Goal: Task Accomplishment & Management: Manage account settings

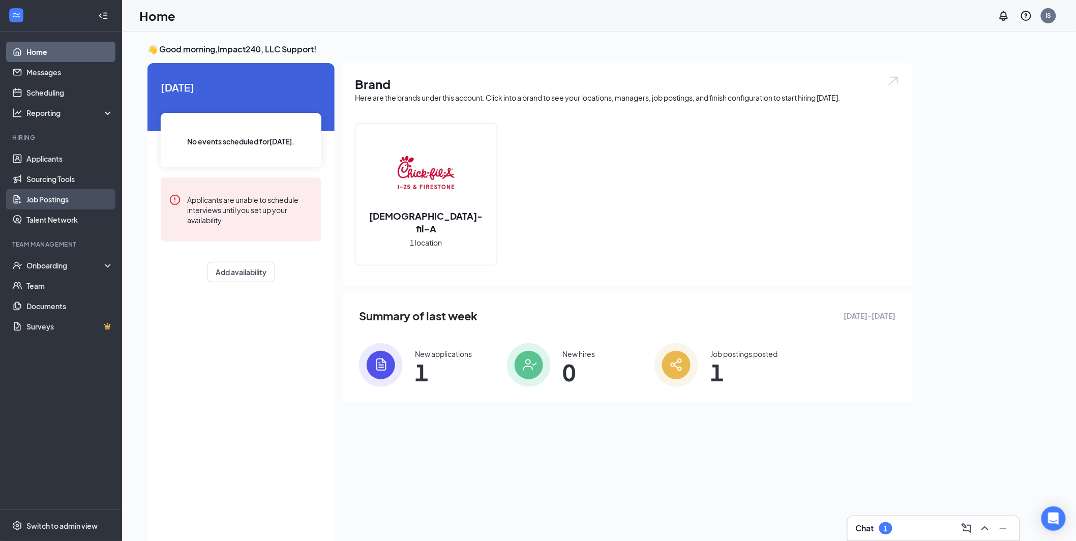
click at [87, 201] on link "Job Postings" at bounding box center [69, 199] width 87 height 20
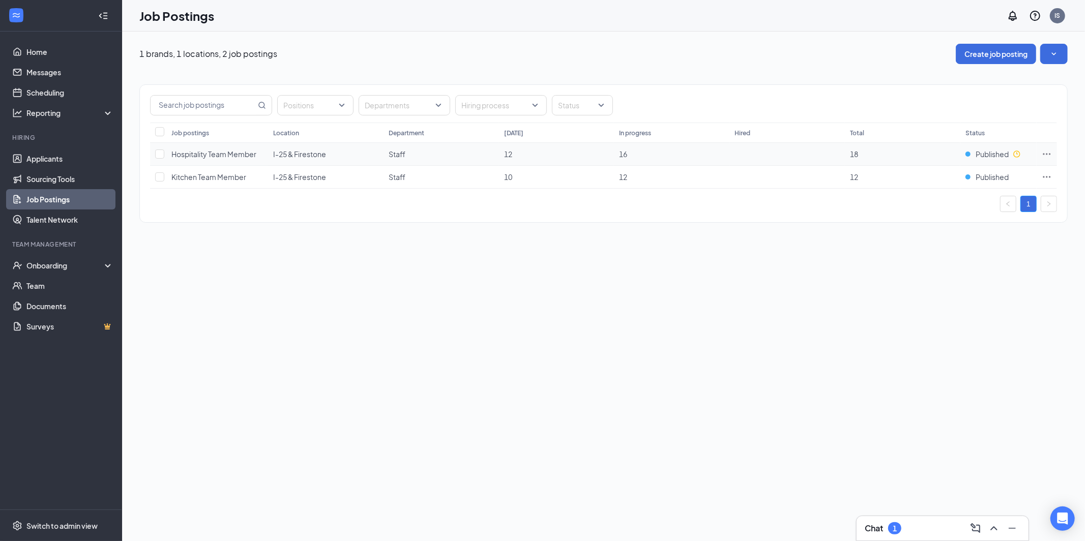
click at [275, 155] on span "I-25 & Firestone" at bounding box center [299, 154] width 53 height 9
click at [1045, 157] on icon "Ellipses" at bounding box center [1047, 154] width 10 height 10
click at [926, 250] on li "Link to job posting" at bounding box center [975, 240] width 153 height 23
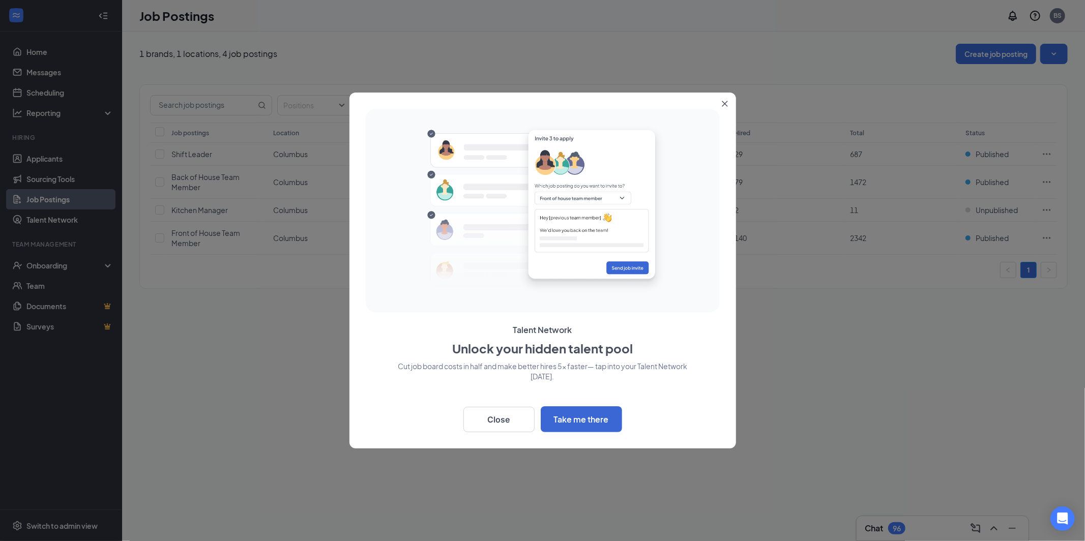
click at [725, 102] on icon "Close" at bounding box center [725, 104] width 6 height 6
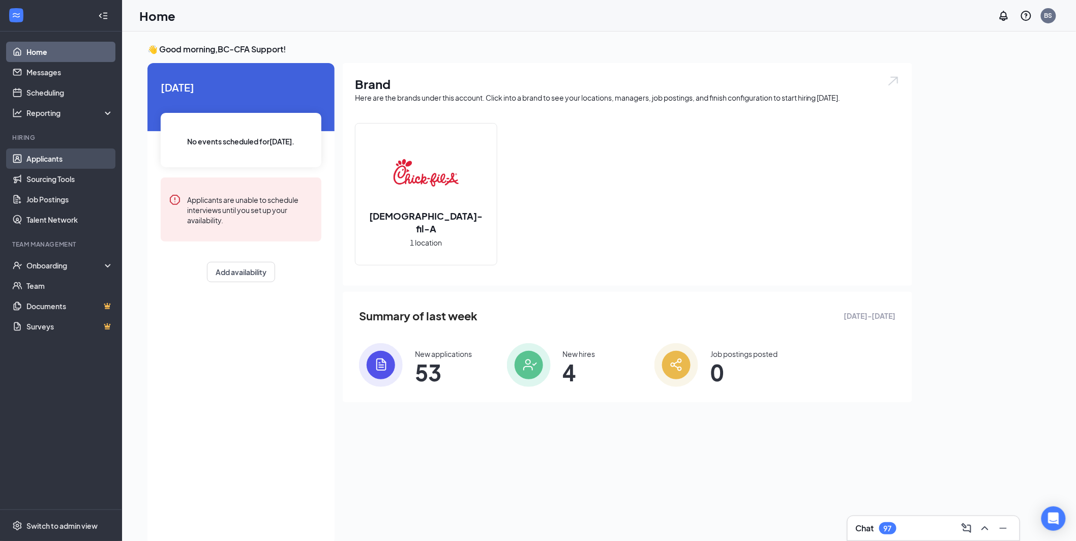
click at [64, 155] on link "Applicants" at bounding box center [69, 159] width 87 height 20
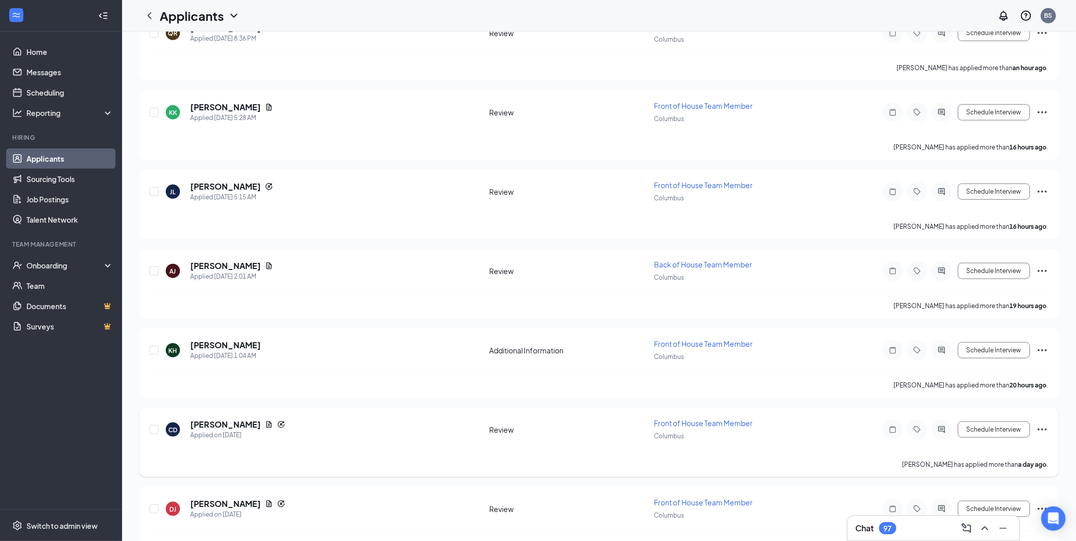
scroll to position [465, 0]
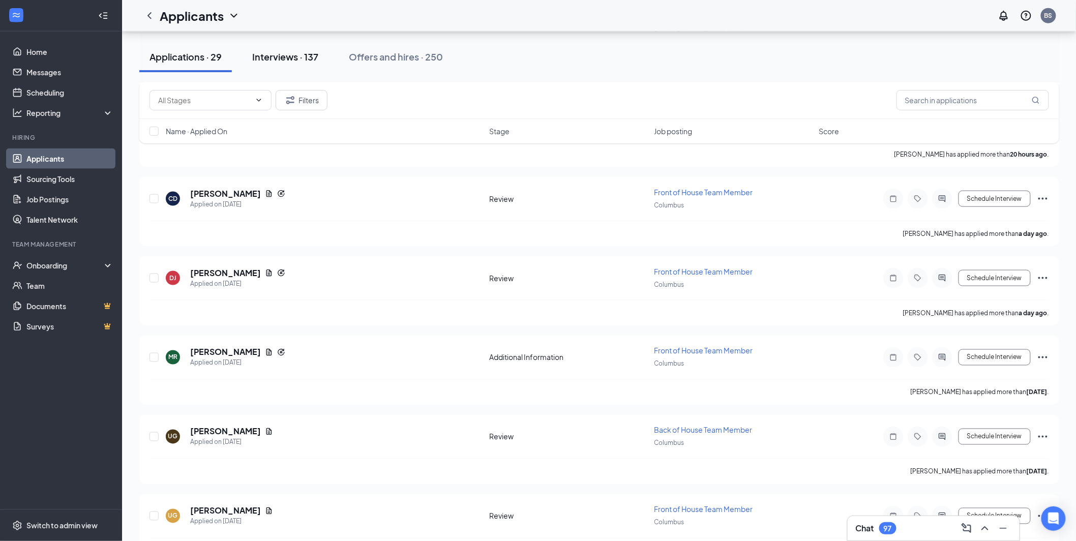
click at [290, 53] on div "Interviews · 137" at bounding box center [285, 56] width 66 height 13
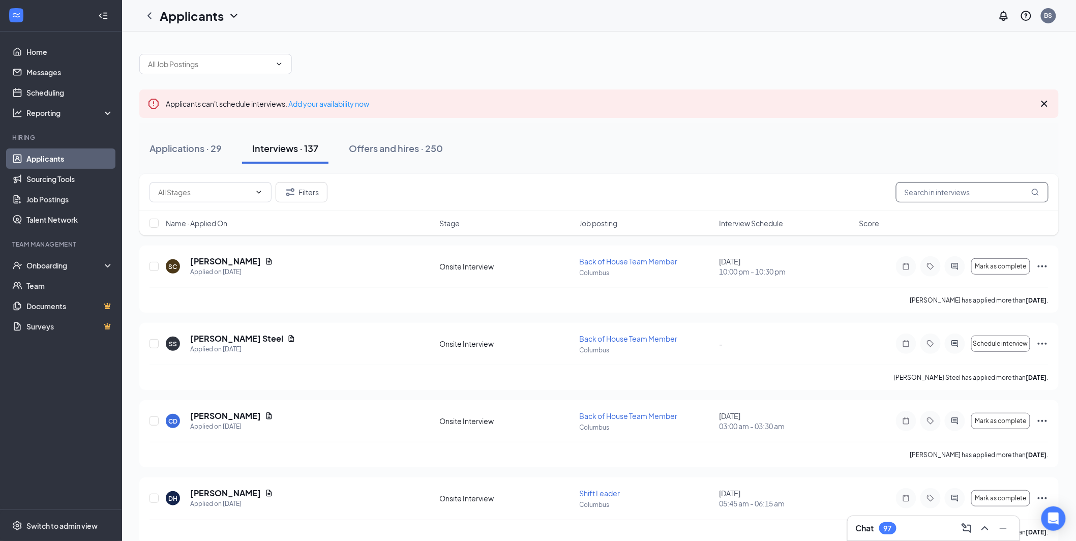
click at [938, 191] on input "text" at bounding box center [972, 192] width 153 height 20
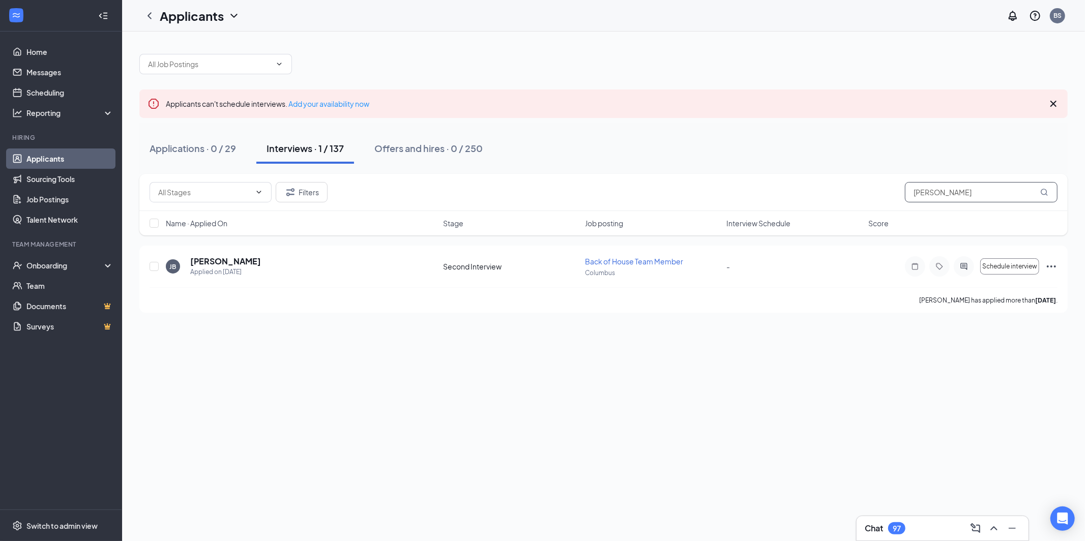
type input "john beaver"
click at [967, 269] on icon "ActiveChat" at bounding box center [963, 266] width 7 height 7
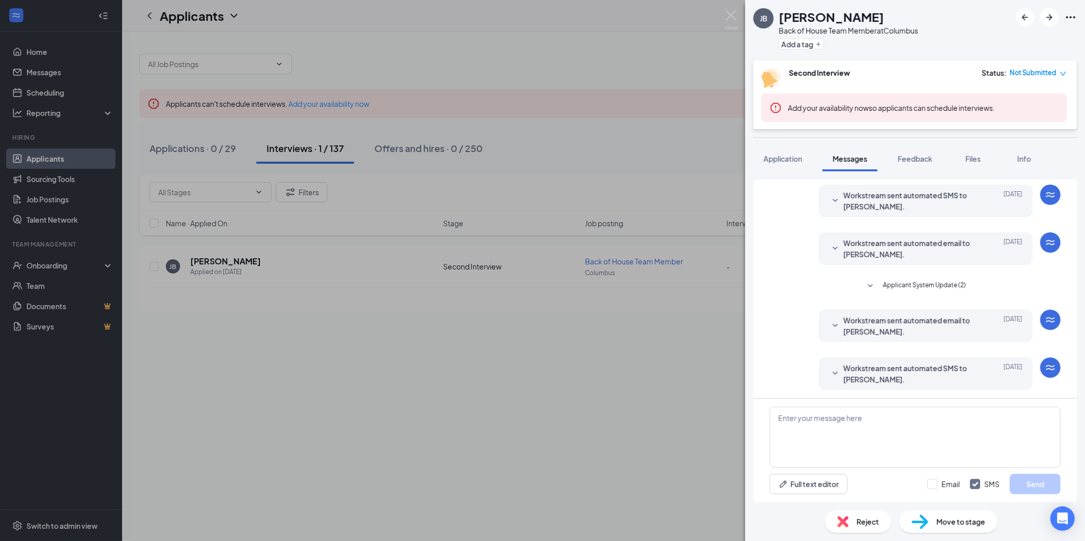
scroll to position [225, 0]
click at [845, 367] on span "Workstream sent automated SMS to John Beaver." at bounding box center [909, 373] width 133 height 22
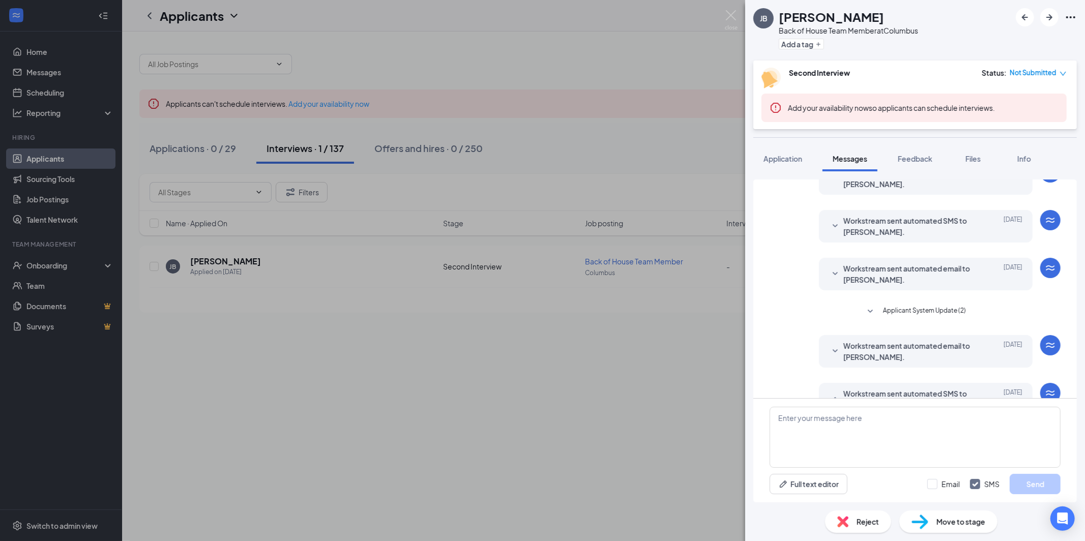
scroll to position [320, 0]
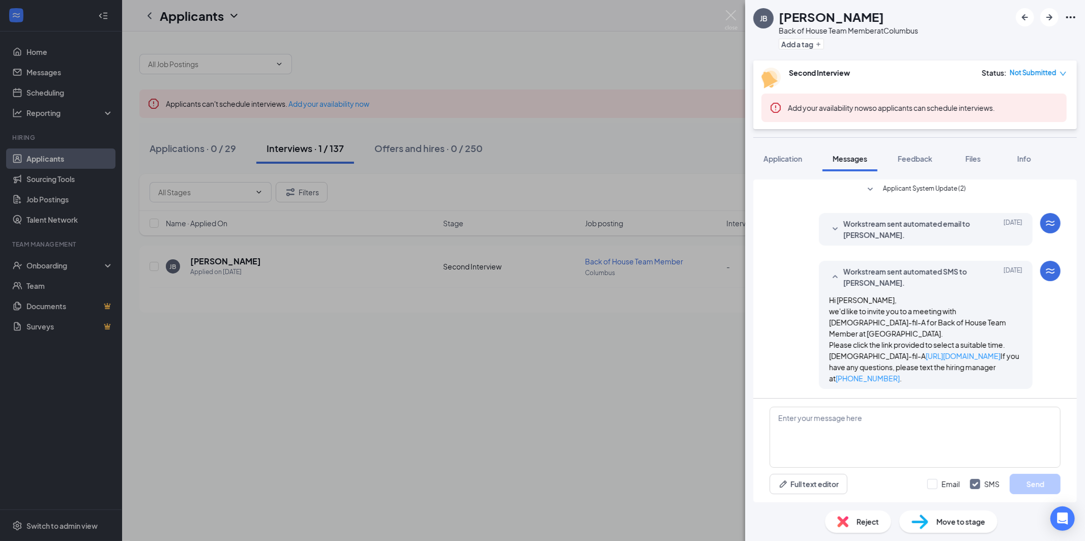
click at [636, 402] on div "JB John Beaver Back of House Team Member at Columbus Add a tag Second Interview…" at bounding box center [542, 270] width 1085 height 541
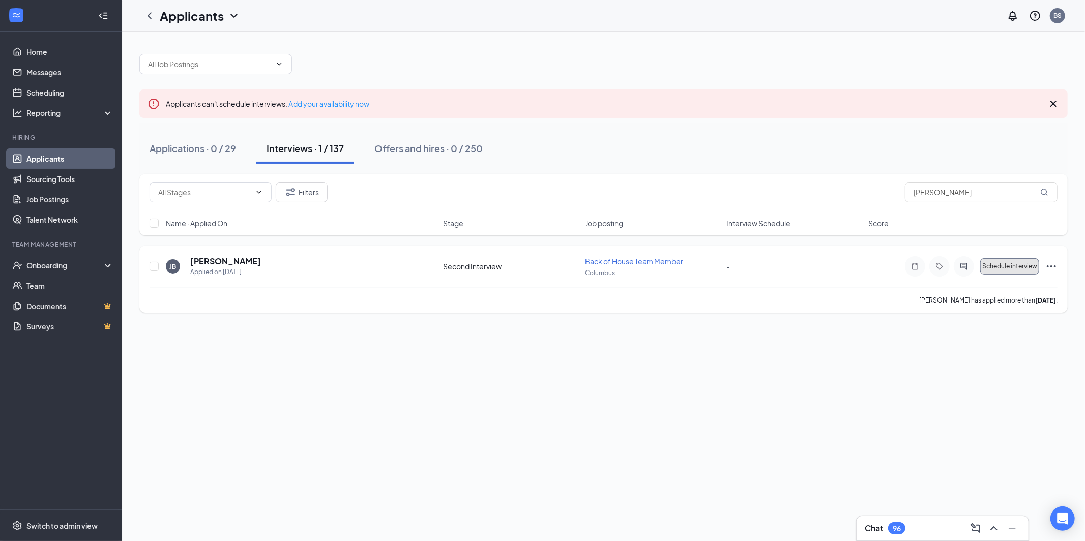
click at [1003, 273] on button "Schedule interview" at bounding box center [1009, 266] width 59 height 16
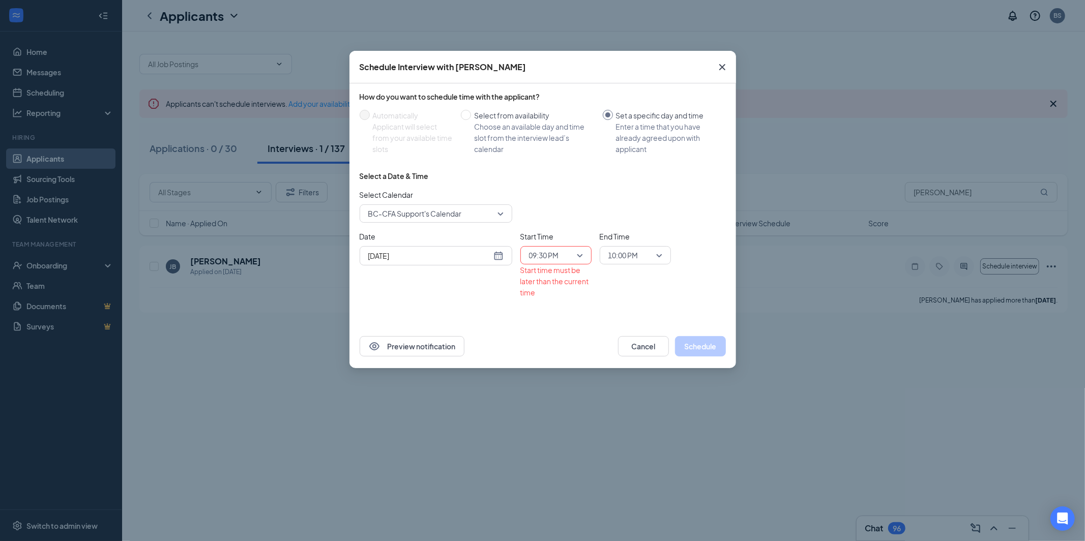
click at [722, 69] on icon "Cross" at bounding box center [722, 67] width 12 height 12
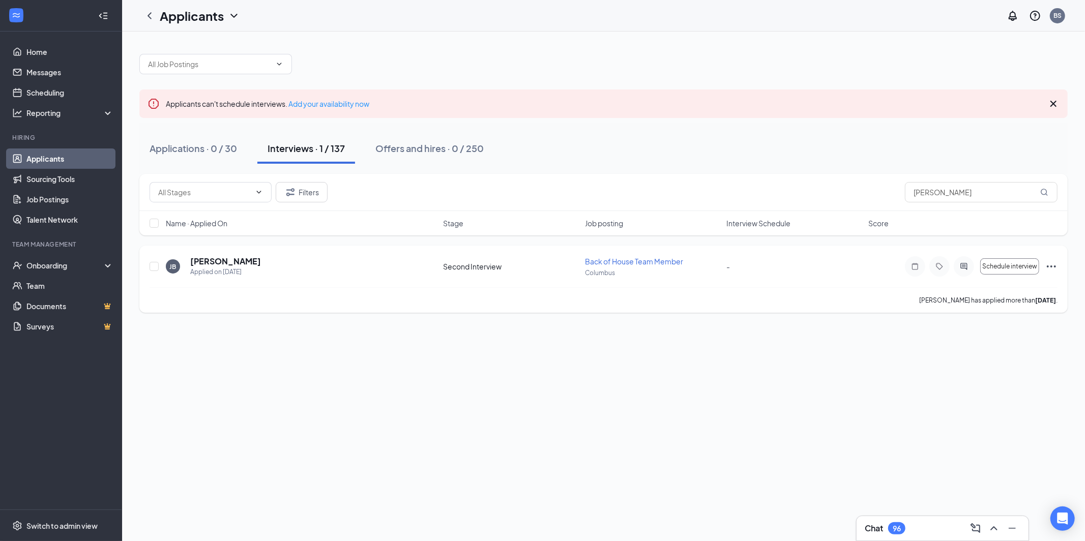
click at [1055, 265] on icon "Ellipses" at bounding box center [1051, 266] width 9 height 2
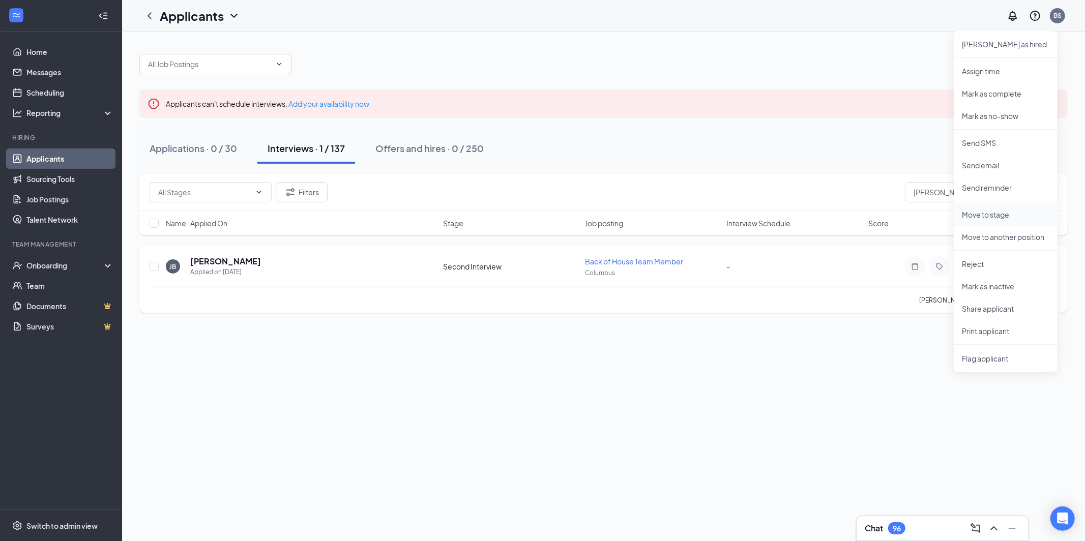
click at [1017, 215] on p "Move to stage" at bounding box center [1005, 215] width 87 height 10
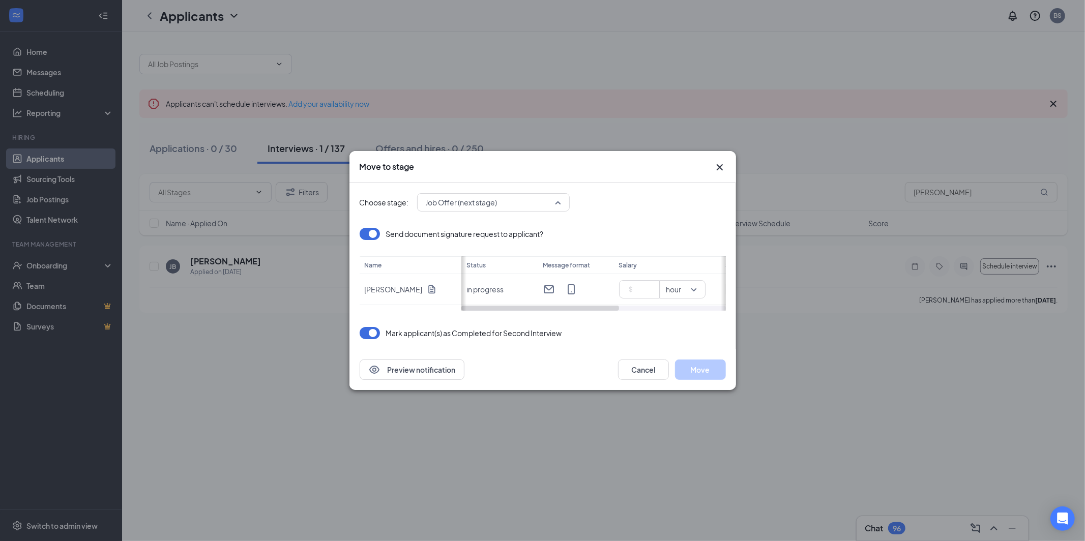
click at [543, 210] on input "search" at bounding box center [489, 202] width 133 height 17
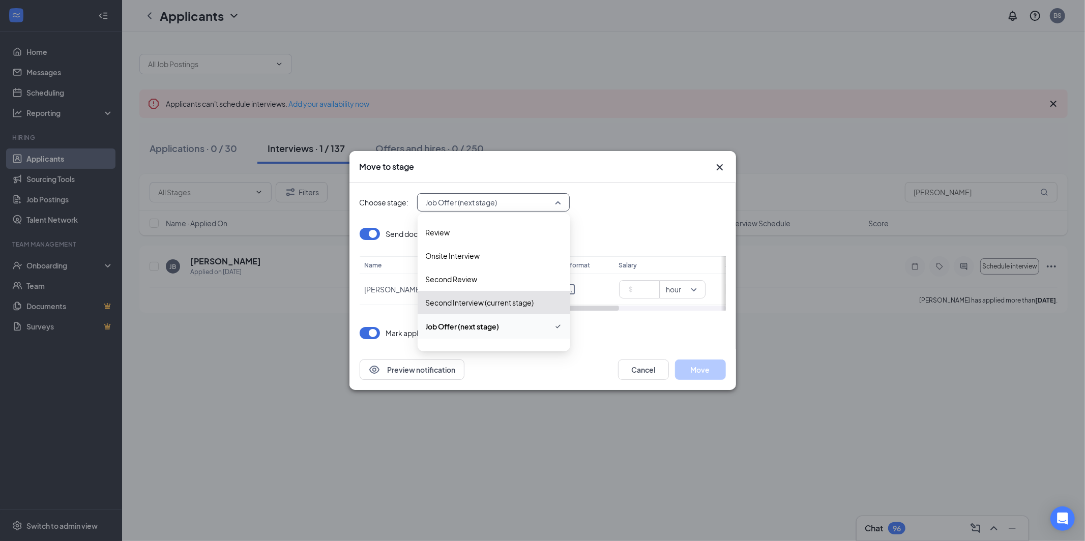
scroll to position [37, 0]
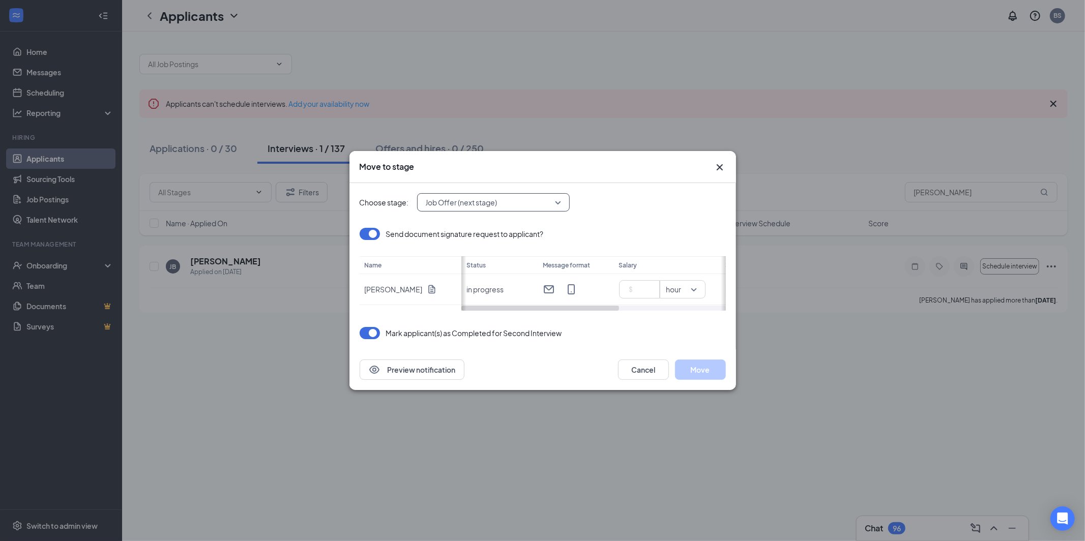
click at [722, 168] on icon "Cross" at bounding box center [720, 167] width 12 height 12
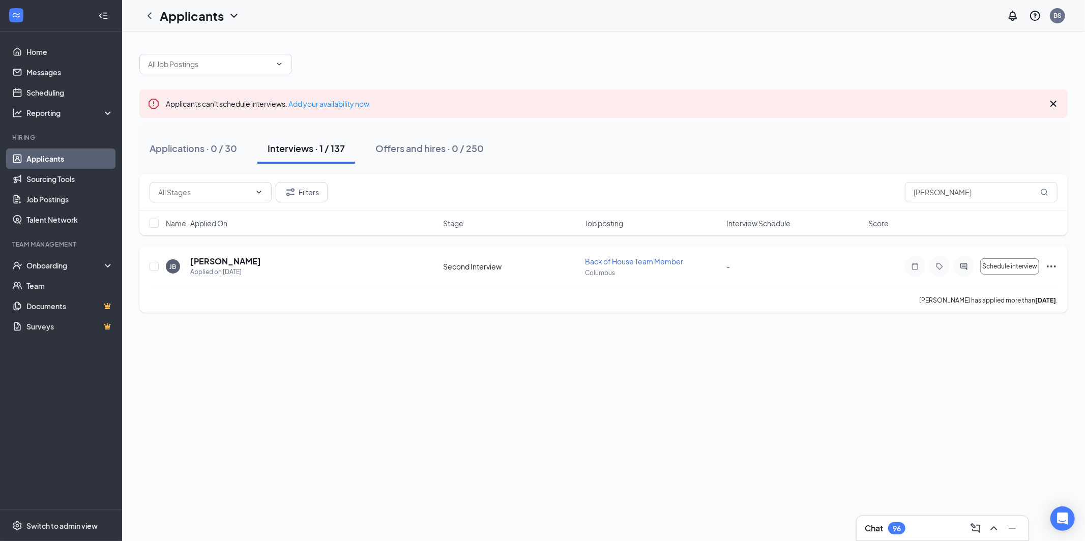
click at [1049, 269] on icon "Ellipses" at bounding box center [1051, 266] width 12 height 12
click at [784, 397] on div "Applicants can't schedule interviews. Add your availability now Applications · …" at bounding box center [603, 287] width 963 height 510
click at [1047, 267] on icon "Ellipses" at bounding box center [1051, 266] width 12 height 12
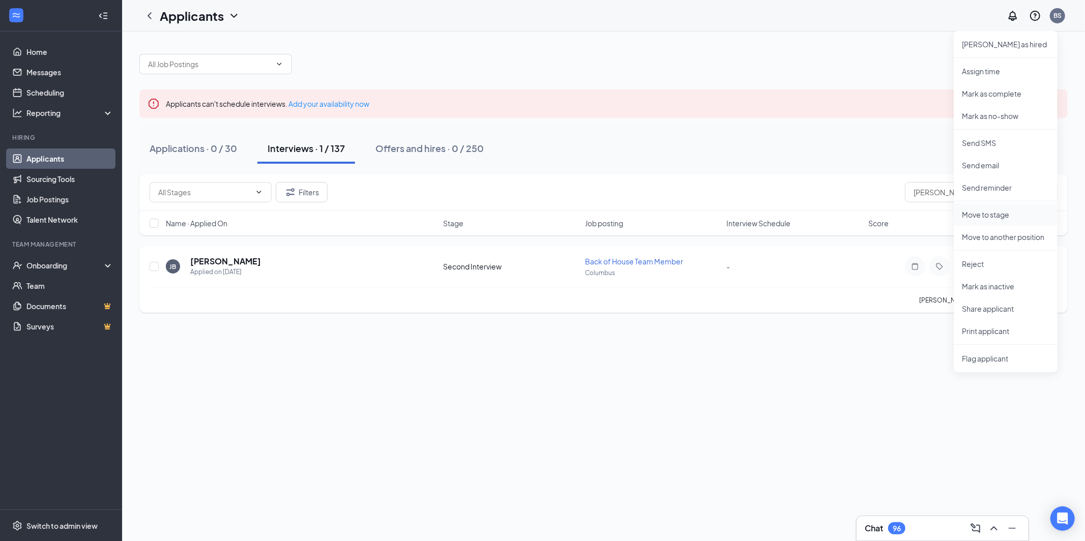
click at [1006, 216] on p "Move to stage" at bounding box center [1005, 215] width 87 height 10
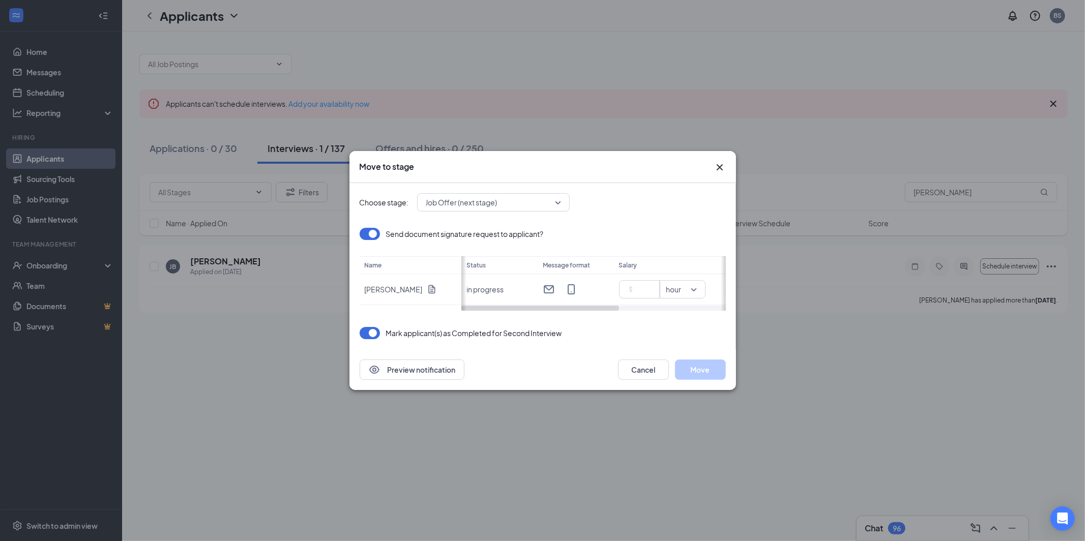
click at [478, 210] on div "Job Offer (next stage)" at bounding box center [493, 202] width 153 height 18
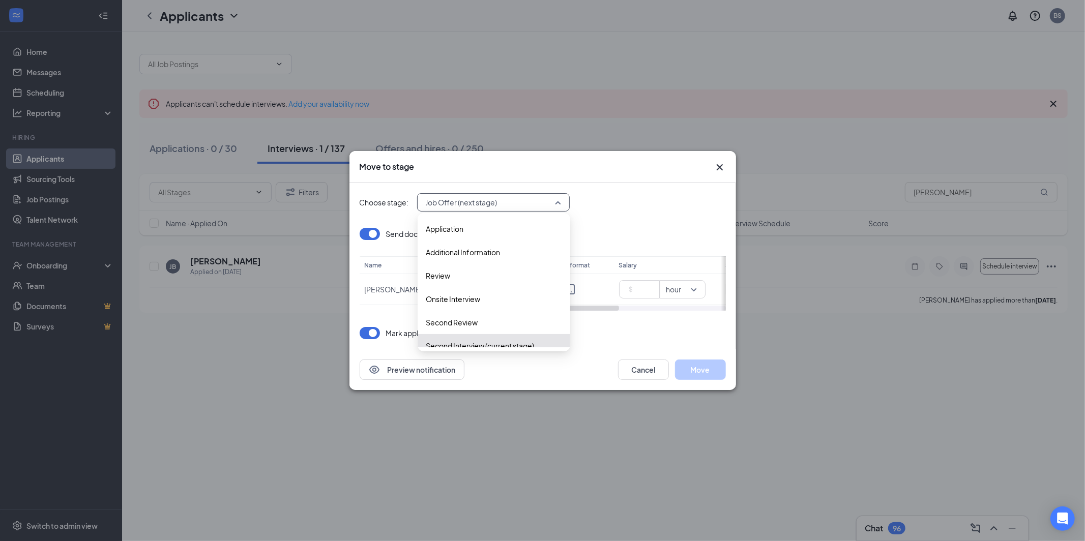
scroll to position [34, 0]
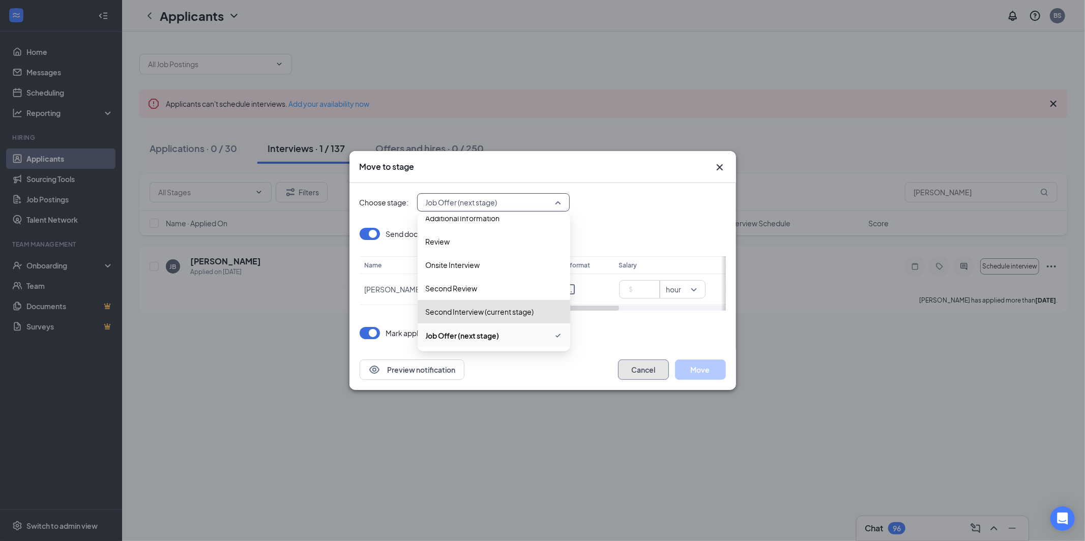
click at [647, 370] on button "Cancel" at bounding box center [643, 370] width 51 height 20
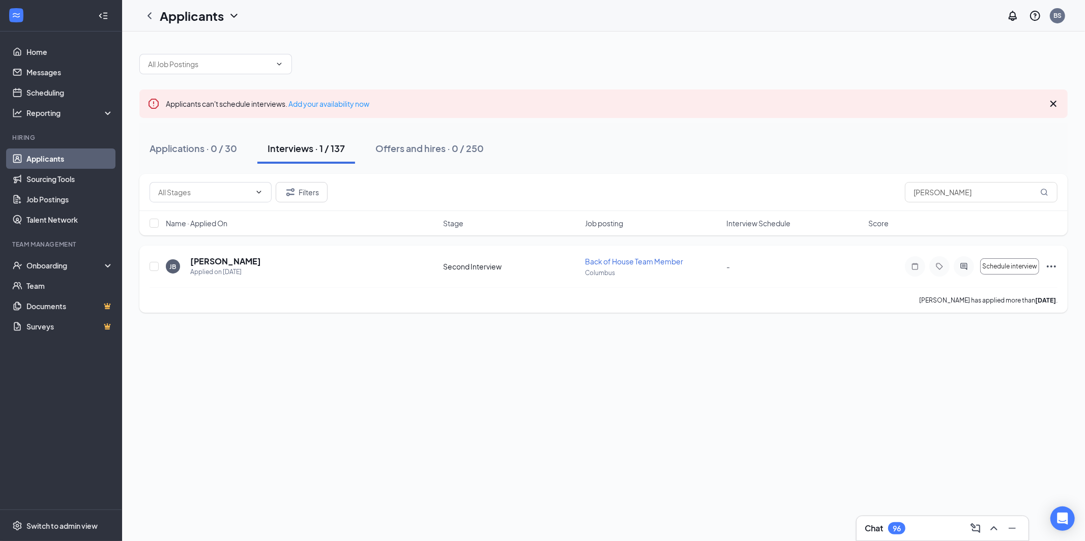
click at [604, 262] on span "Back of House Team Member" at bounding box center [634, 261] width 98 height 9
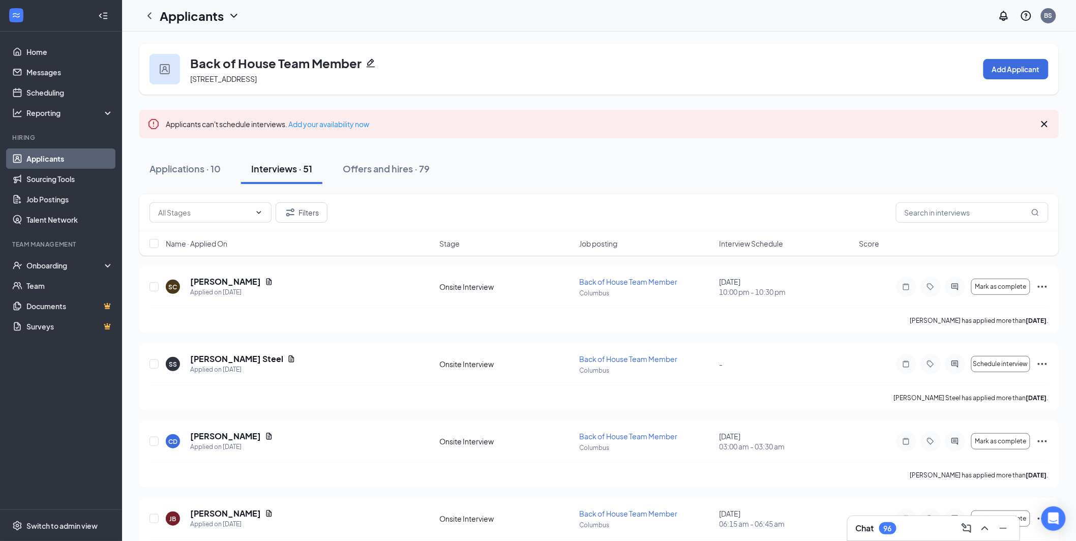
click at [363, 67] on div "Back of House Team Member" at bounding box center [283, 62] width 186 height 17
click at [370, 63] on icon "Pencil" at bounding box center [371, 63] width 10 height 10
click at [952, 204] on input "text" at bounding box center [972, 212] width 153 height 20
click at [955, 214] on input "text" at bounding box center [972, 212] width 153 height 20
click at [956, 206] on input "text" at bounding box center [972, 212] width 153 height 20
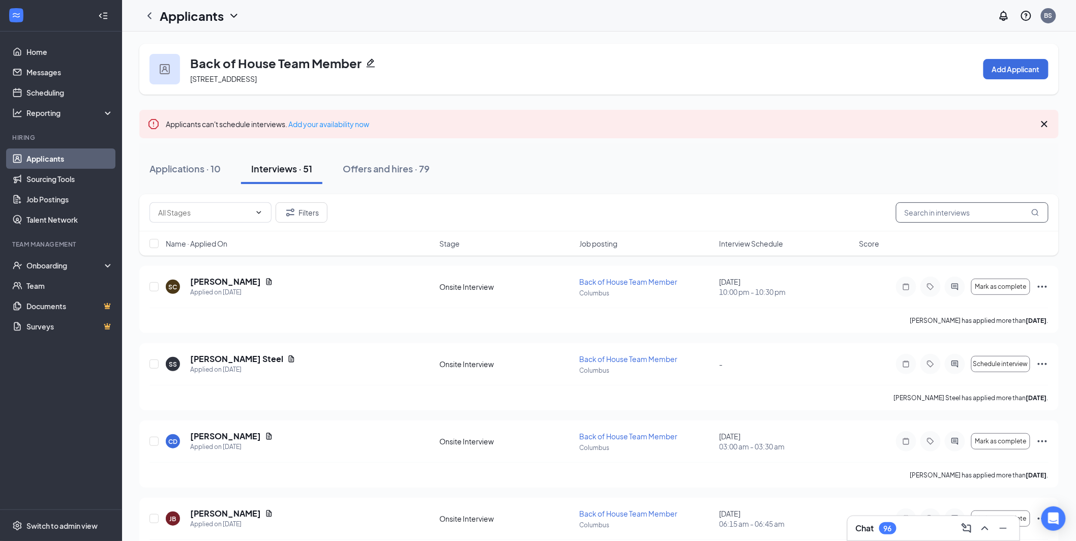
click at [955, 207] on input "text" at bounding box center [972, 212] width 153 height 20
click at [957, 212] on input "text" at bounding box center [972, 212] width 153 height 20
click at [957, 211] on input "text" at bounding box center [972, 212] width 153 height 20
click at [957, 210] on input "text" at bounding box center [972, 212] width 153 height 20
click at [959, 205] on input "text" at bounding box center [972, 212] width 153 height 20
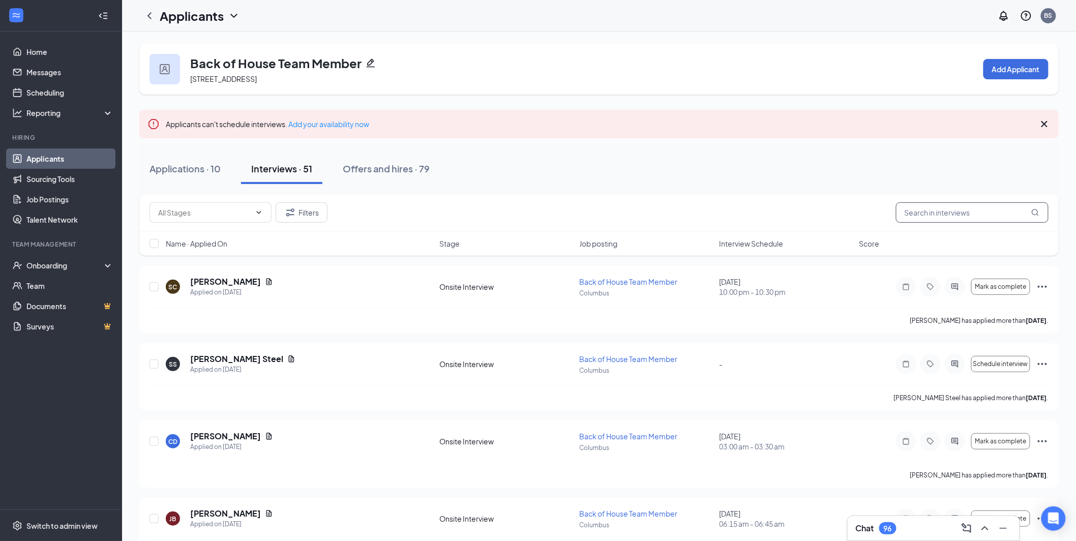
click at [961, 202] on input "text" at bounding box center [972, 212] width 153 height 20
type input "s"
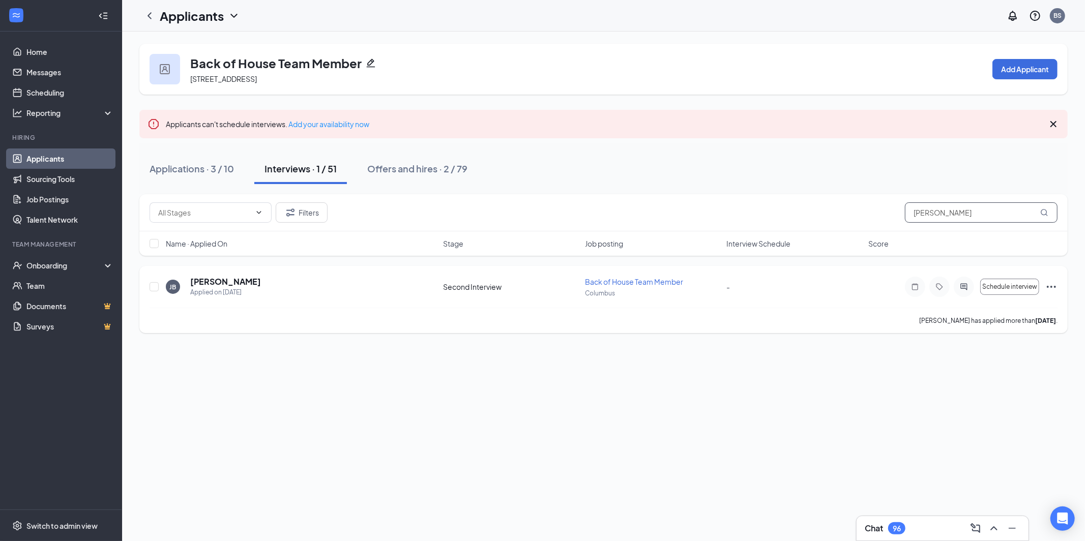
type input "john"
click at [1052, 289] on icon "Ellipses" at bounding box center [1051, 287] width 12 height 12
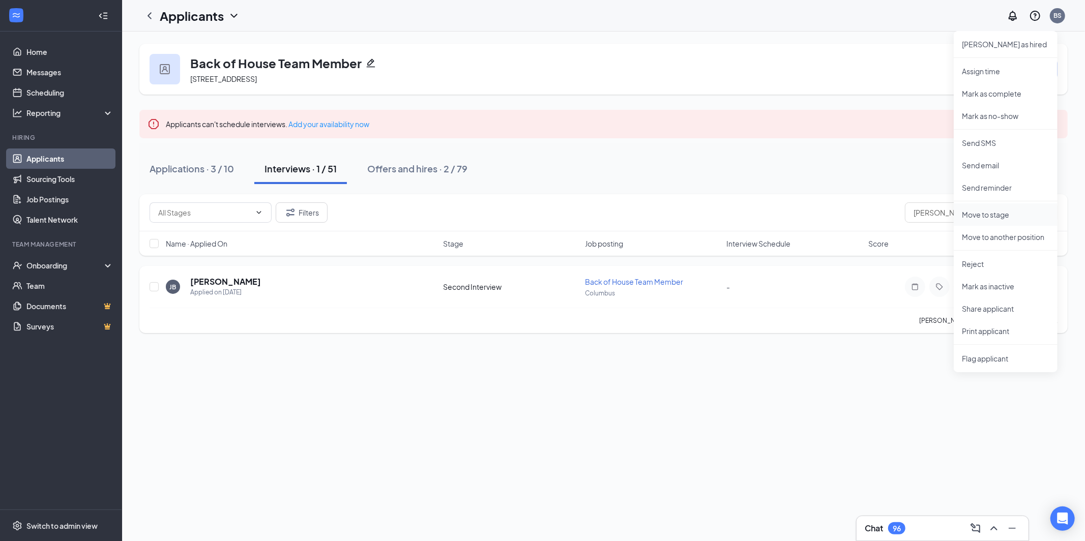
click at [1033, 216] on p "Move to stage" at bounding box center [1005, 215] width 87 height 10
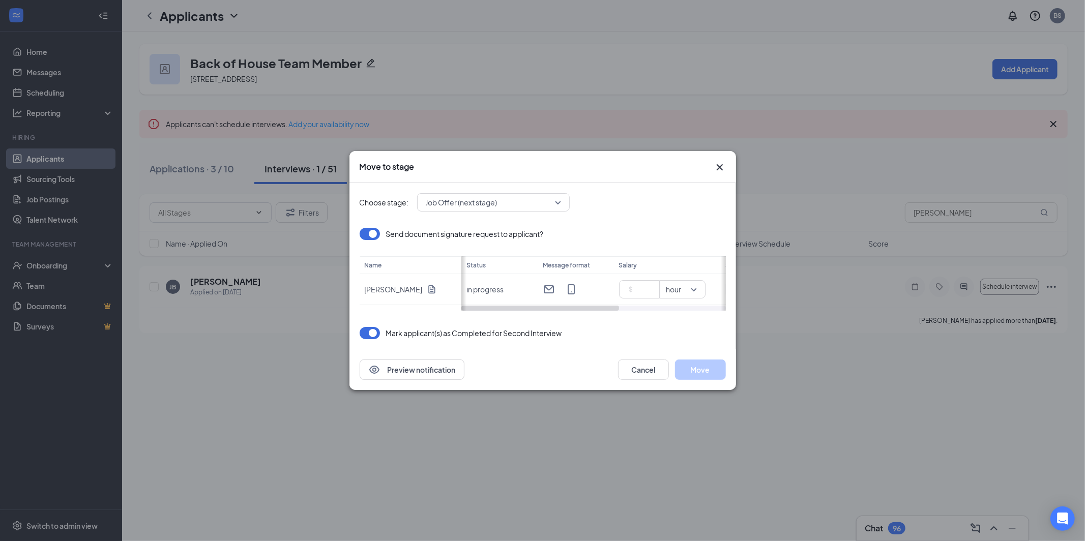
click at [540, 205] on span "Job Offer (next stage)" at bounding box center [489, 202] width 126 height 15
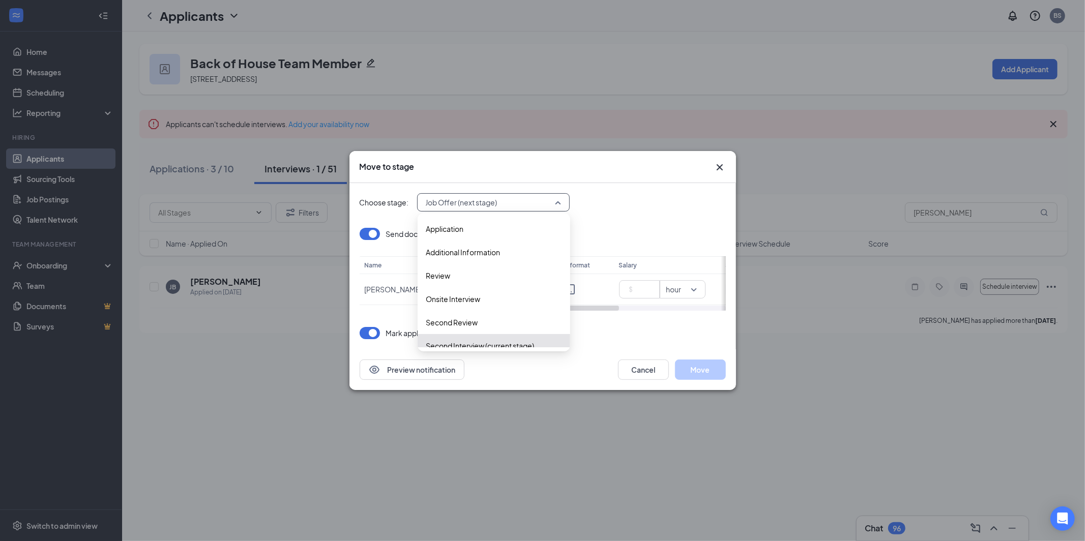
scroll to position [34, 0]
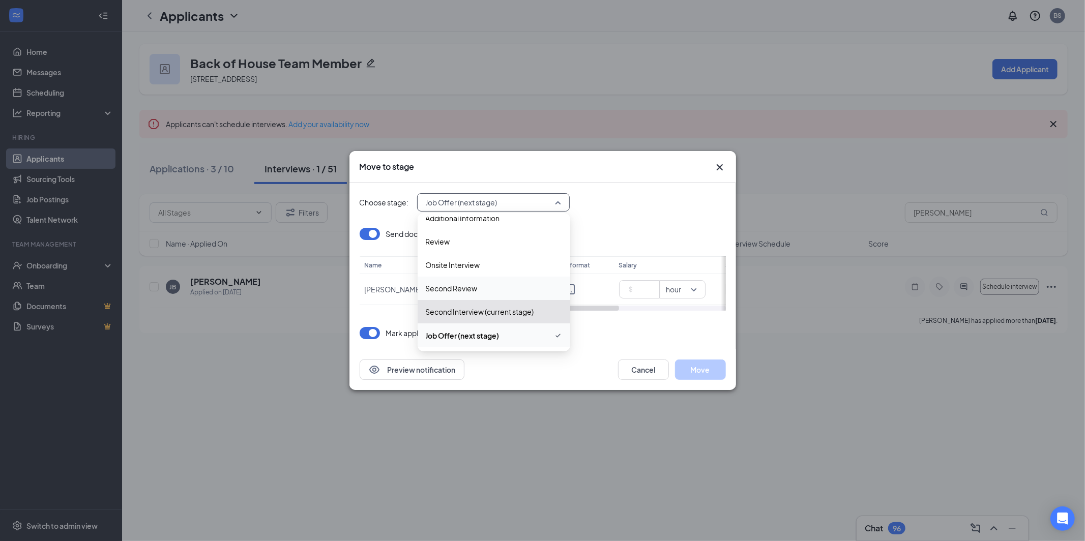
click at [485, 287] on span "Second Review" at bounding box center [494, 288] width 136 height 11
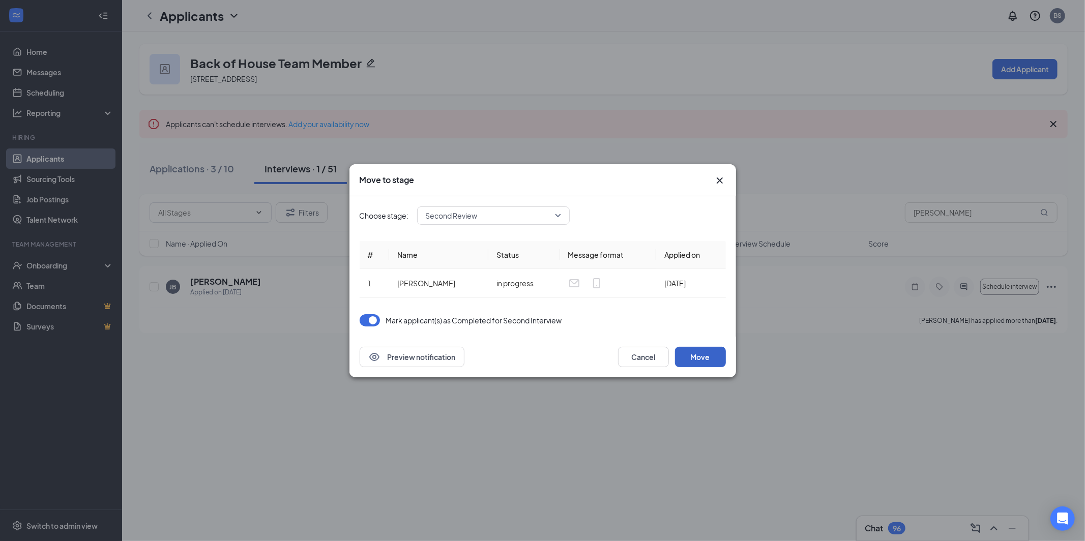
drag, startPoint x: 710, startPoint y: 358, endPoint x: 687, endPoint y: 210, distance: 149.3
click at [687, 210] on div "Move to stage Choose stage: Second Review 3544967 3783385 3783386 Application A…" at bounding box center [542, 270] width 387 height 213
click at [372, 320] on button "button" at bounding box center [370, 320] width 20 height 12
drag, startPoint x: 705, startPoint y: 354, endPoint x: 713, endPoint y: 358, distance: 8.2
click at [706, 354] on button "Move" at bounding box center [700, 357] width 51 height 20
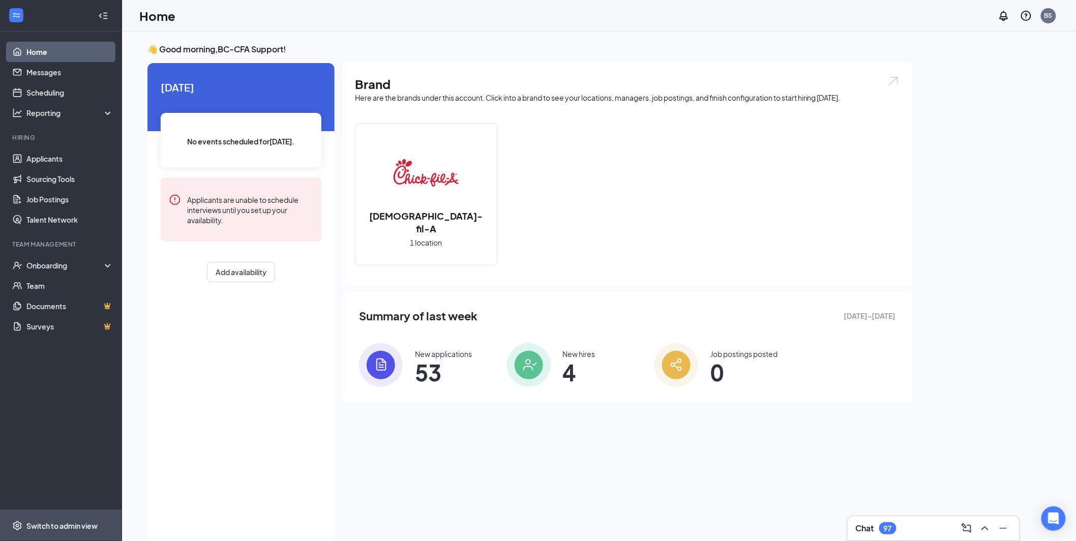
click at [59, 525] on div "Switch to admin view" at bounding box center [61, 526] width 71 height 10
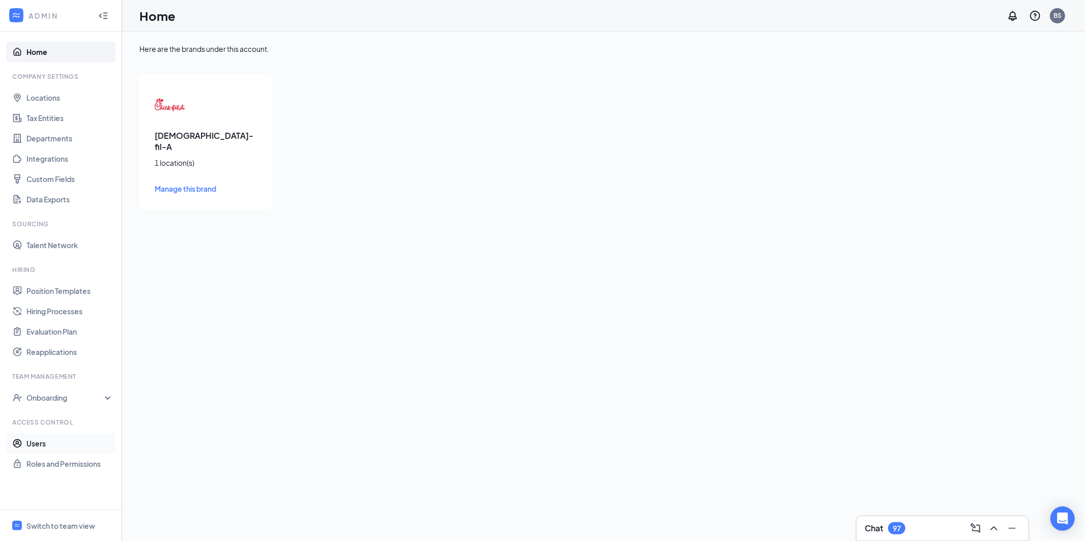
click at [61, 440] on link "Users" at bounding box center [69, 443] width 87 height 20
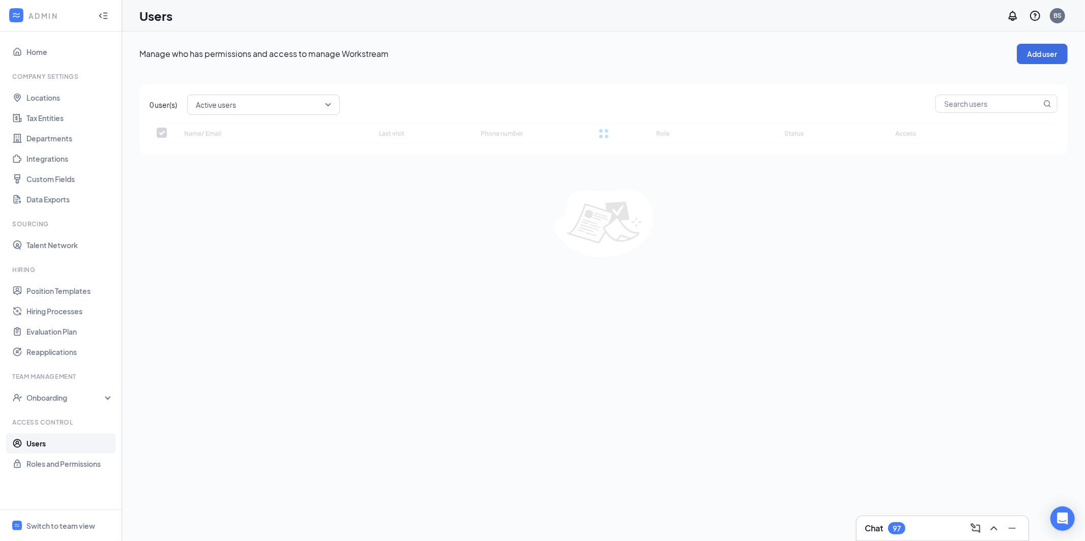
checkbox input "false"
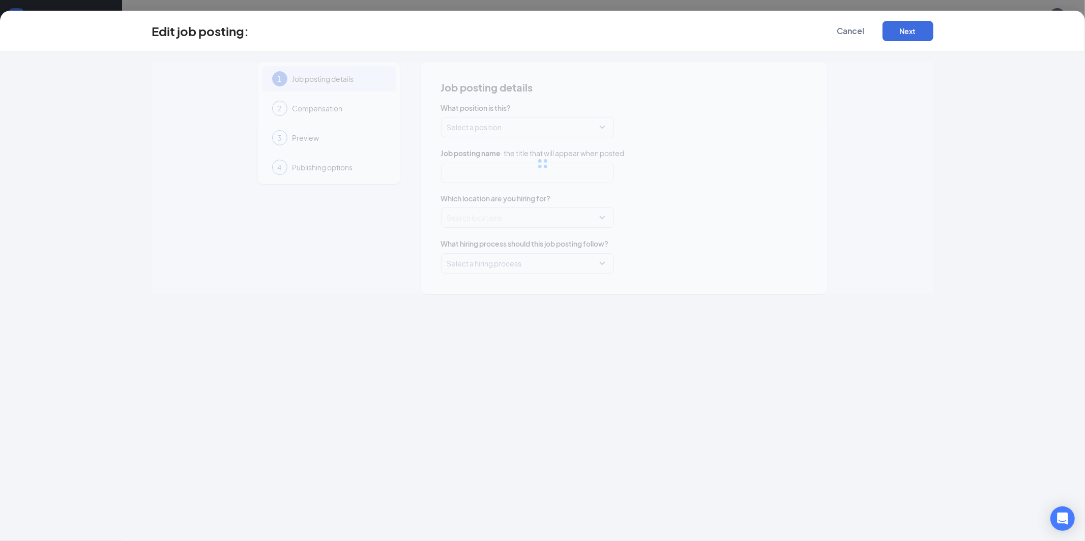
type input "Back of House Team Member"
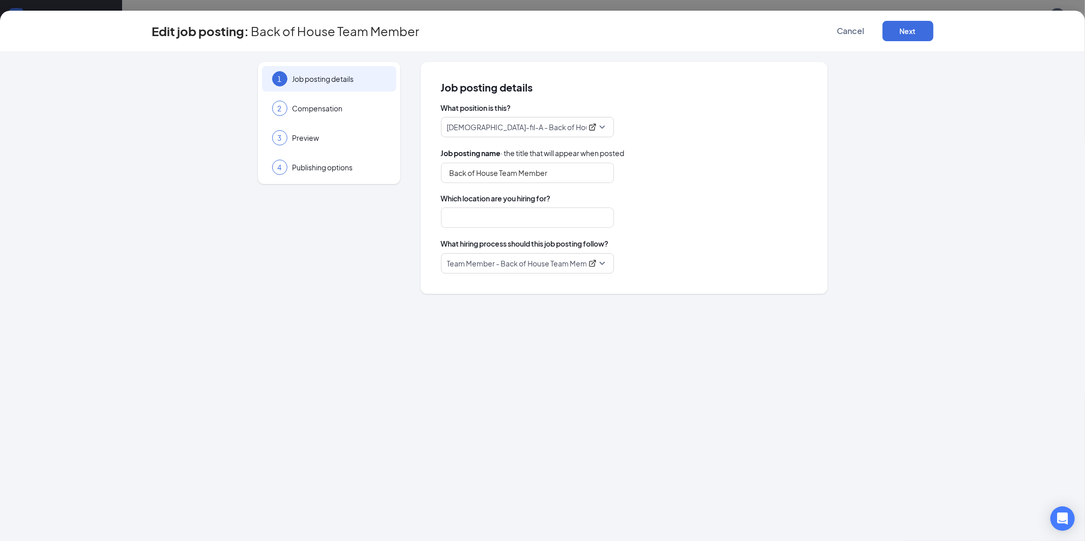
type input "Columbus"
click at [592, 266] on icon "ExternalLink" at bounding box center [592, 263] width 7 height 7
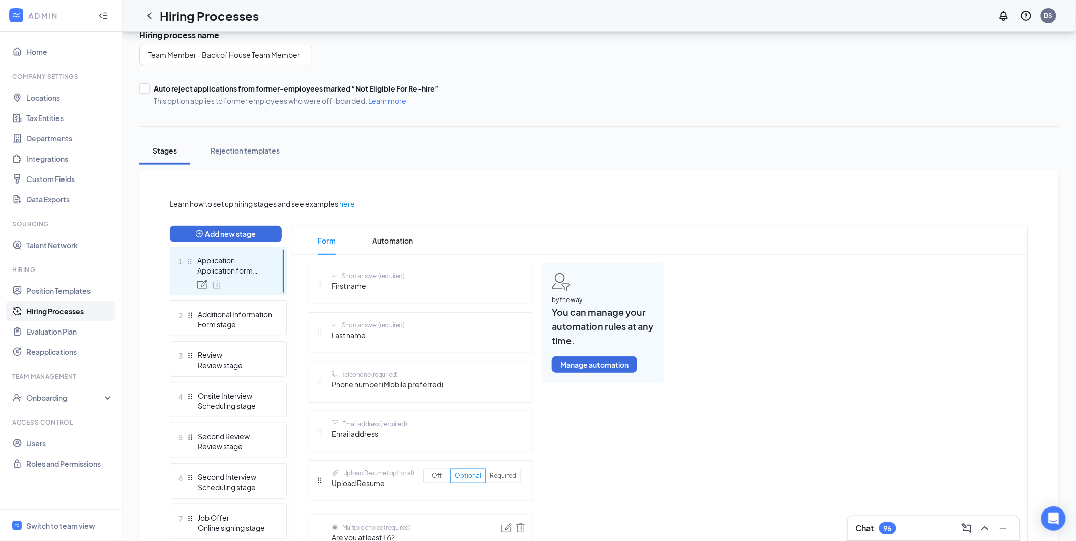
scroll to position [97, 0]
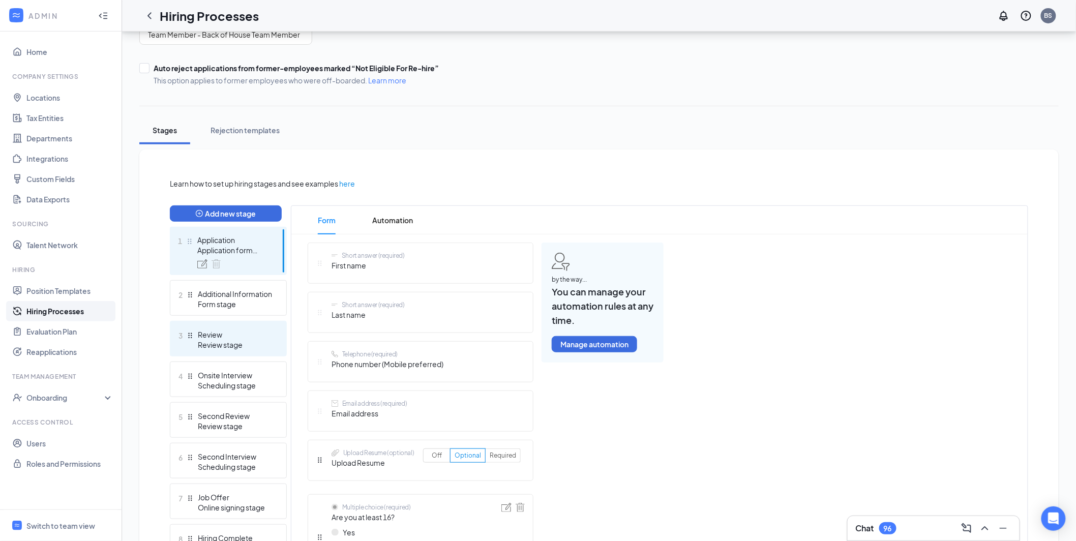
click at [232, 347] on div "Review stage" at bounding box center [235, 345] width 74 height 10
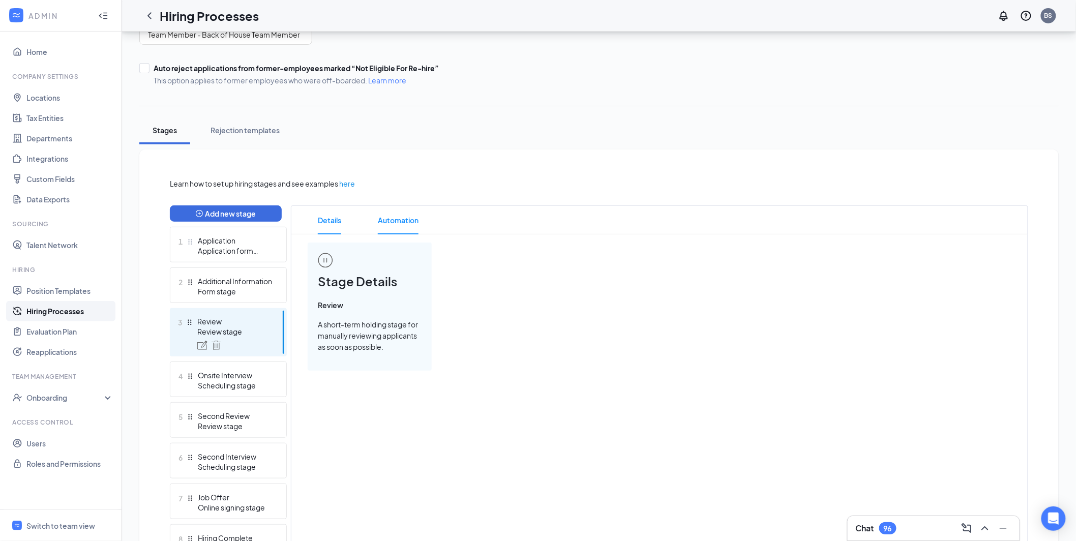
click at [382, 221] on span "Automation" at bounding box center [398, 220] width 41 height 28
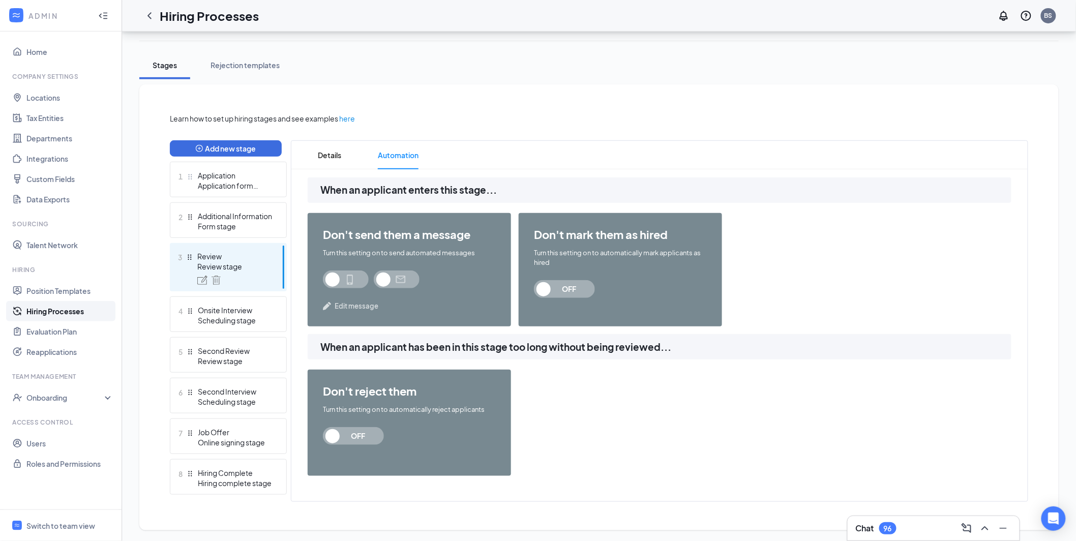
scroll to position [160, 0]
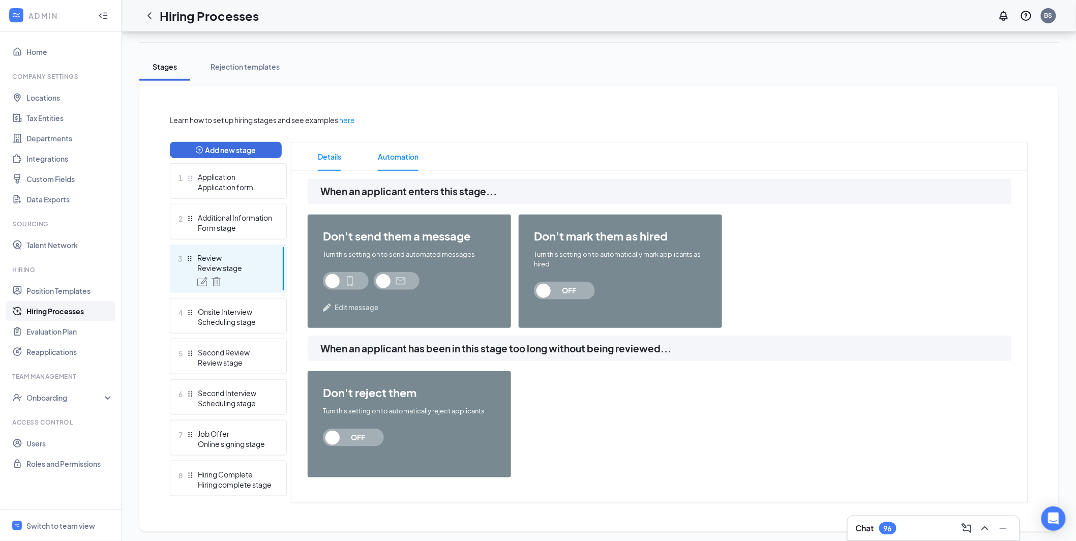
click at [334, 165] on span "Details" at bounding box center [329, 156] width 23 height 28
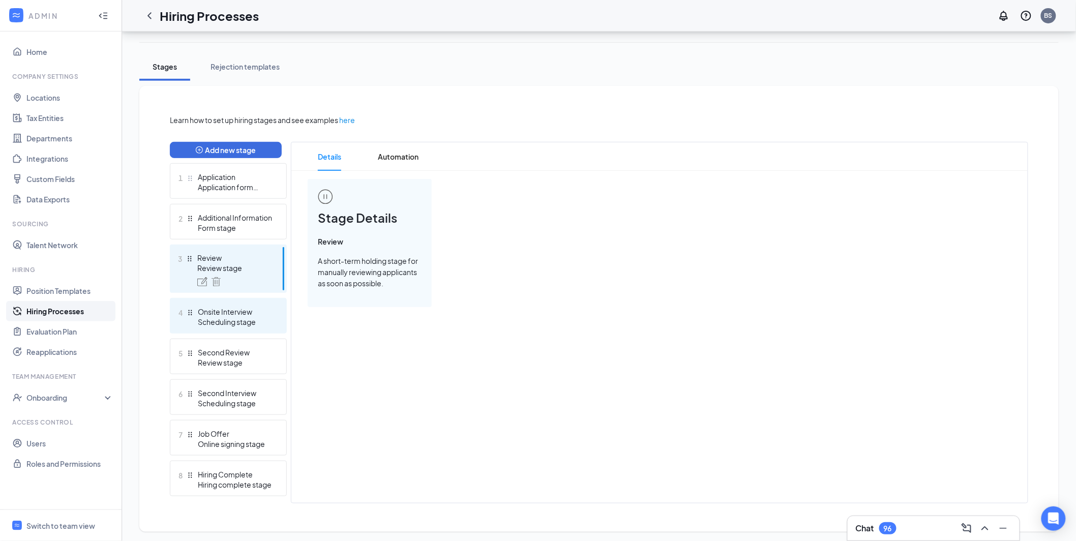
click at [256, 317] on div "Scheduling stage" at bounding box center [235, 322] width 74 height 10
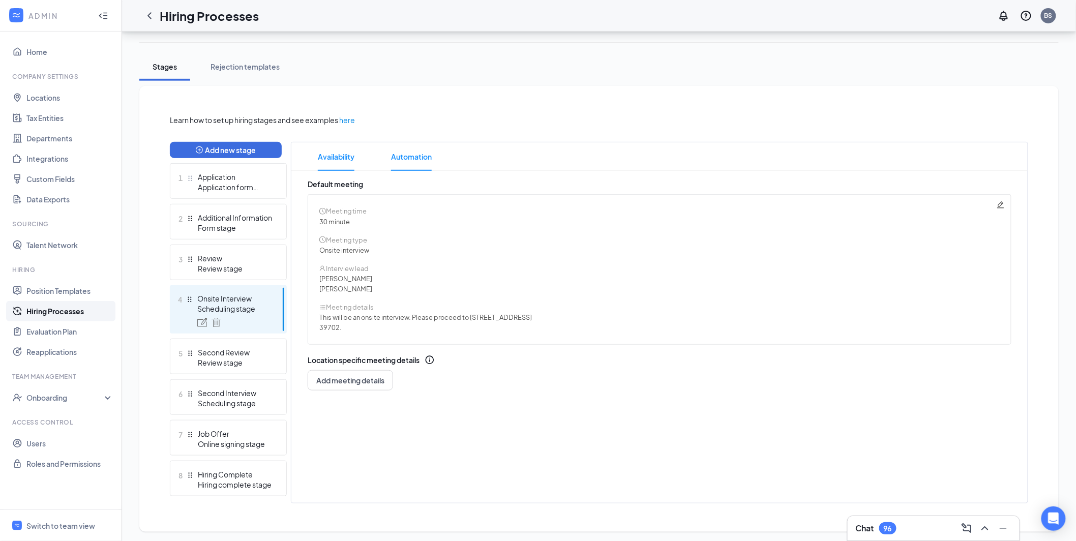
click at [419, 156] on span "Automation" at bounding box center [411, 156] width 41 height 28
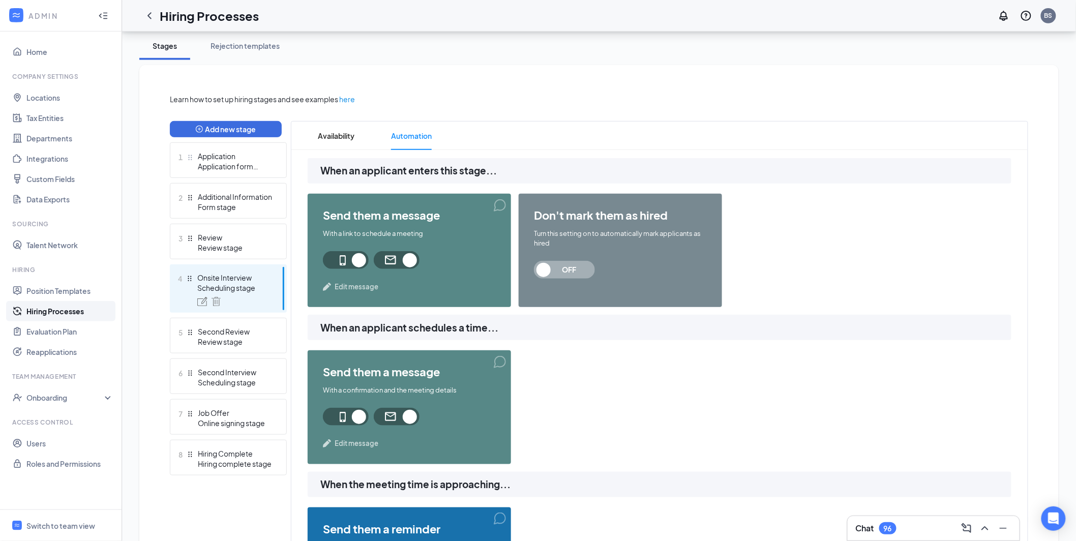
scroll to position [174, 0]
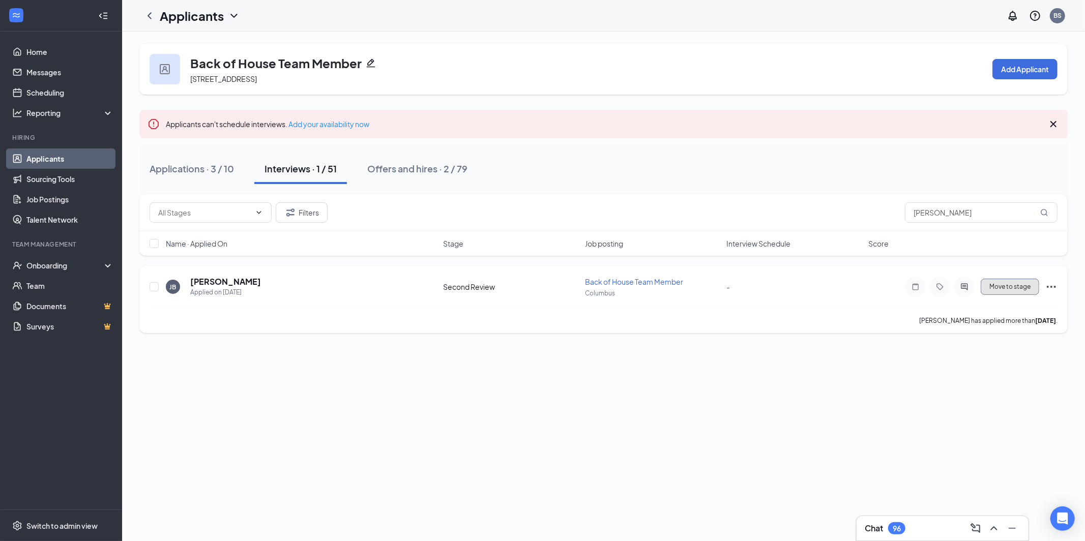
click at [1000, 290] on button "Move to stage" at bounding box center [1010, 287] width 58 height 16
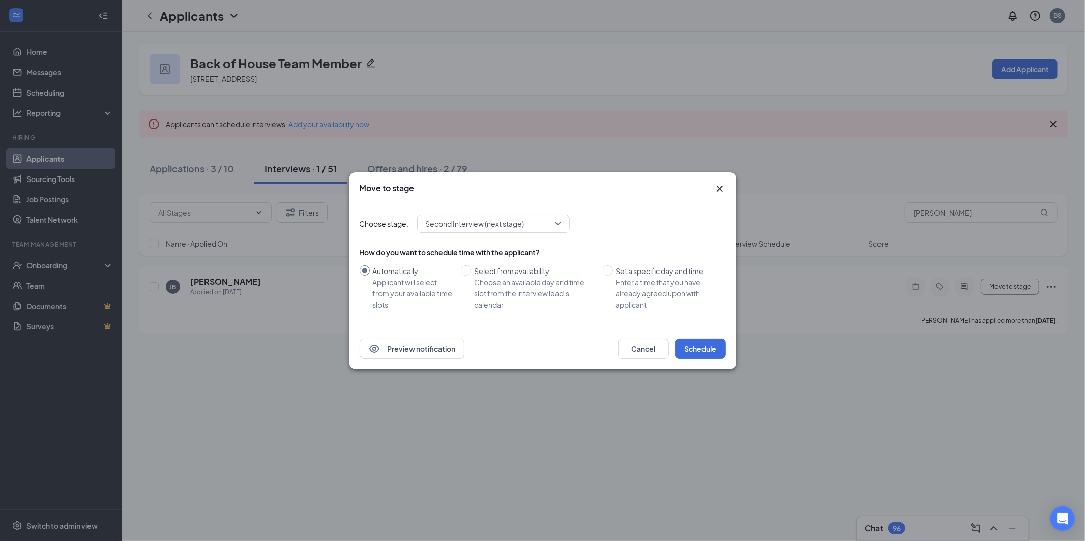
click at [720, 191] on icon "Cross" at bounding box center [720, 189] width 12 height 12
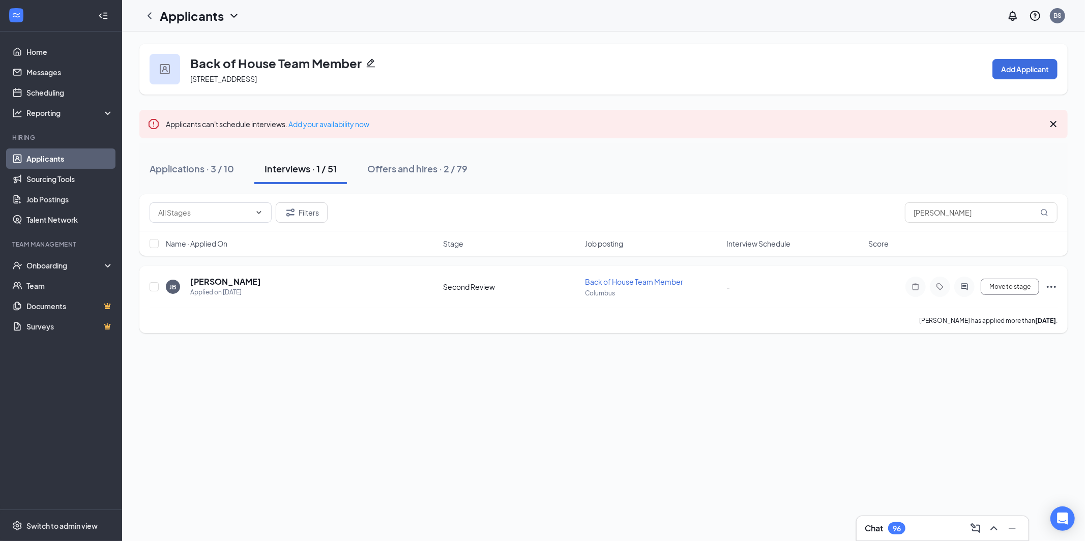
click at [1056, 290] on icon "Ellipses" at bounding box center [1051, 287] width 12 height 12
click at [997, 391] on li "Move to stage" at bounding box center [997, 383] width 104 height 22
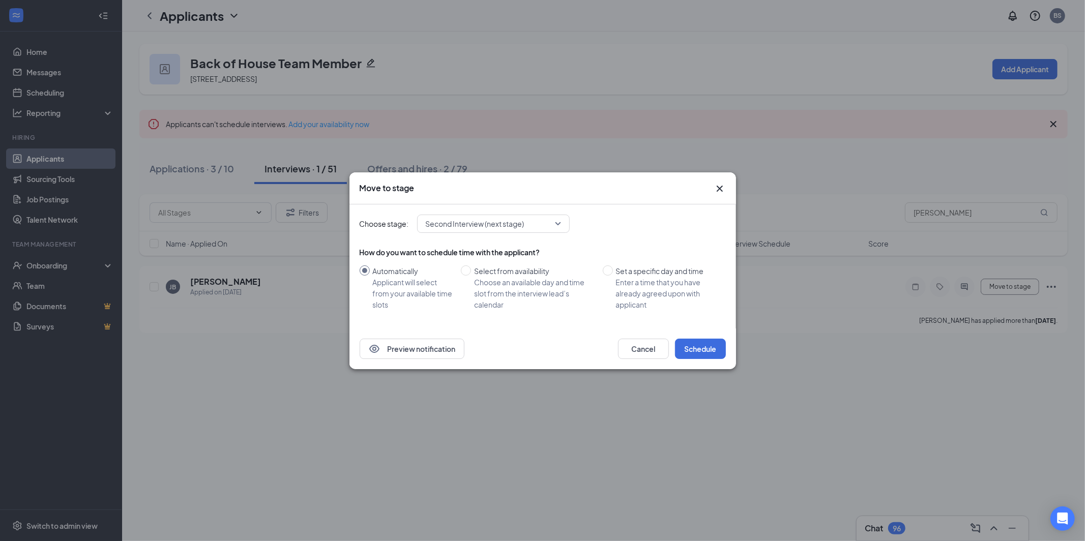
click at [541, 223] on div "Second Interview (next stage)" at bounding box center [493, 224] width 153 height 18
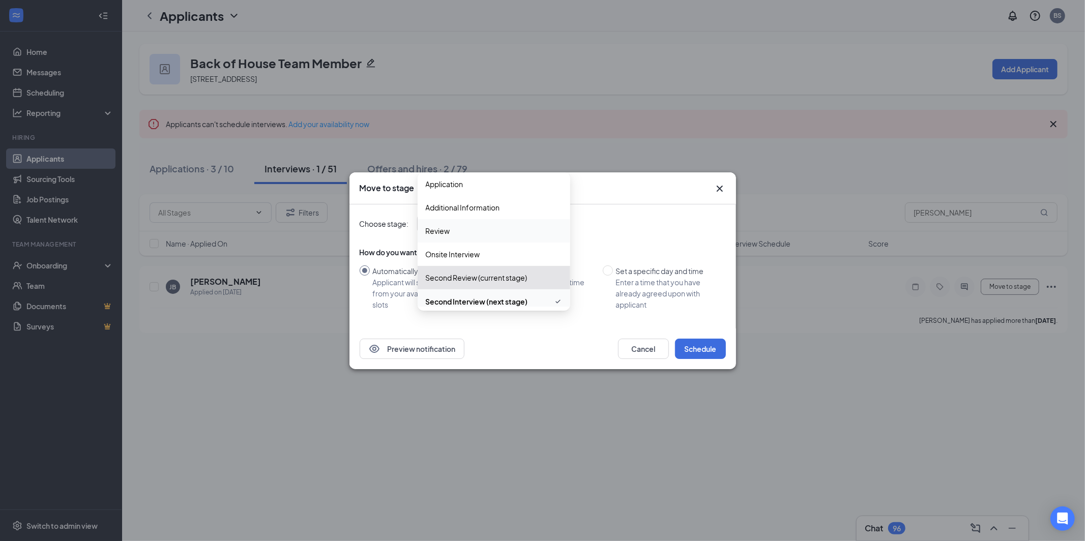
scroll to position [7, 0]
click at [628, 347] on button "Cancel" at bounding box center [643, 349] width 51 height 20
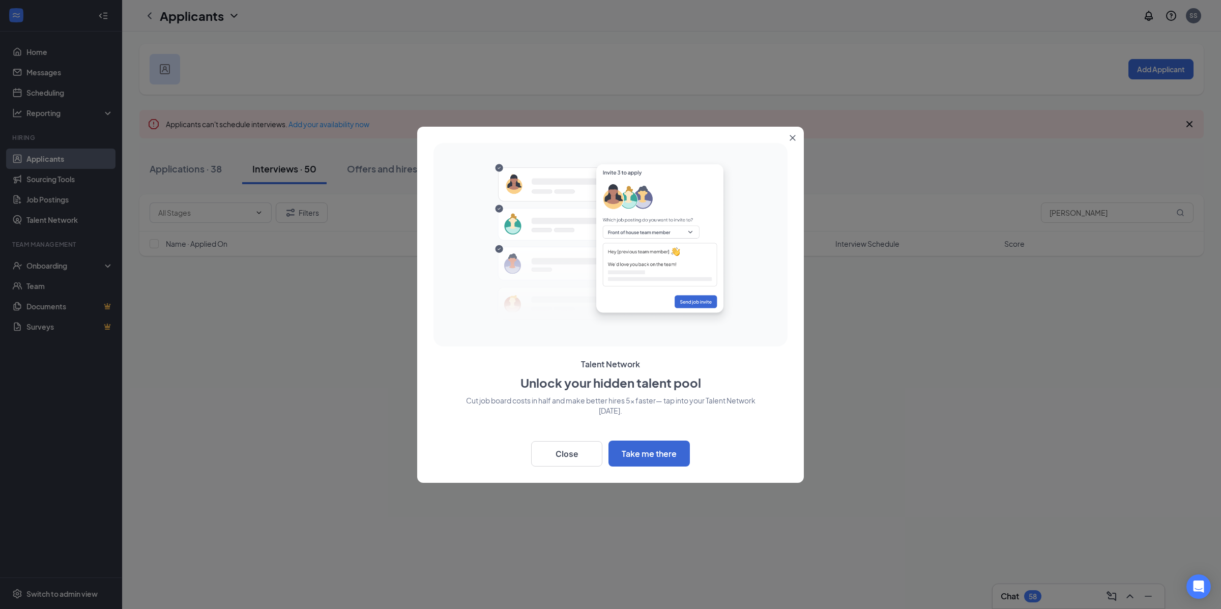
click at [799, 133] on button "Close" at bounding box center [794, 136] width 18 height 18
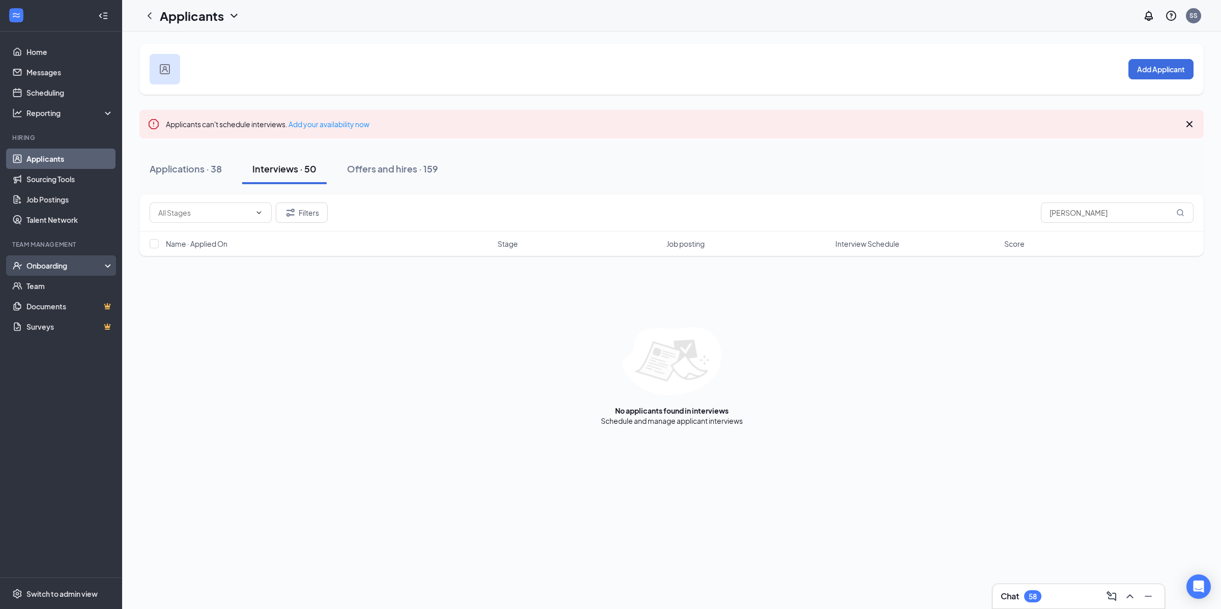
click at [57, 271] on div "Onboarding" at bounding box center [61, 265] width 122 height 20
click at [69, 322] on link "Onboarding Documents" at bounding box center [69, 326] width 87 height 20
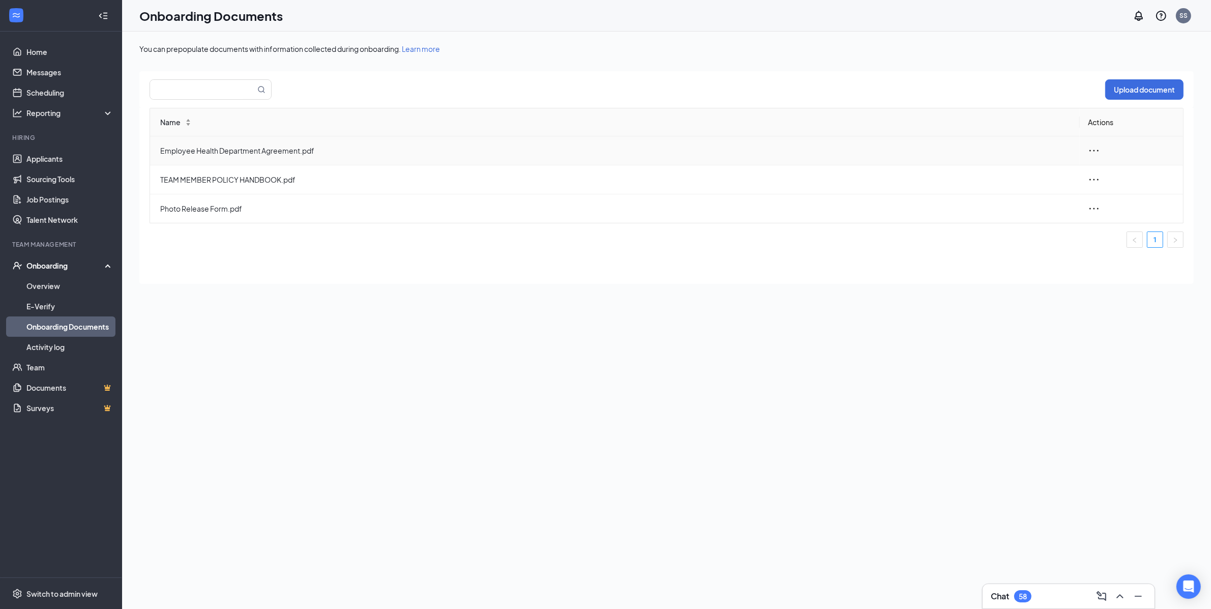
click at [1099, 149] on icon "ellipsis" at bounding box center [1094, 150] width 12 height 12
click at [1135, 195] on div "Edit" at bounding box center [1149, 196] width 110 height 12
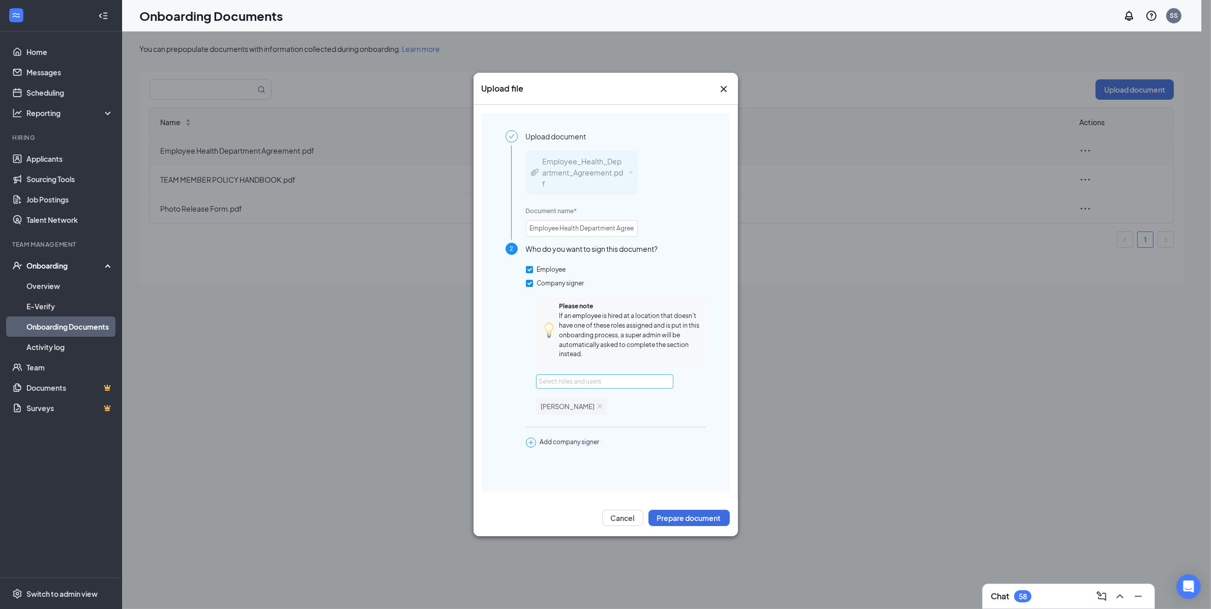
click at [568, 383] on div "Select roles and users" at bounding box center [602, 381] width 126 height 10
type input "chlo"
click at [570, 421] on span "chloephelps001@gmail.com" at bounding box center [608, 426] width 104 height 10
checkbox input "true"
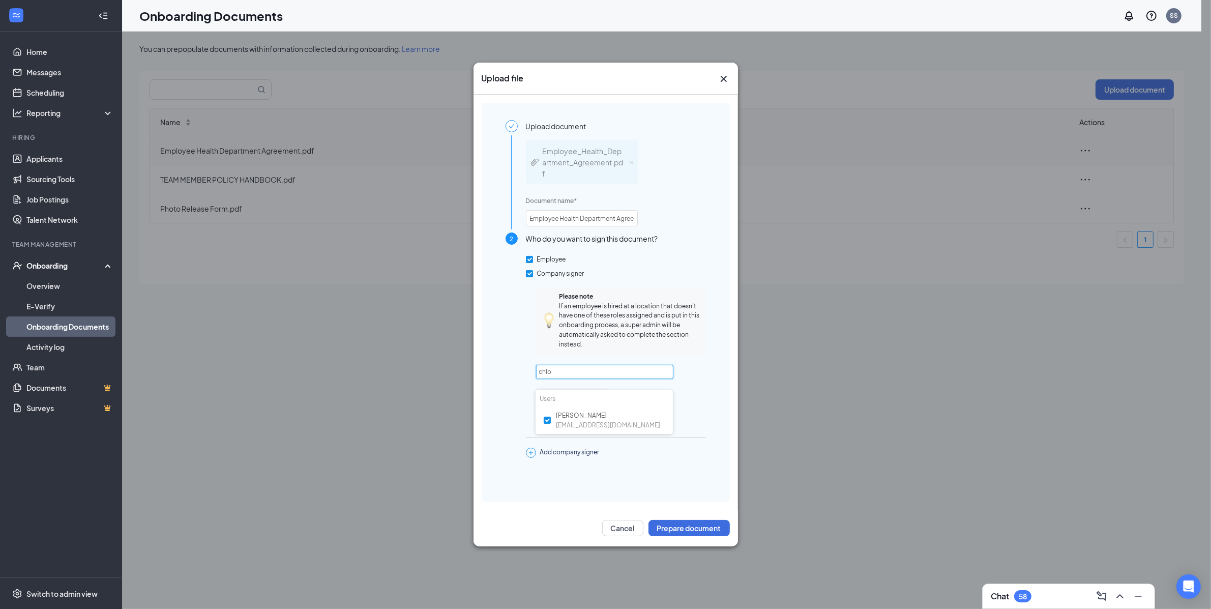
type input "chlo"
click at [701, 372] on div "Please note If an employee is hired at a location that doesn’t have one of thes…" at bounding box center [621, 365] width 170 height 156
click at [598, 415] on img at bounding box center [600, 416] width 5 height 5
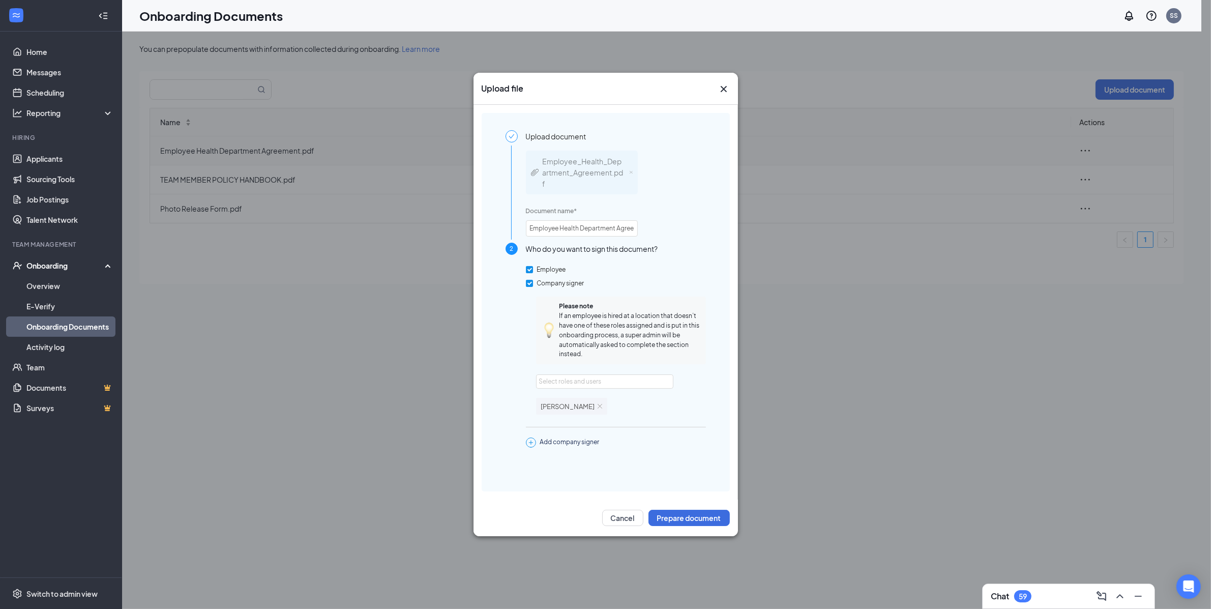
click at [726, 91] on icon "Cross" at bounding box center [724, 89] width 12 height 12
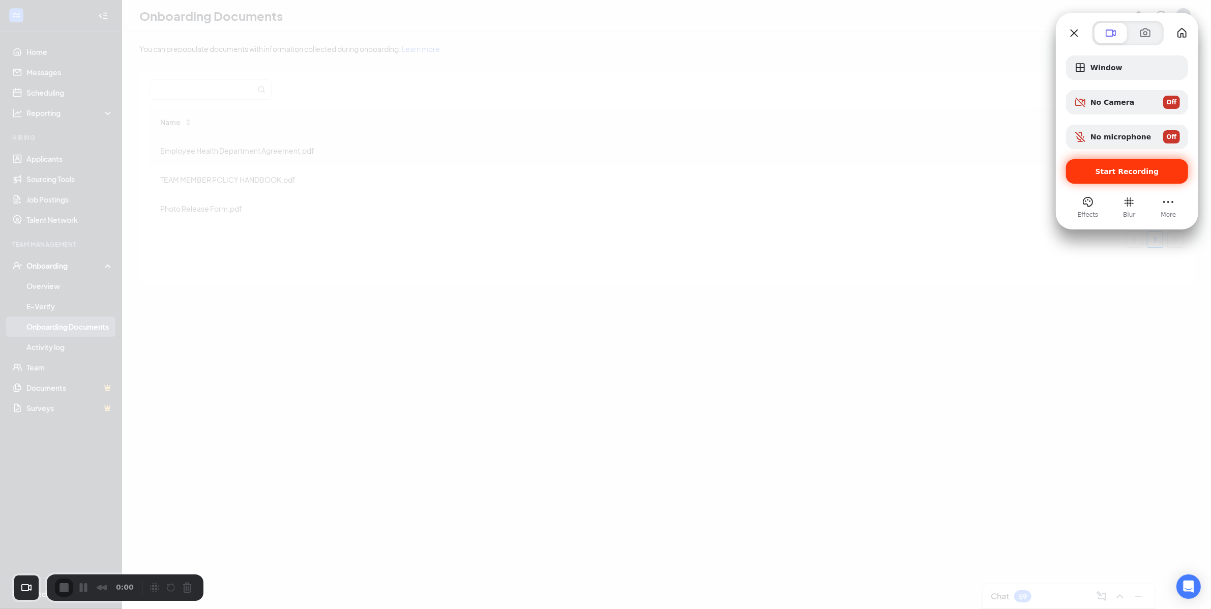
click at [1135, 167] on span "Start Recording" at bounding box center [1128, 171] width 64 height 8
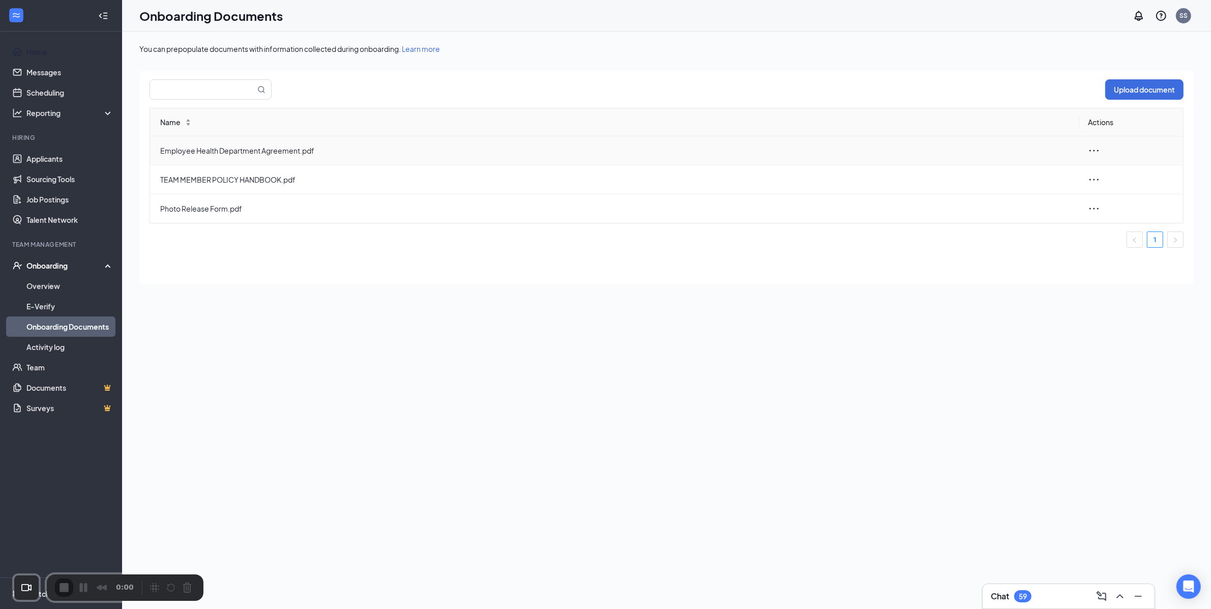
click at [60, 57] on link "Home" at bounding box center [69, 52] width 87 height 20
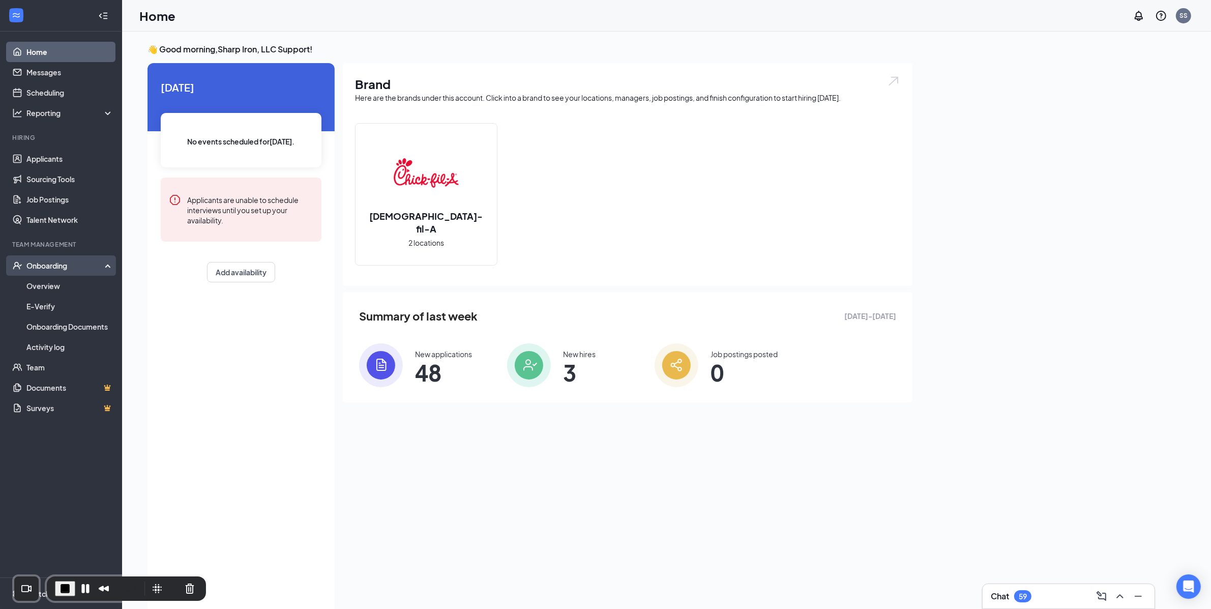
click at [95, 269] on div "Onboarding" at bounding box center [65, 265] width 78 height 10
click at [101, 328] on link "Onboarding Documents" at bounding box center [69, 326] width 87 height 20
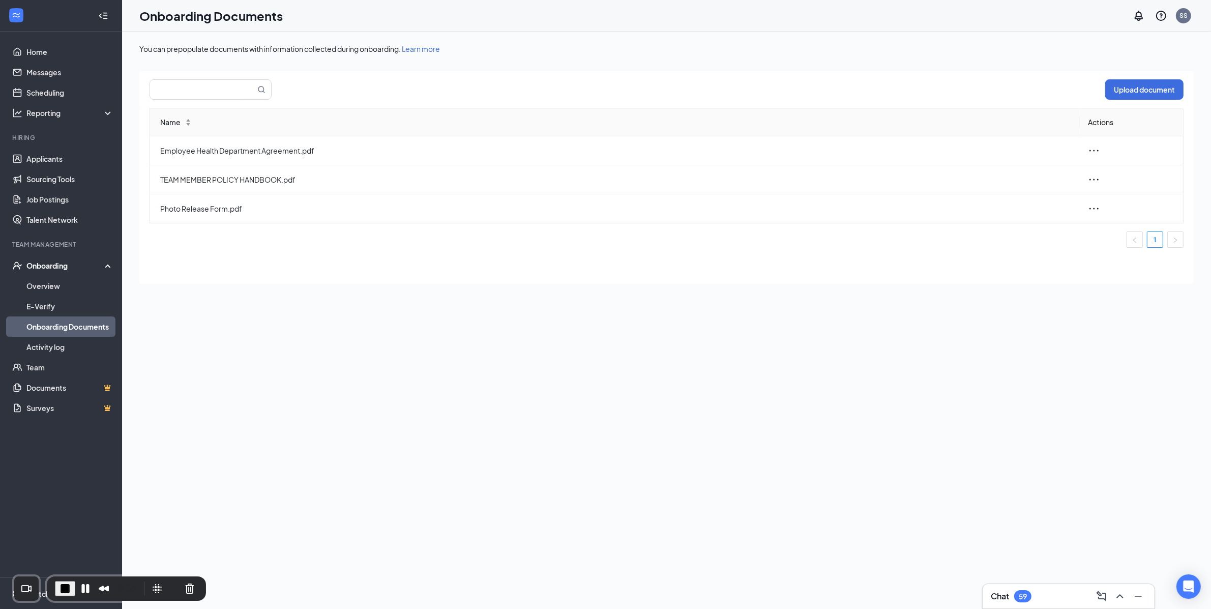
click at [301, 495] on div "You can prepopulate documents with information collected during onboarding. Lea…" at bounding box center [666, 343] width 1054 height 599
click at [1093, 152] on icon "ellipsis" at bounding box center [1094, 150] width 12 height 12
click at [1111, 195] on div "Edit" at bounding box center [1149, 196] width 110 height 12
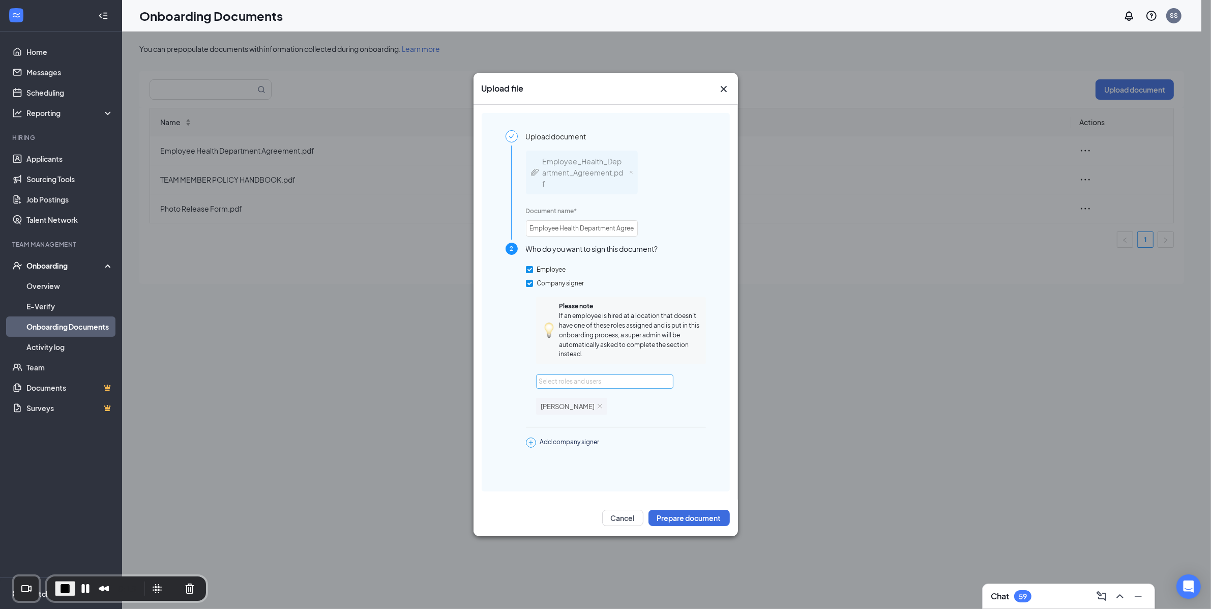
click at [603, 379] on div "Select roles and users" at bounding box center [602, 381] width 126 height 10
click at [710, 420] on div "Upload document Employee_Health_Department_Agreement.pdf Document name * Employ…" at bounding box center [605, 302] width 217 height 344
click at [71, 593] on button "End Recording" at bounding box center [65, 588] width 20 height 15
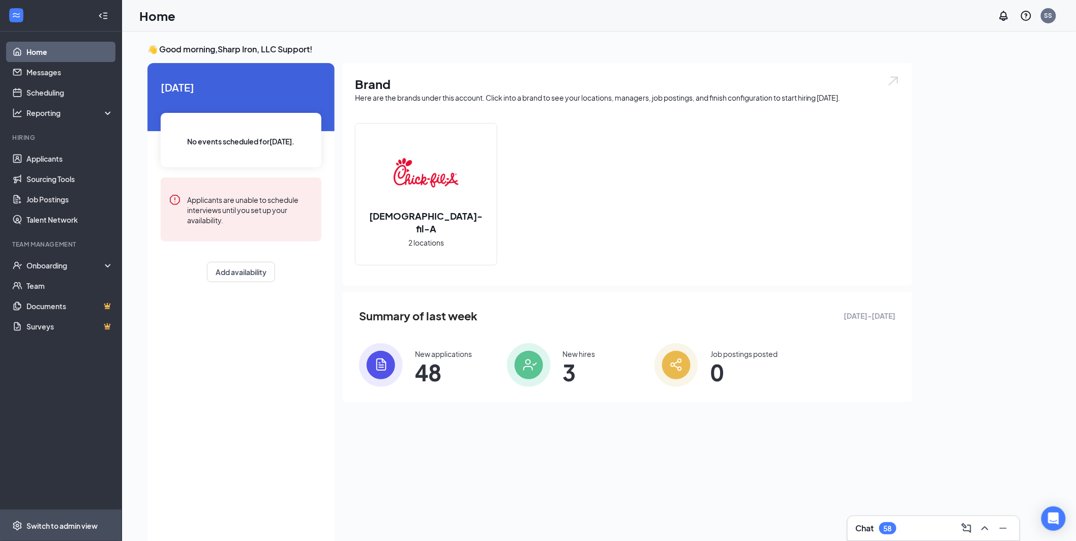
click at [74, 527] on div "Switch to admin view" at bounding box center [61, 526] width 71 height 10
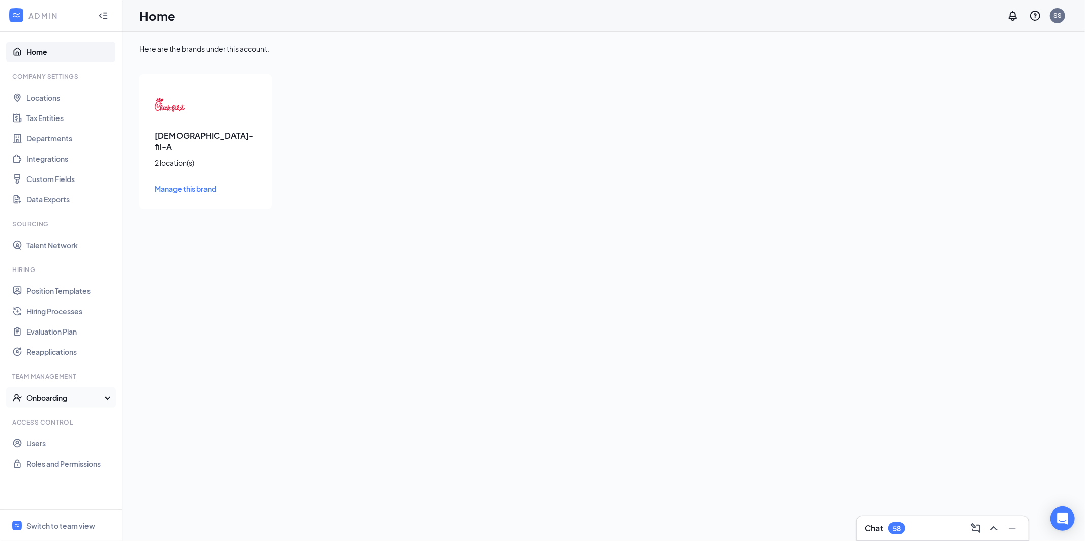
click at [70, 399] on div "Onboarding" at bounding box center [65, 398] width 78 height 10
click at [76, 525] on div "Switch to team view" at bounding box center [60, 526] width 69 height 10
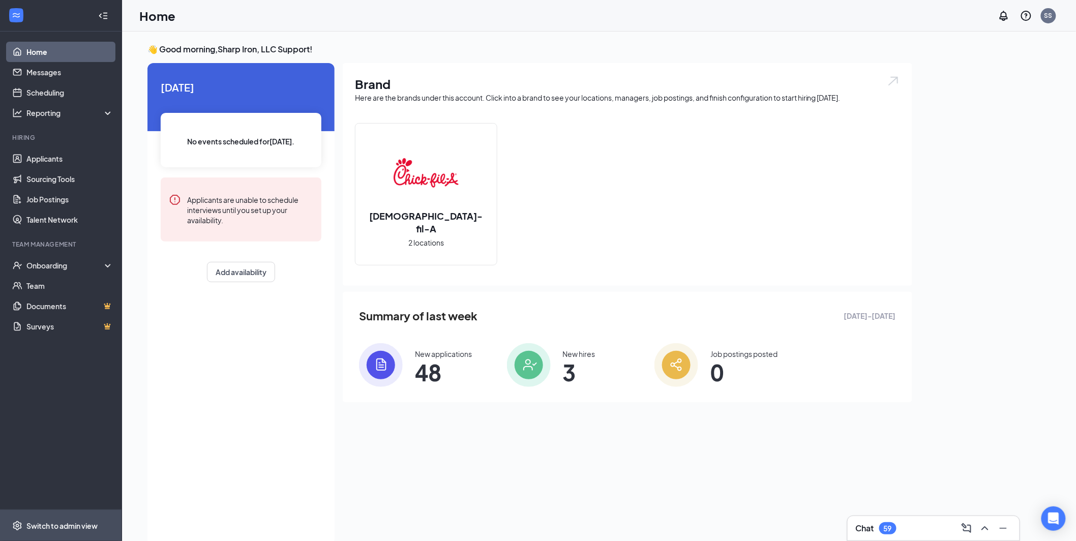
click at [51, 530] on div "Switch to admin view" at bounding box center [61, 526] width 71 height 10
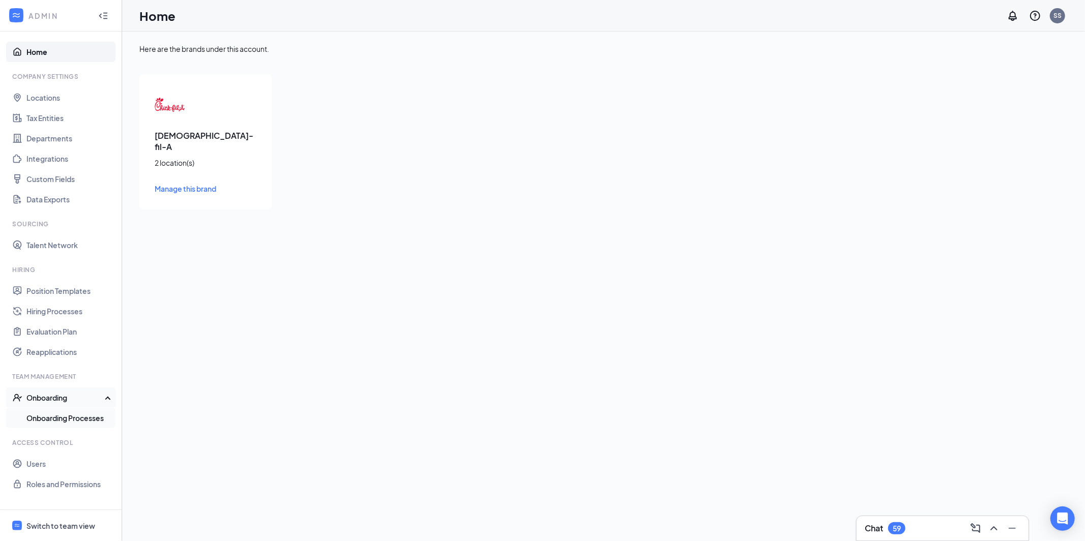
click at [76, 421] on link "Onboarding Processes" at bounding box center [69, 418] width 87 height 20
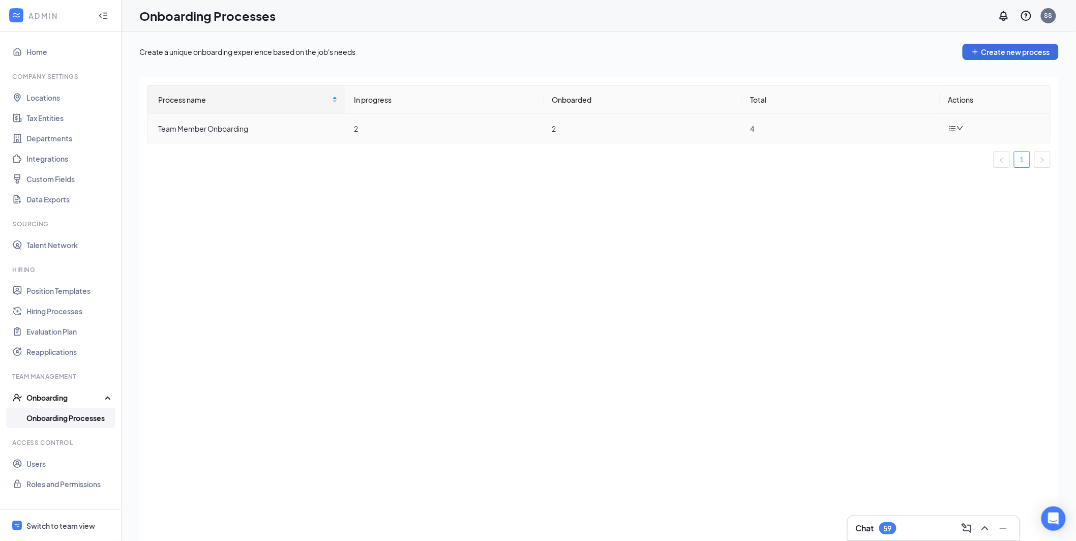
click at [959, 123] on div at bounding box center [958, 128] width 18 height 13
click at [963, 150] on icon "Pen" at bounding box center [961, 152] width 9 height 9
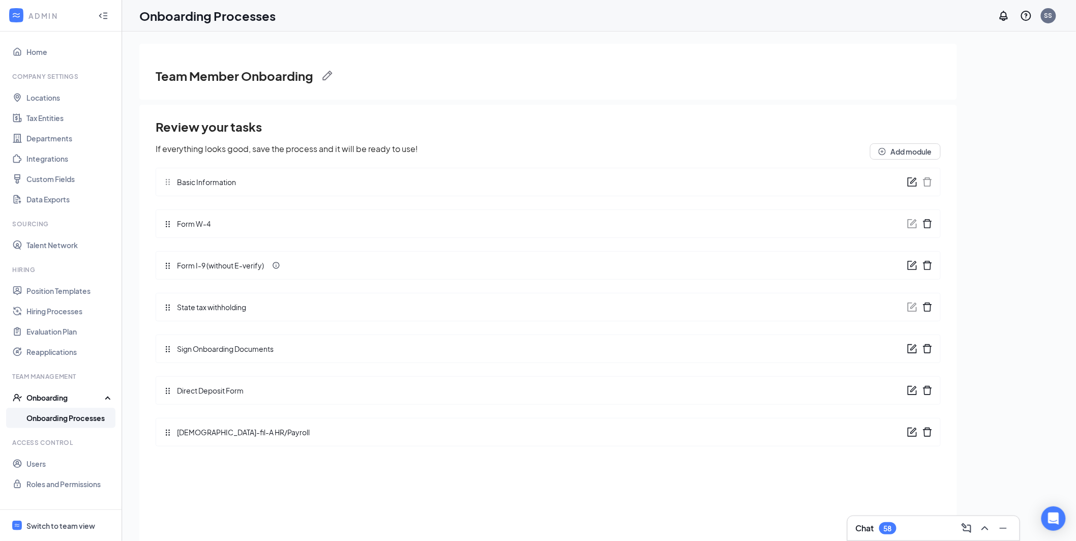
click at [909, 351] on icon "form" at bounding box center [912, 349] width 10 height 10
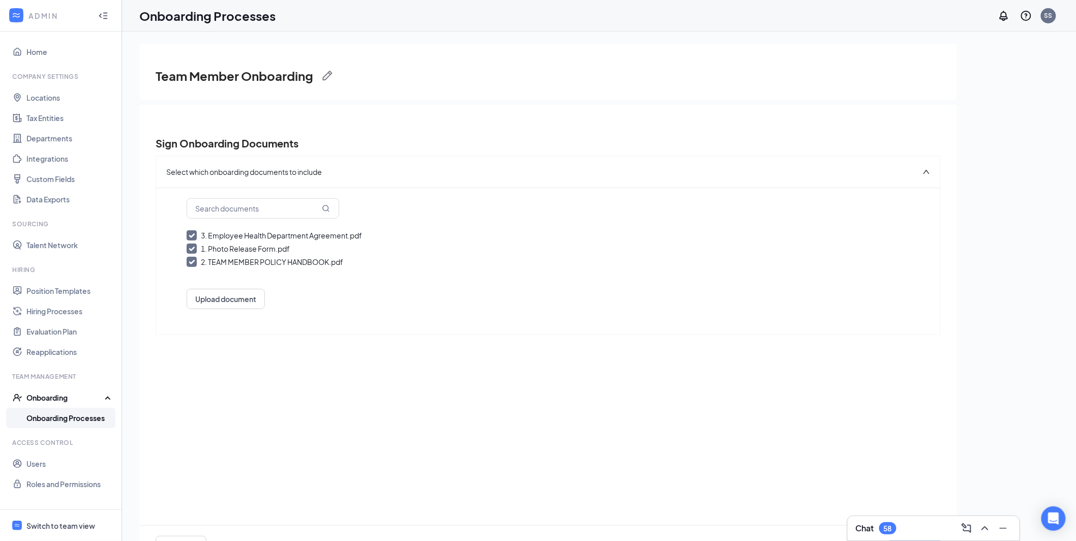
click at [312, 384] on div "Select which onboarding documents to include 3. Employee Health Department Agre…" at bounding box center [548, 361] width 785 height 411
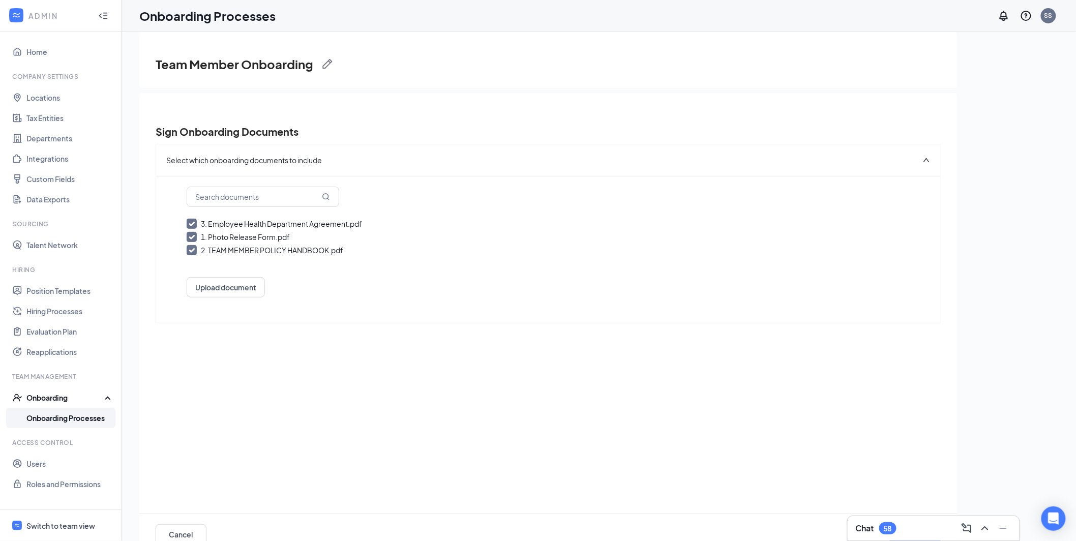
scroll to position [17, 0]
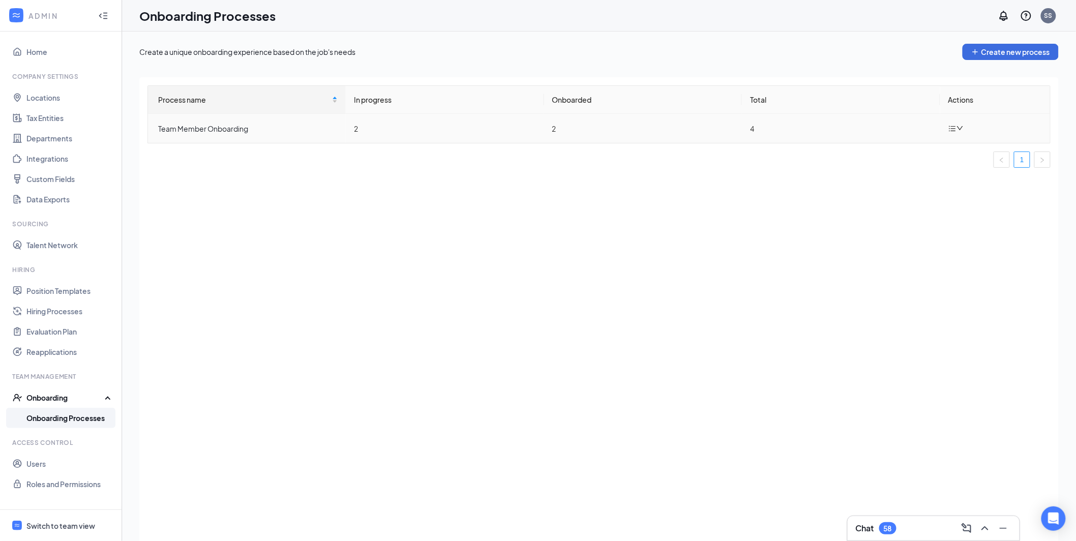
click at [962, 129] on icon "down" at bounding box center [960, 128] width 7 height 7
click at [974, 151] on div "Edit process" at bounding box center [1010, 152] width 110 height 12
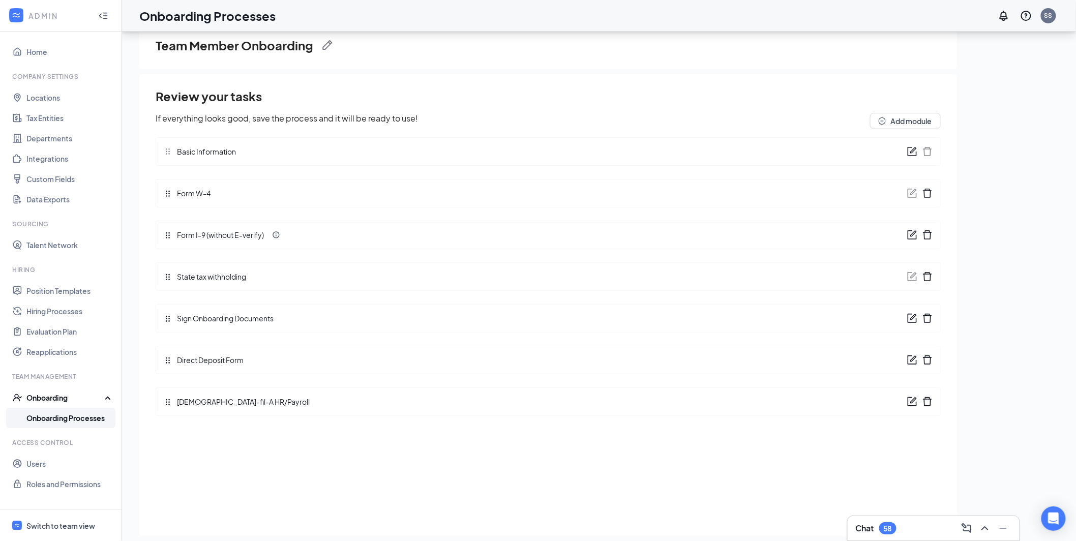
scroll to position [46, 0]
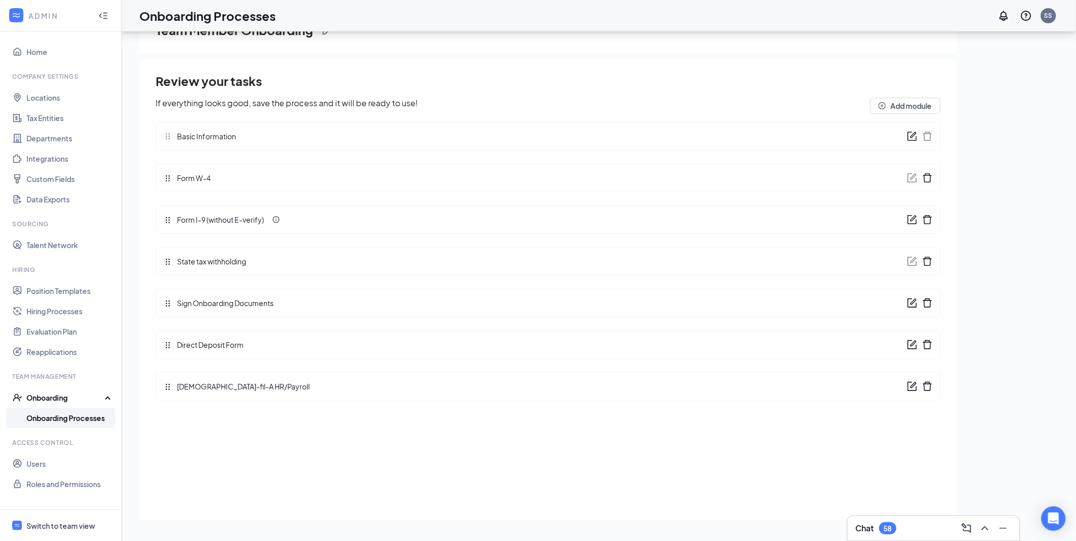
click at [189, 305] on span "Sign Onboarding Documents" at bounding box center [223, 303] width 102 height 11
click at [913, 303] on icon "form" at bounding box center [913, 302] width 6 height 6
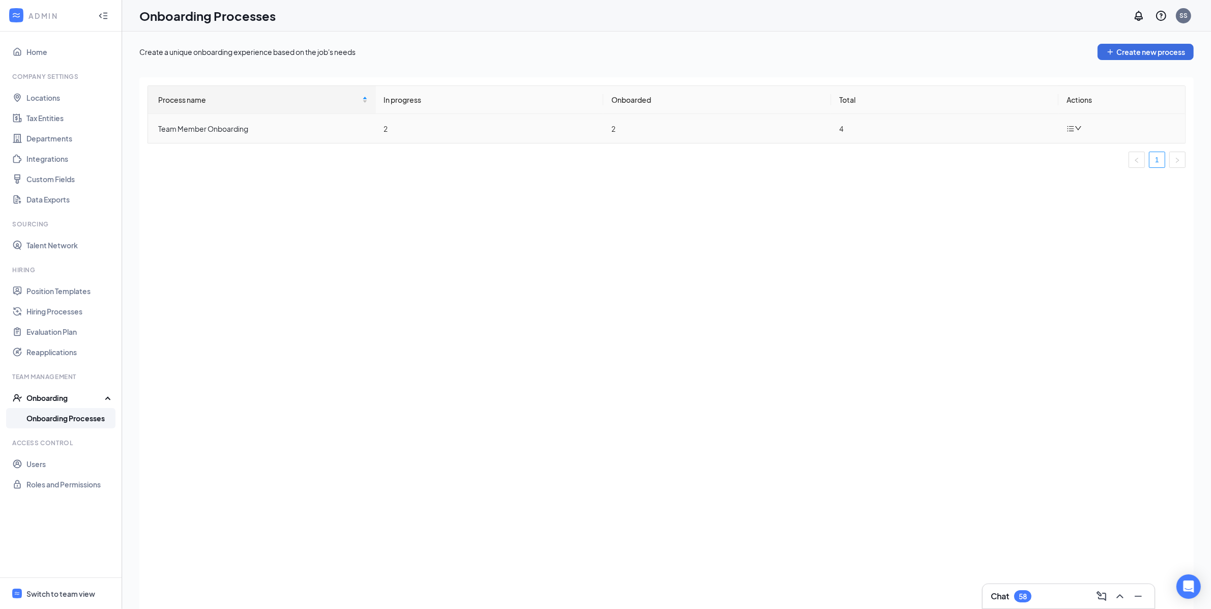
click at [1072, 138] on td at bounding box center [1121, 128] width 127 height 29
click at [1075, 127] on icon "down" at bounding box center [1078, 128] width 7 height 7
click at [1078, 149] on icon "Pen" at bounding box center [1079, 152] width 12 height 12
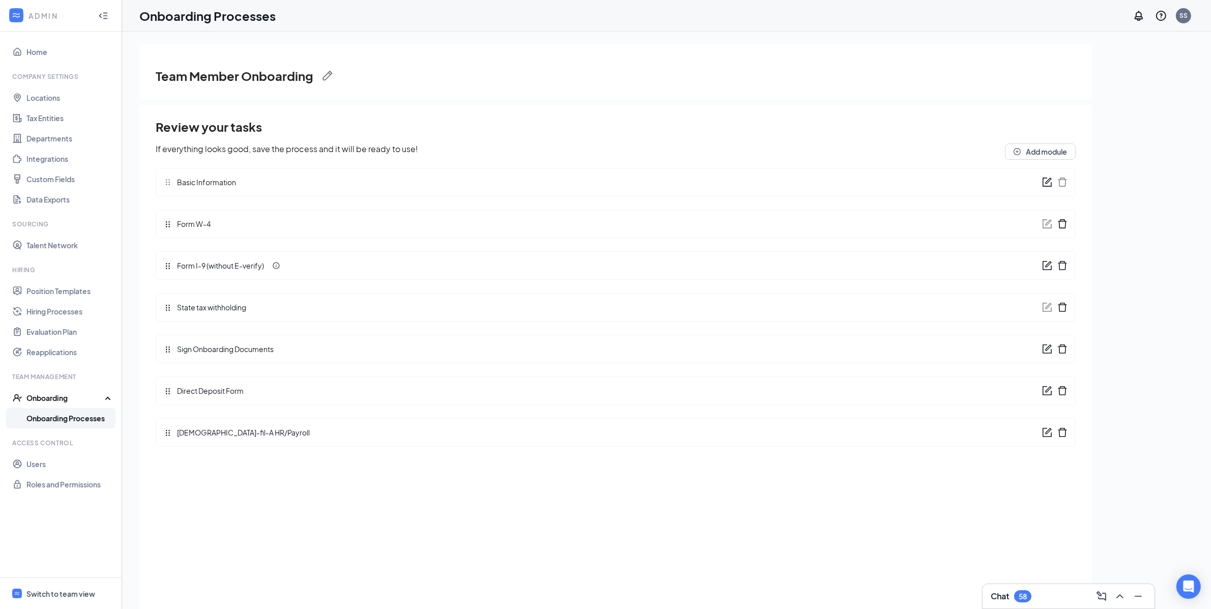
click at [1049, 263] on icon "form" at bounding box center [1048, 264] width 6 height 6
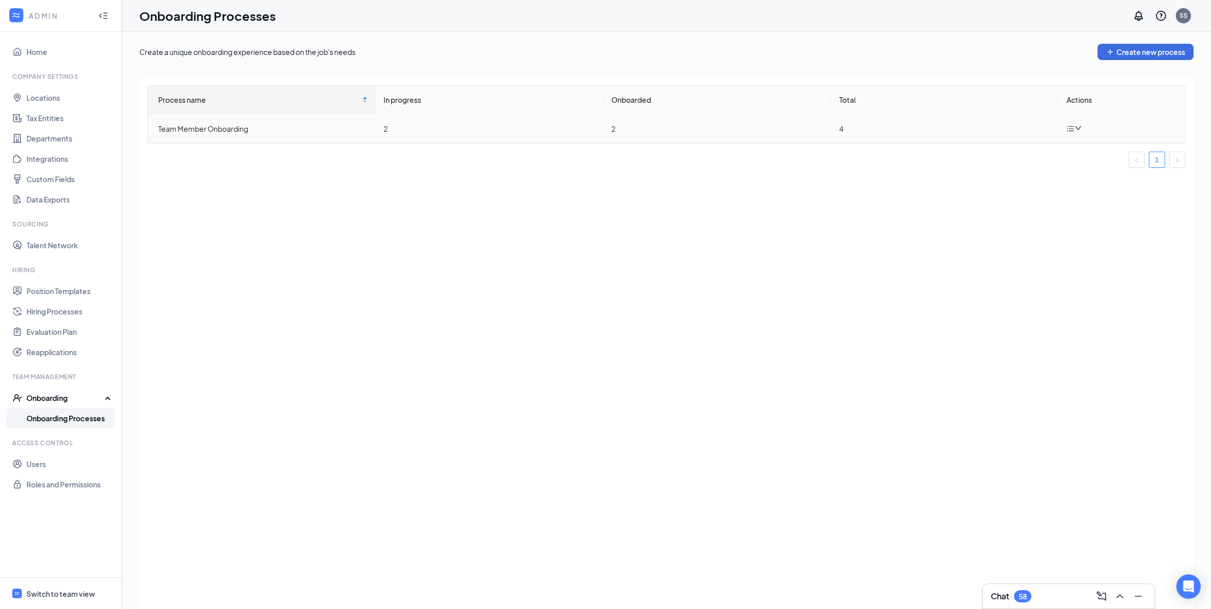
click at [1076, 128] on icon "down" at bounding box center [1078, 128] width 7 height 7
click at [1081, 154] on icon "Pen" at bounding box center [1079, 152] width 12 height 12
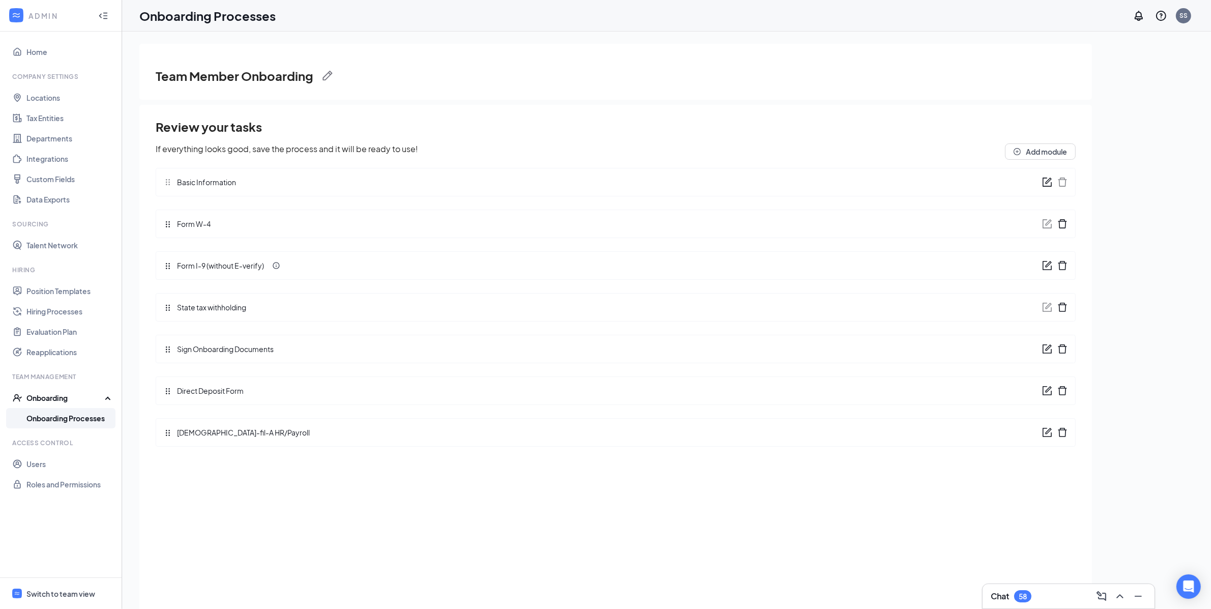
click at [1048, 183] on icon "form" at bounding box center [1047, 182] width 10 height 10
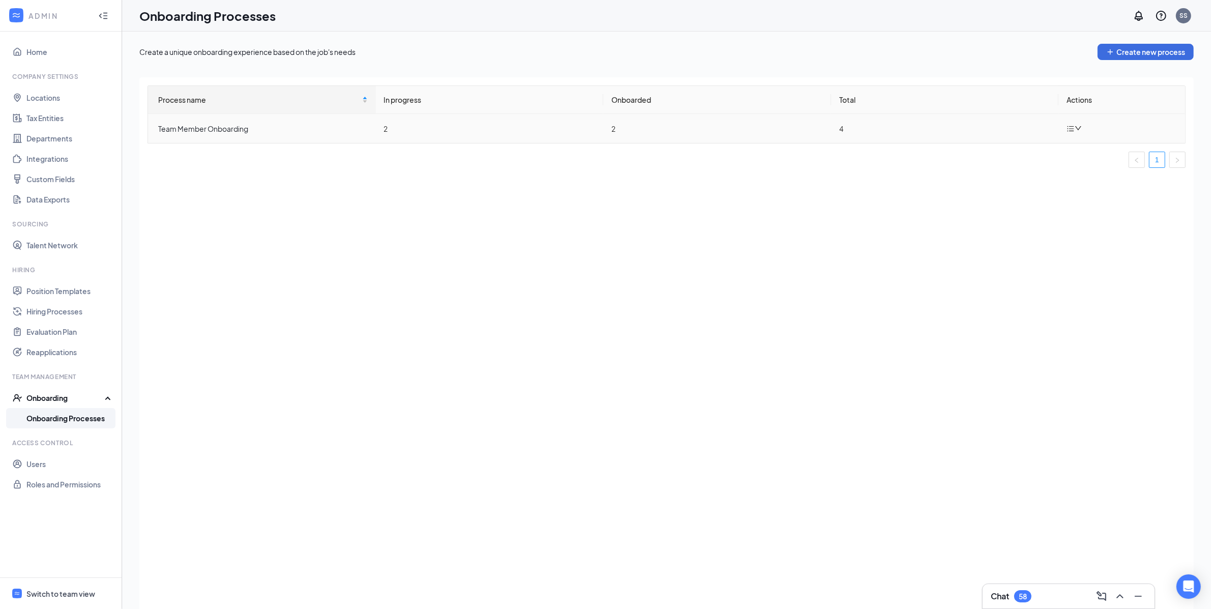
click at [1071, 130] on icon "bars" at bounding box center [1071, 129] width 8 height 8
click at [1084, 146] on div "Edit process" at bounding box center [1128, 152] width 110 height 12
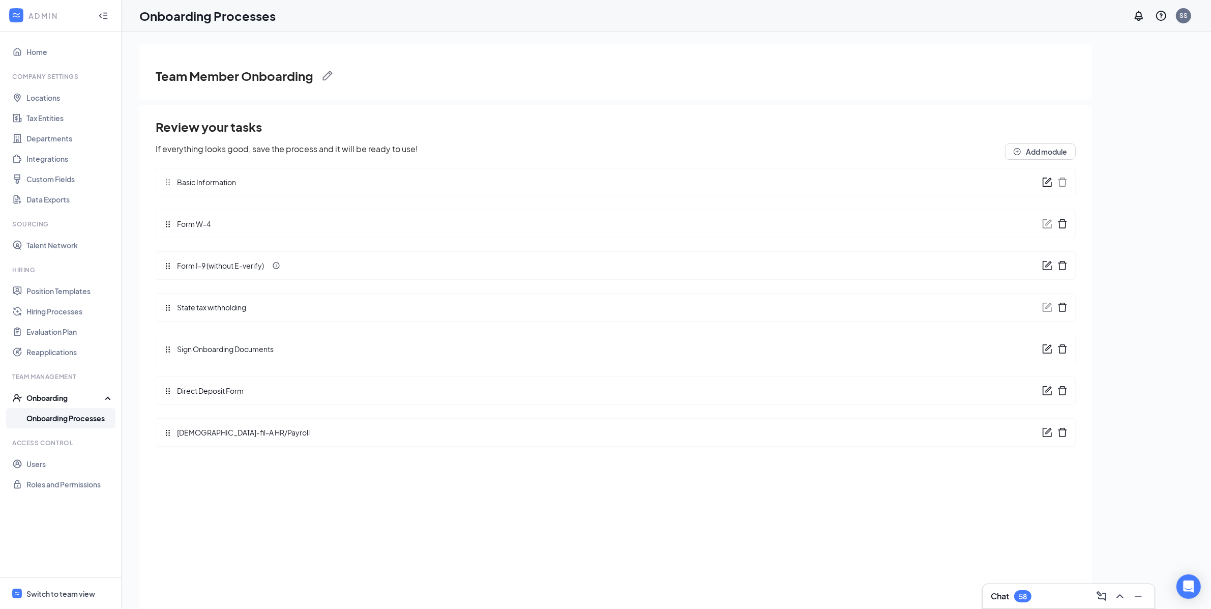
click at [1045, 390] on icon "form" at bounding box center [1047, 391] width 10 height 10
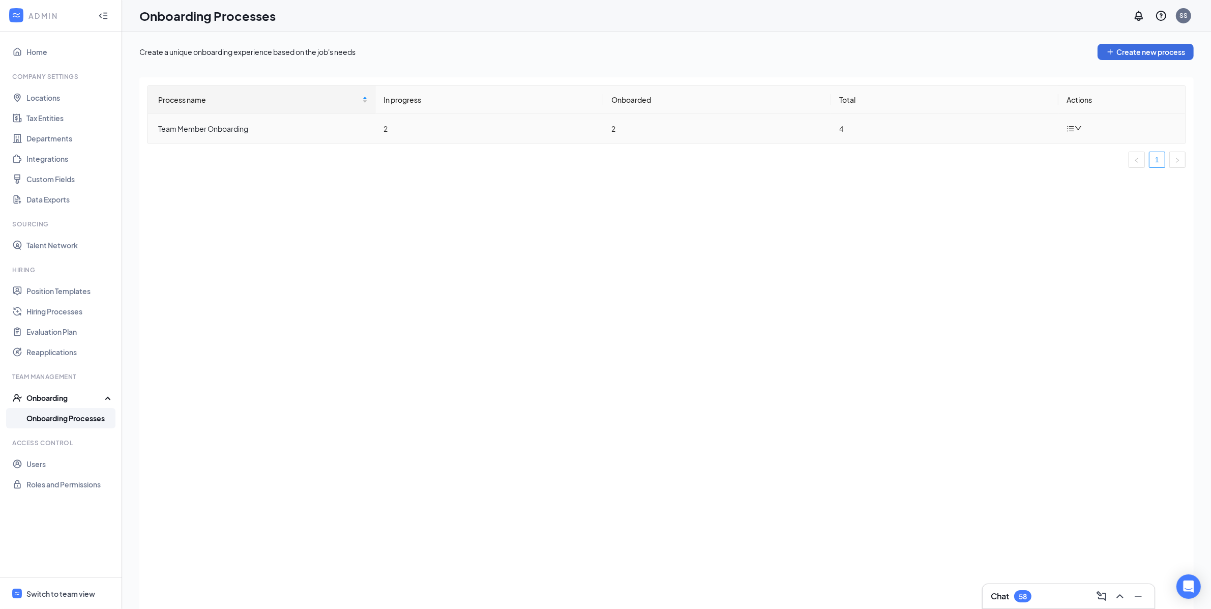
click at [1068, 126] on icon "bars" at bounding box center [1071, 129] width 8 height 8
click at [1072, 145] on li "Edit process" at bounding box center [1128, 152] width 122 height 22
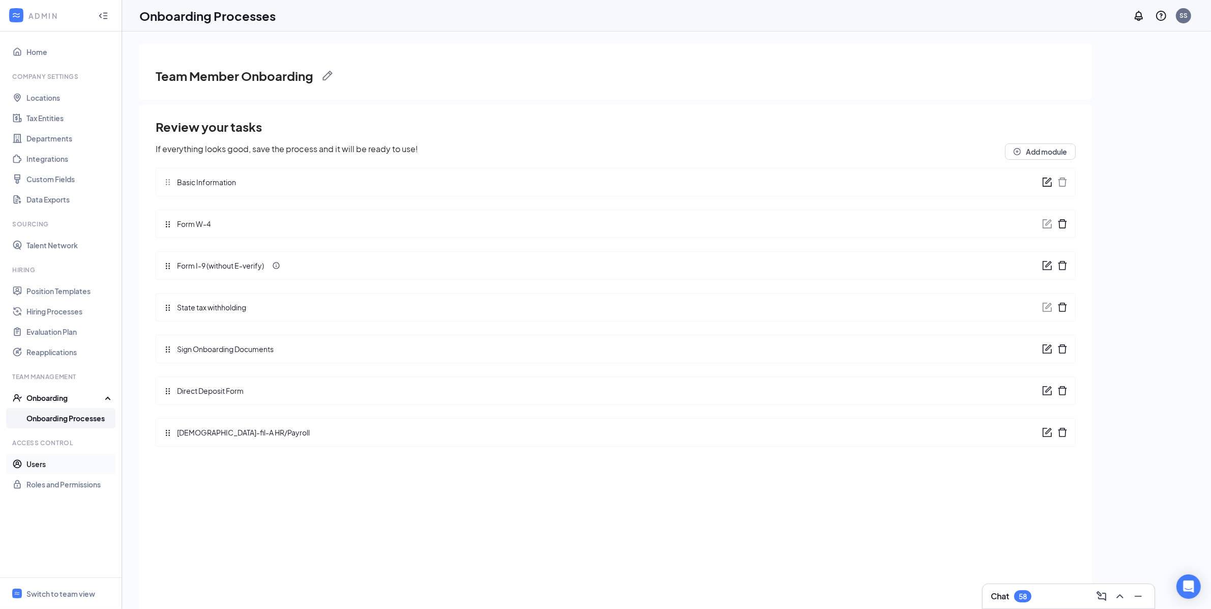
click at [54, 464] on link "Users" at bounding box center [69, 464] width 87 height 20
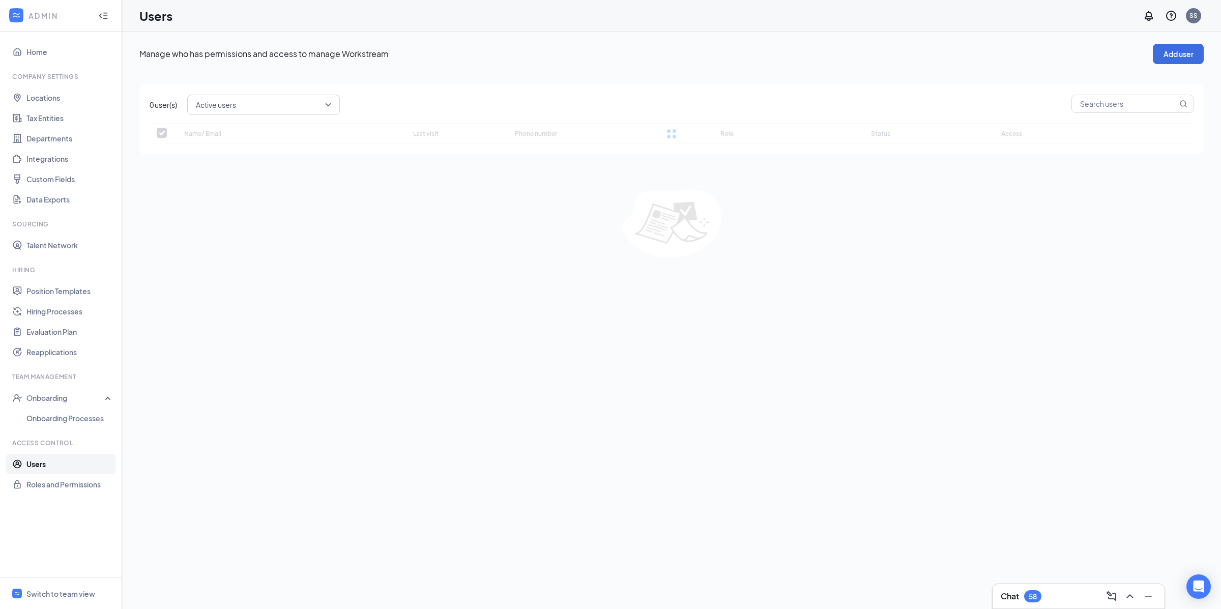
checkbox input "false"
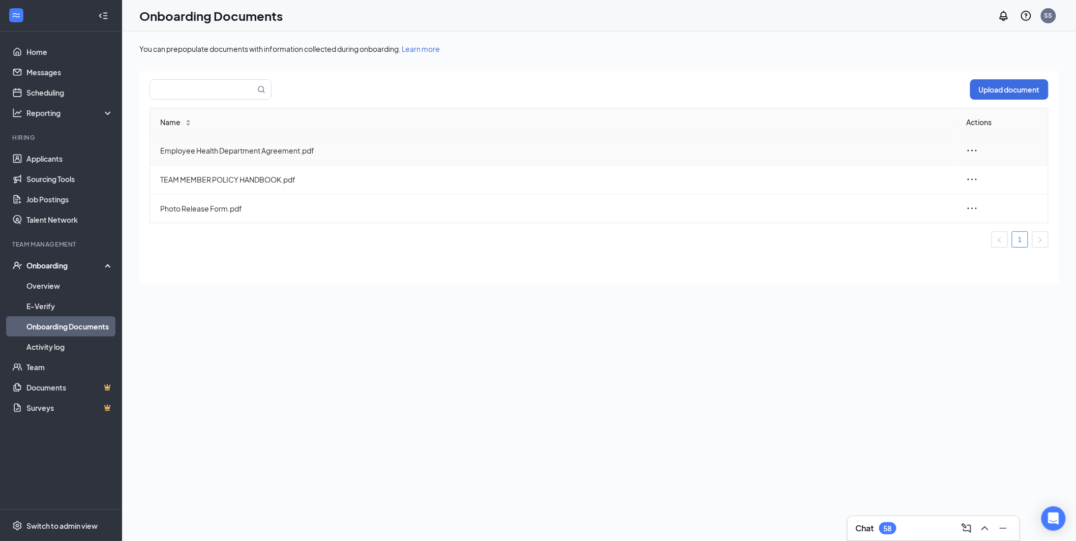
click at [972, 150] on icon "ellipsis" at bounding box center [972, 151] width 9 height 2
click at [66, 533] on span "Switch to admin view" at bounding box center [69, 525] width 87 height 31
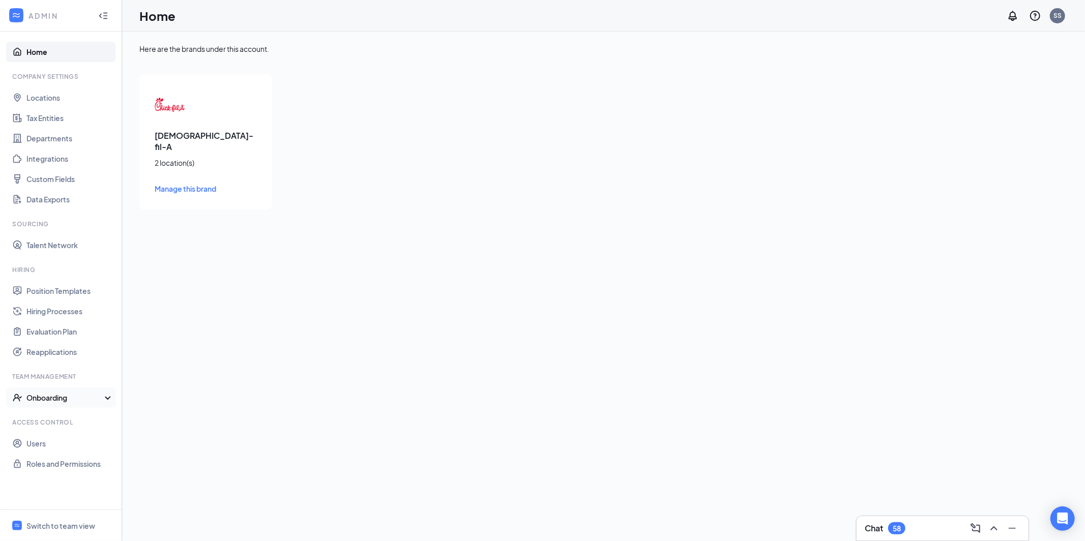
click at [60, 406] on div "Onboarding" at bounding box center [61, 398] width 122 height 20
click at [75, 421] on link "Onboarding Processes" at bounding box center [69, 418] width 87 height 20
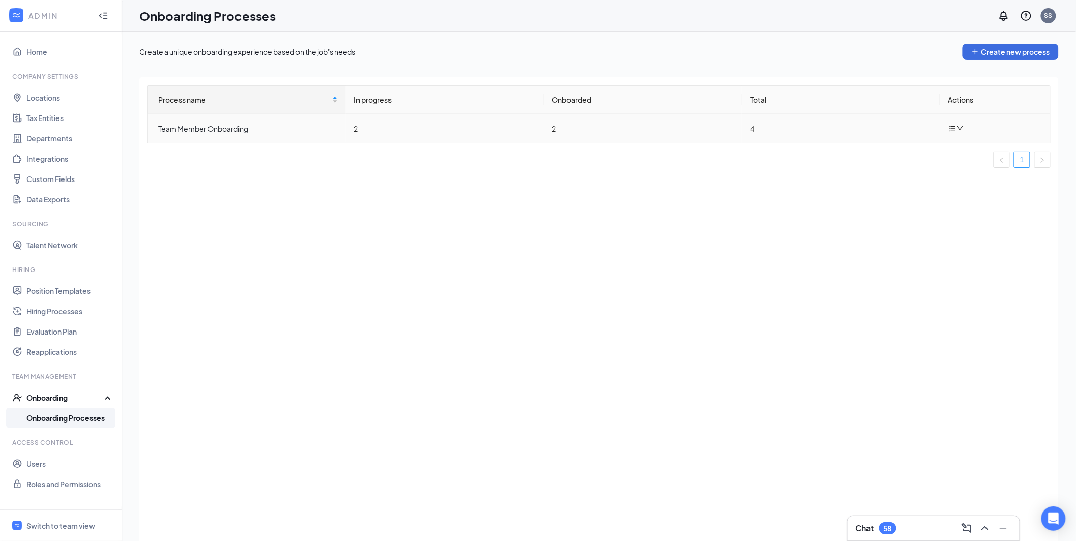
click at [957, 123] on div at bounding box center [958, 128] width 18 height 13
click at [961, 153] on icon "Pen" at bounding box center [961, 152] width 9 height 9
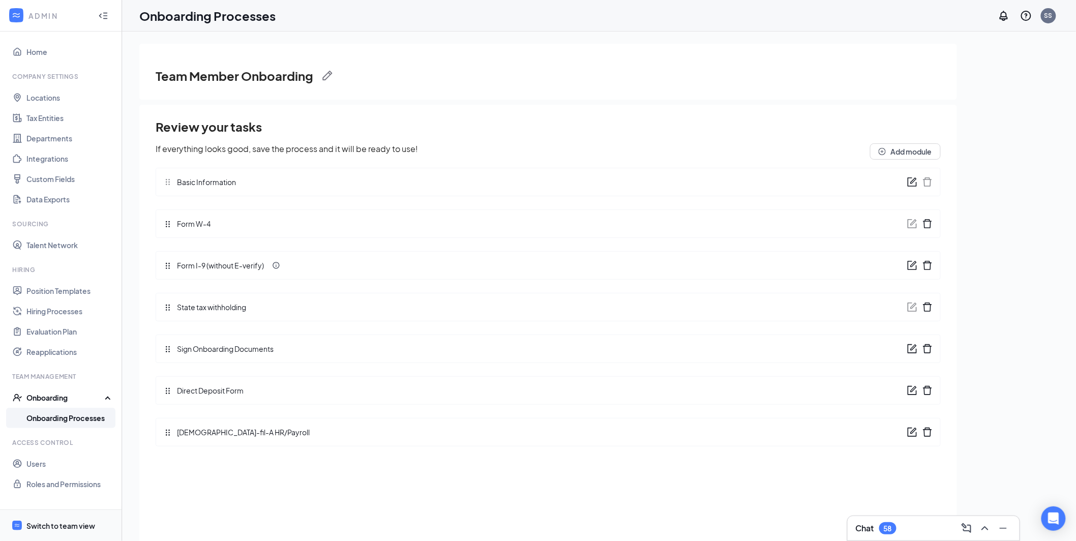
click at [74, 535] on span "Switch to team view" at bounding box center [69, 525] width 87 height 31
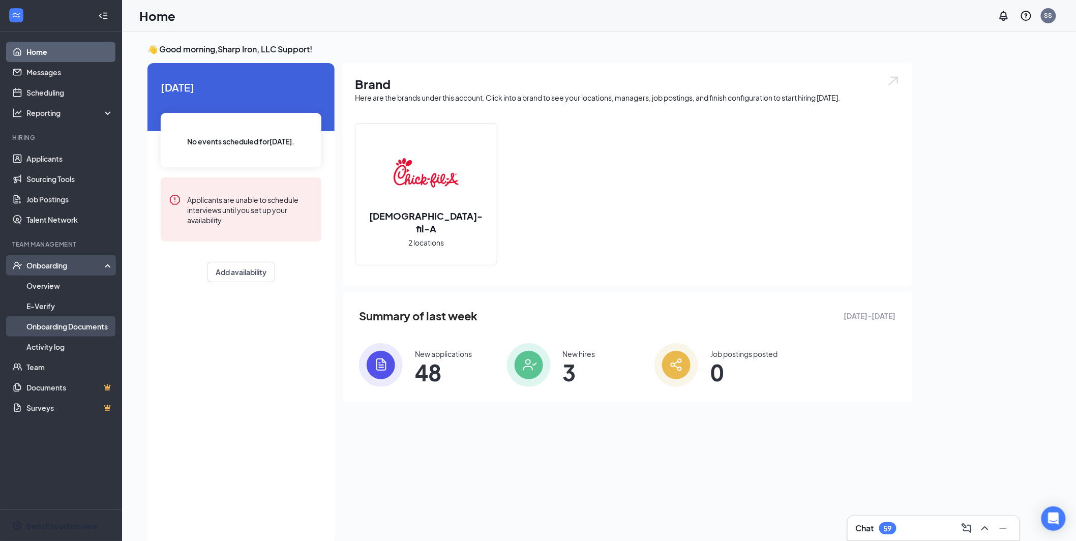
click at [65, 322] on link "Onboarding Documents" at bounding box center [69, 326] width 87 height 20
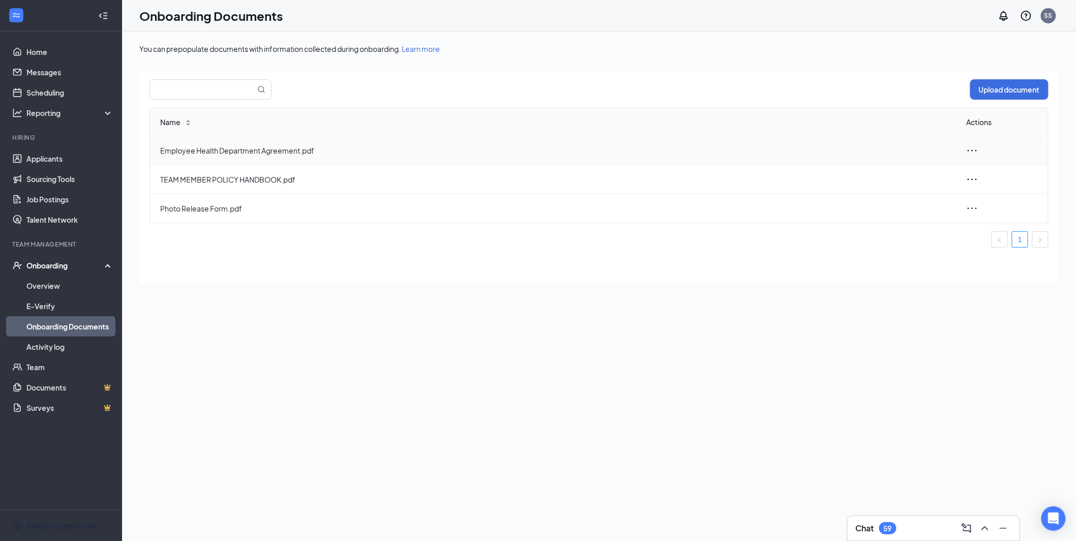
click at [974, 152] on icon "ellipsis" at bounding box center [972, 150] width 12 height 12
click at [900, 173] on div "View and download" at bounding box center [917, 173] width 110 height 12
click at [58, 287] on link "Overview" at bounding box center [69, 286] width 87 height 20
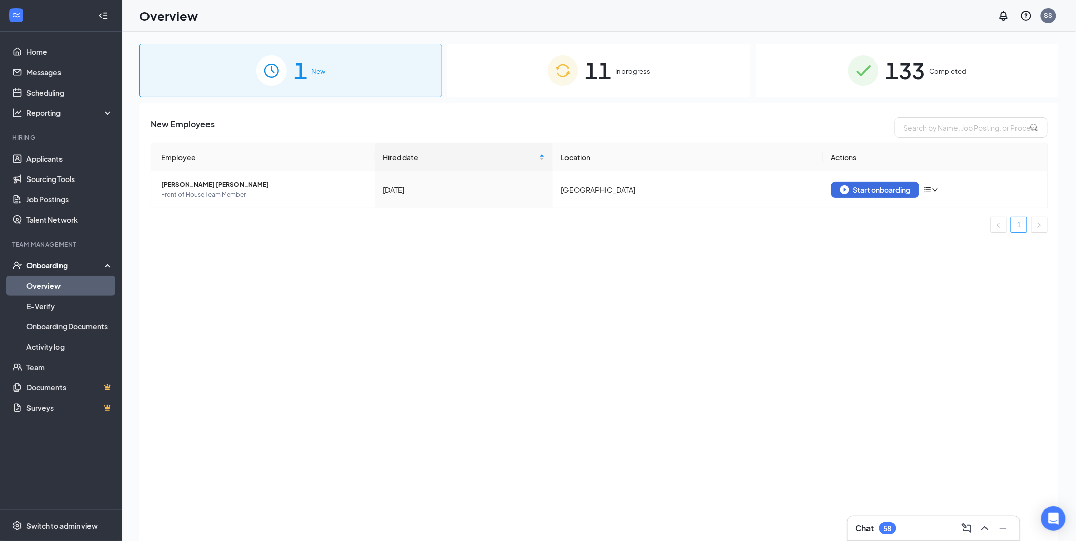
click at [637, 81] on div "11 In progress" at bounding box center [599, 70] width 303 height 53
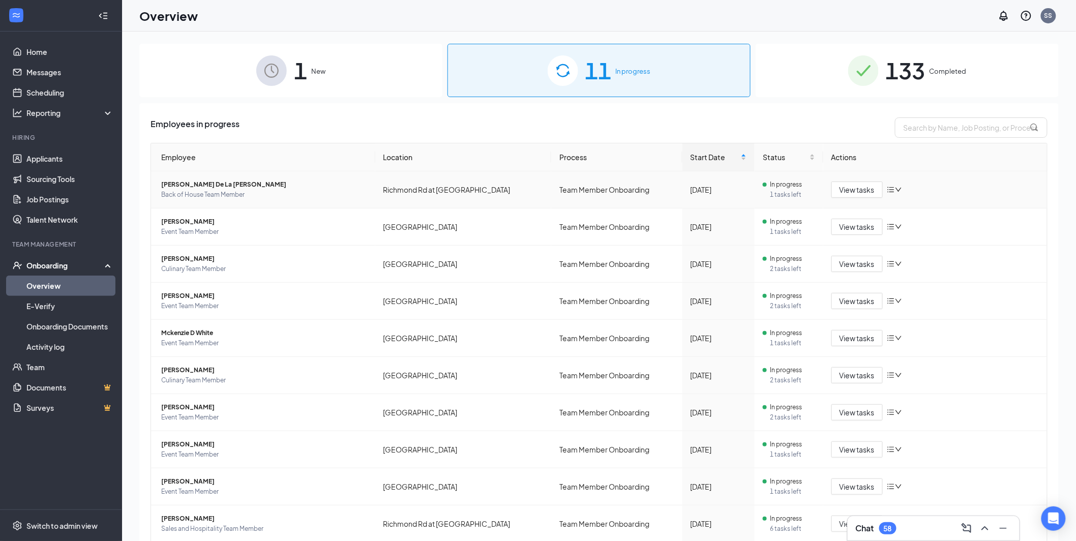
click at [237, 184] on span "[PERSON_NAME] De La [PERSON_NAME]" at bounding box center [264, 185] width 206 height 10
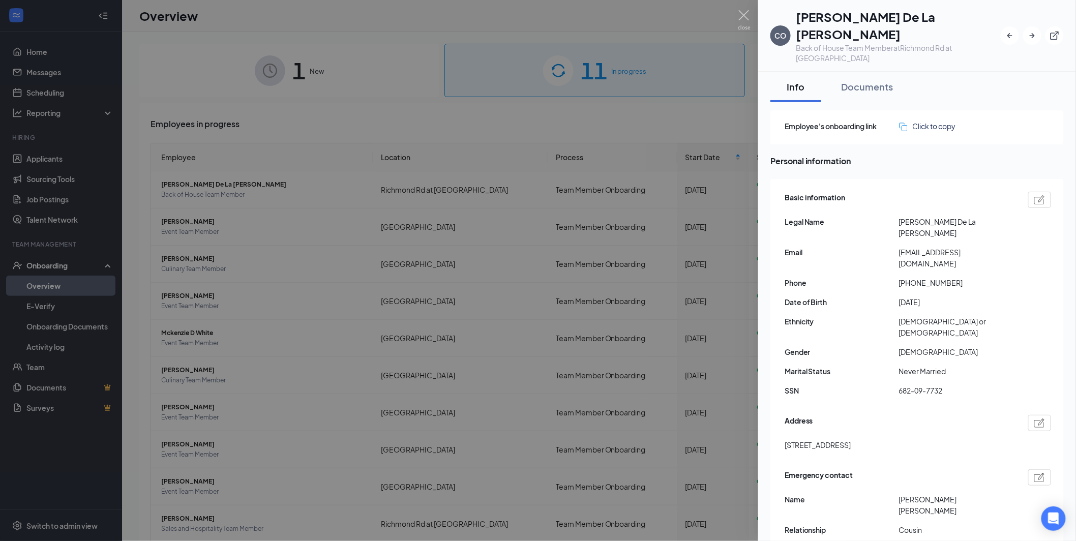
click at [735, 13] on div at bounding box center [538, 270] width 1076 height 541
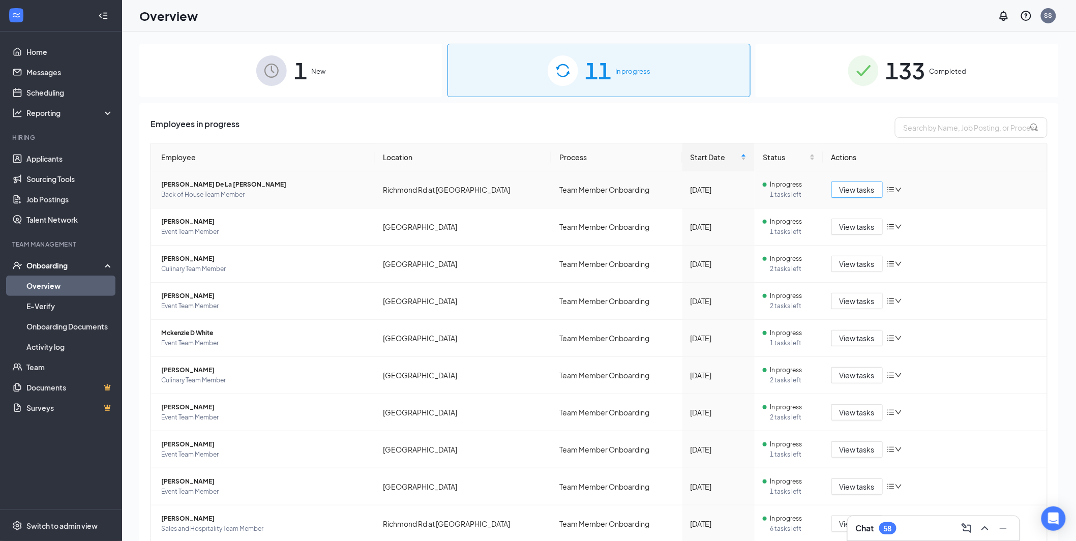
click at [844, 189] on span "View tasks" at bounding box center [857, 189] width 35 height 11
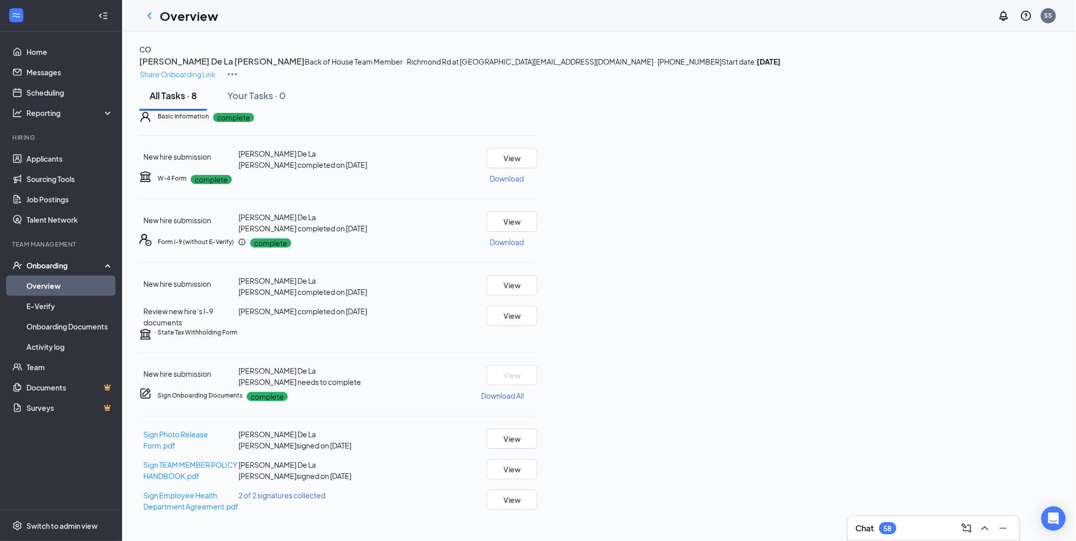
click at [216, 69] on p "Share Onboarding Link" at bounding box center [178, 74] width 76 height 11
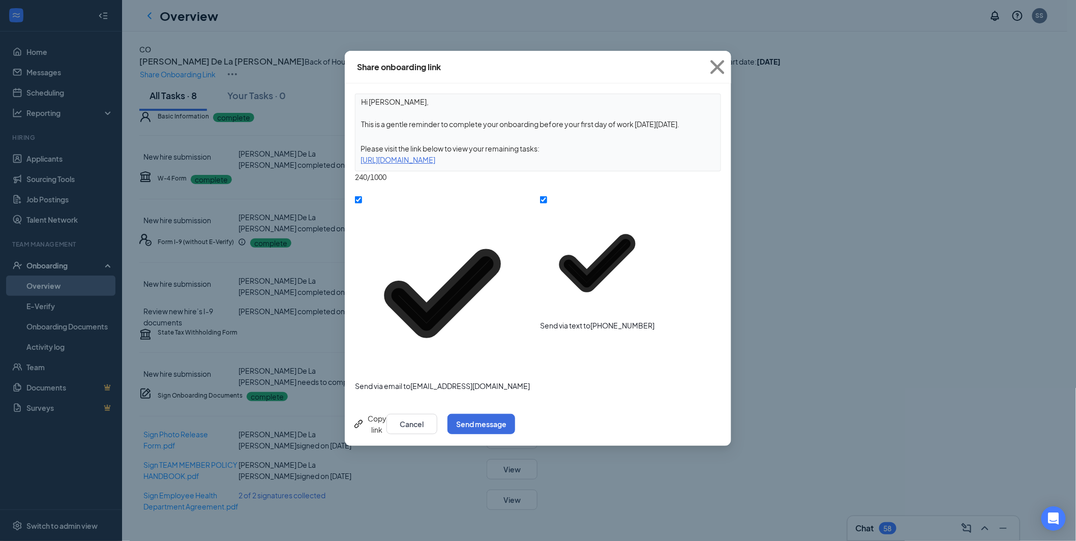
click at [365, 418] on icon "Link" at bounding box center [359, 424] width 12 height 12
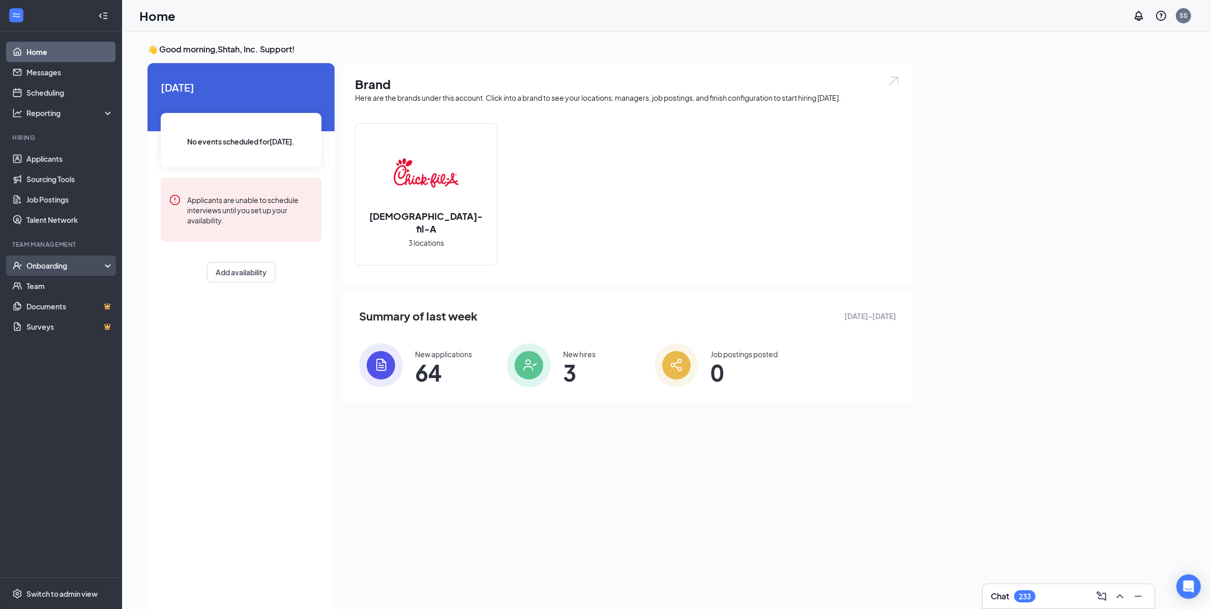
click at [64, 263] on div "Onboarding" at bounding box center [65, 265] width 78 height 10
click at [59, 281] on link "Overview" at bounding box center [69, 286] width 87 height 20
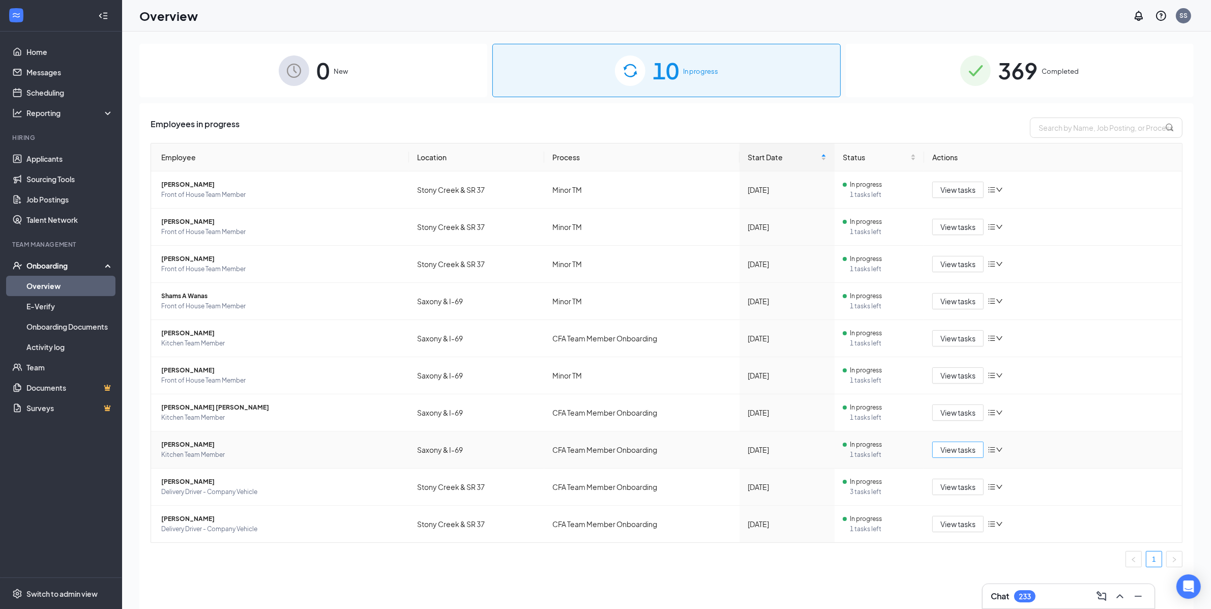
click at [969, 454] on span "View tasks" at bounding box center [957, 449] width 35 height 11
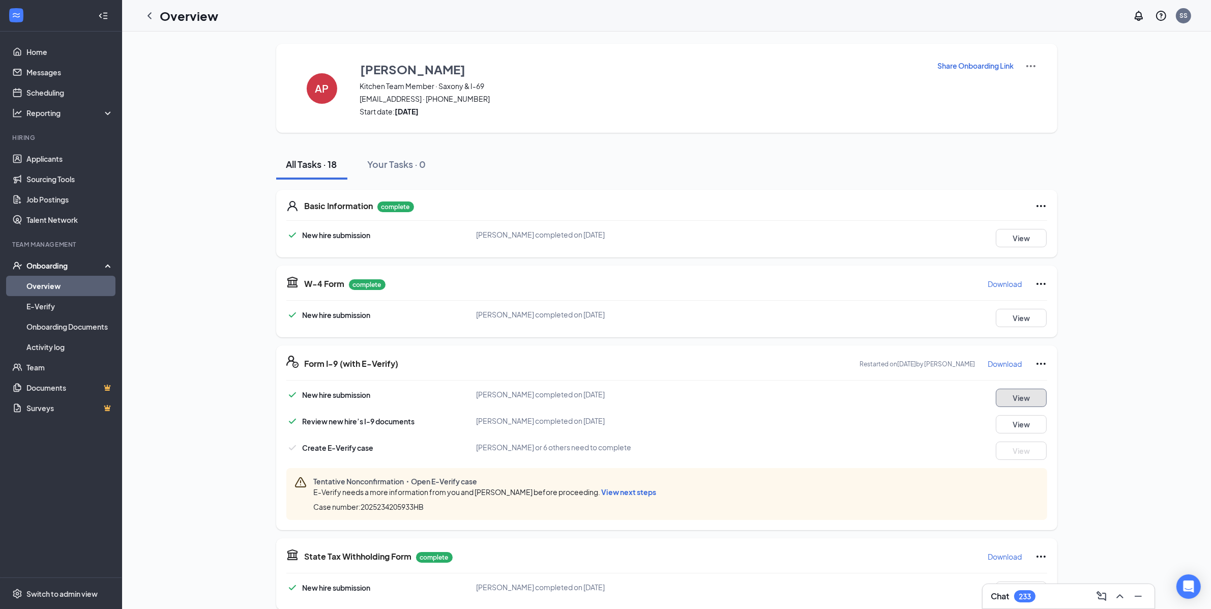
click at [1027, 403] on button "View" at bounding box center [1021, 398] width 51 height 18
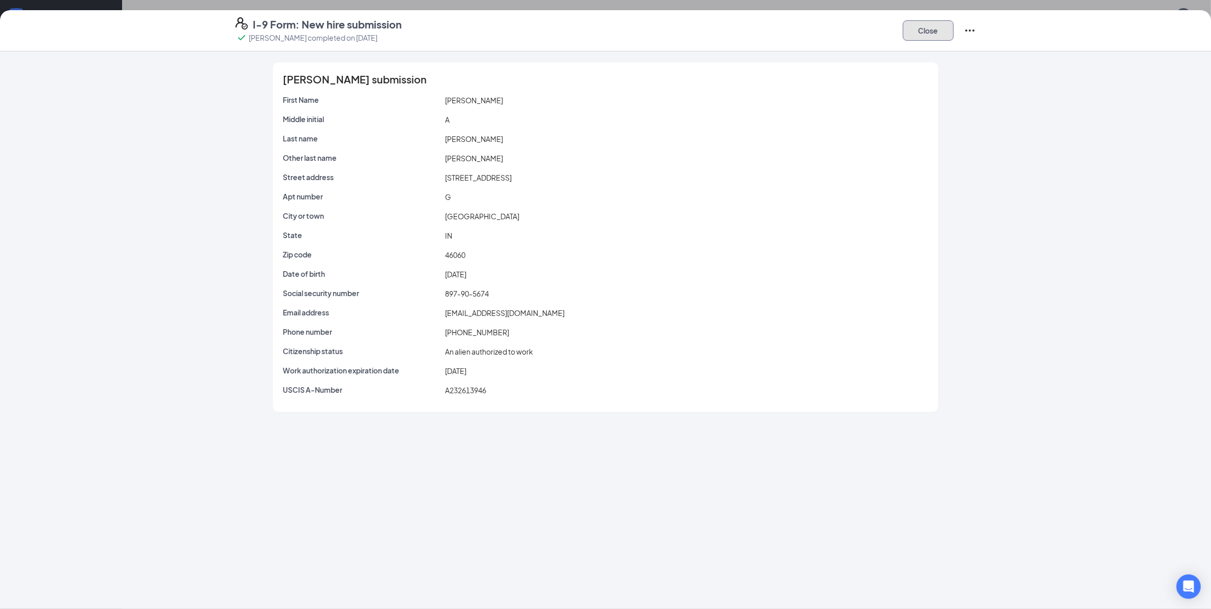
click at [948, 35] on button "Close" at bounding box center [928, 30] width 51 height 20
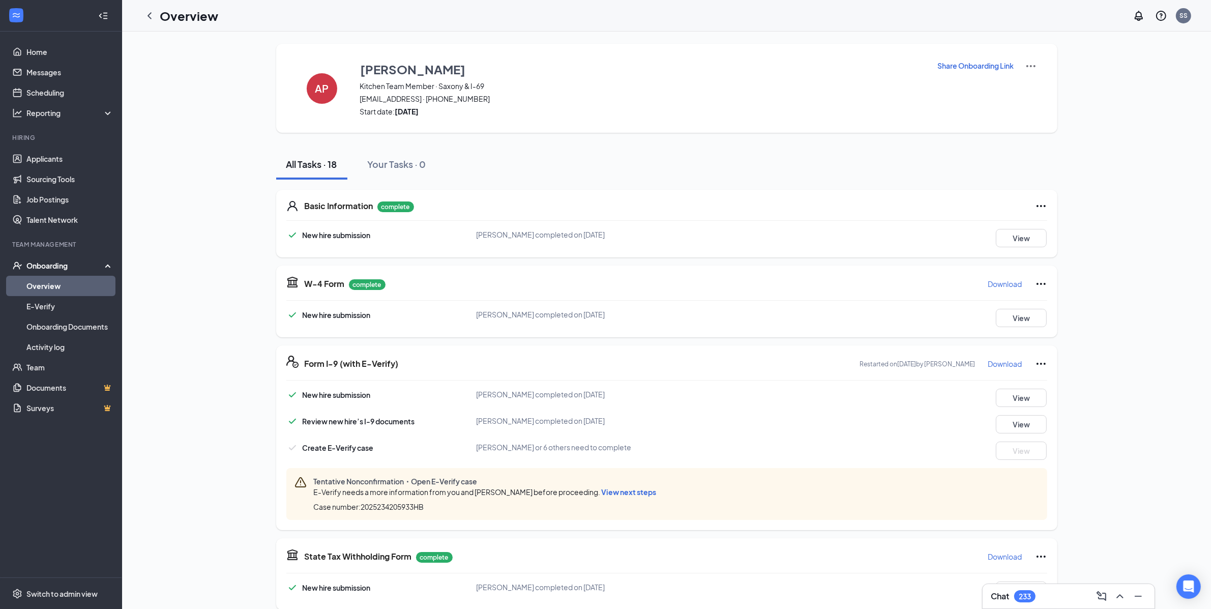
click at [1044, 366] on icon "Ellipses" at bounding box center [1041, 364] width 12 height 12
click at [56, 50] on link "Home" at bounding box center [69, 52] width 87 height 20
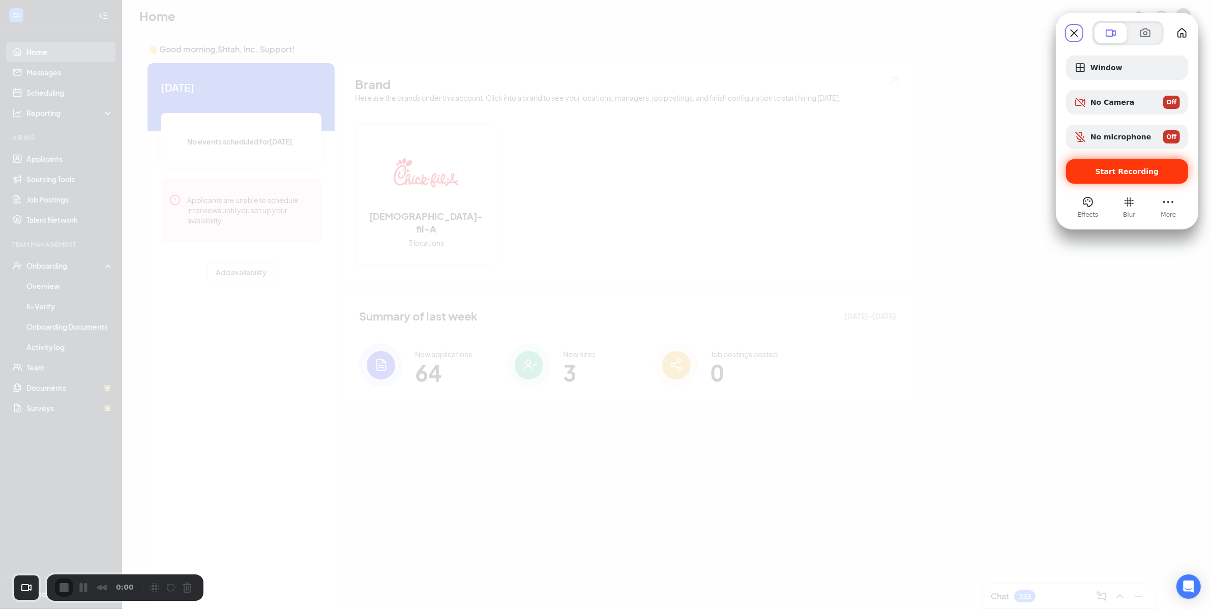
click at [1139, 179] on div "Start Recording" at bounding box center [1127, 171] width 122 height 24
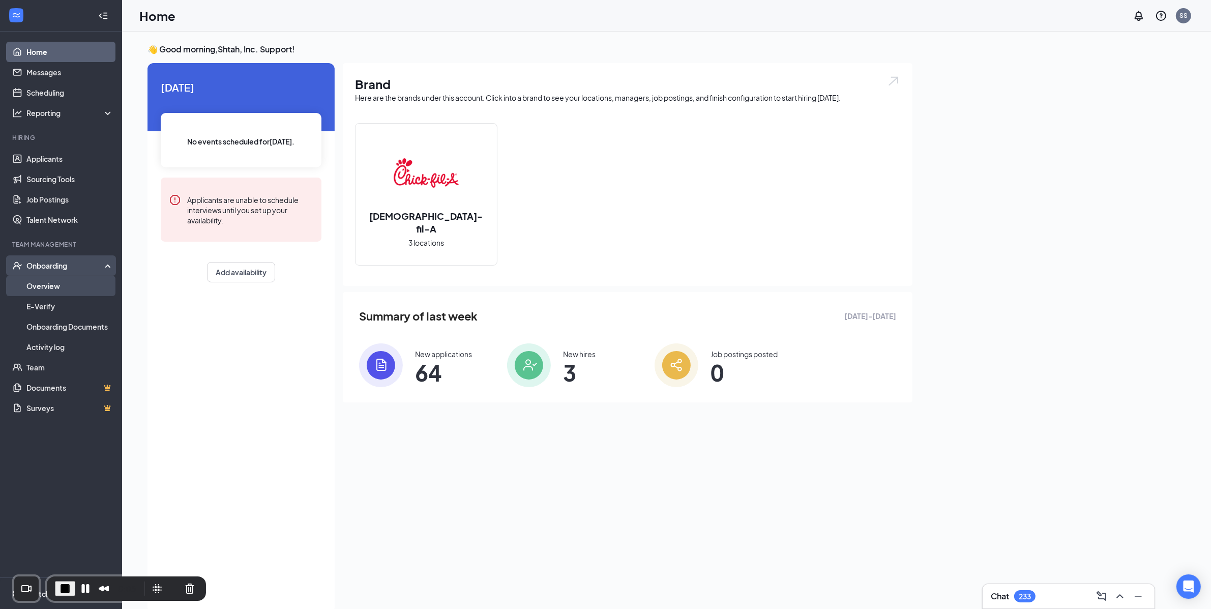
click at [52, 288] on link "Overview" at bounding box center [69, 286] width 87 height 20
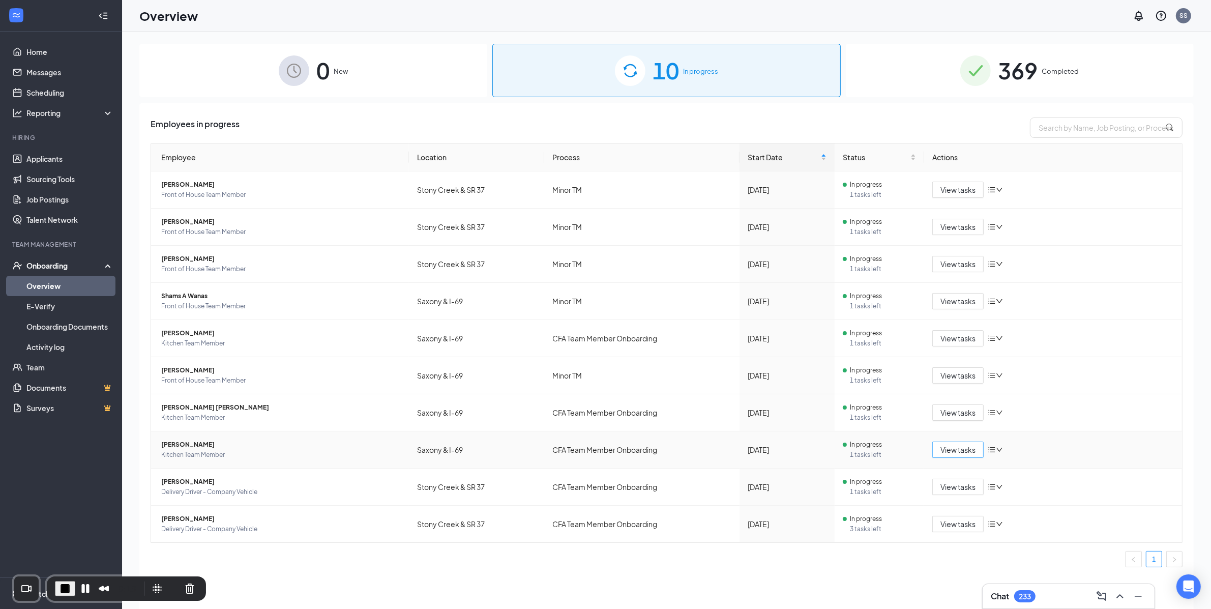
click at [958, 454] on span "View tasks" at bounding box center [957, 449] width 35 height 11
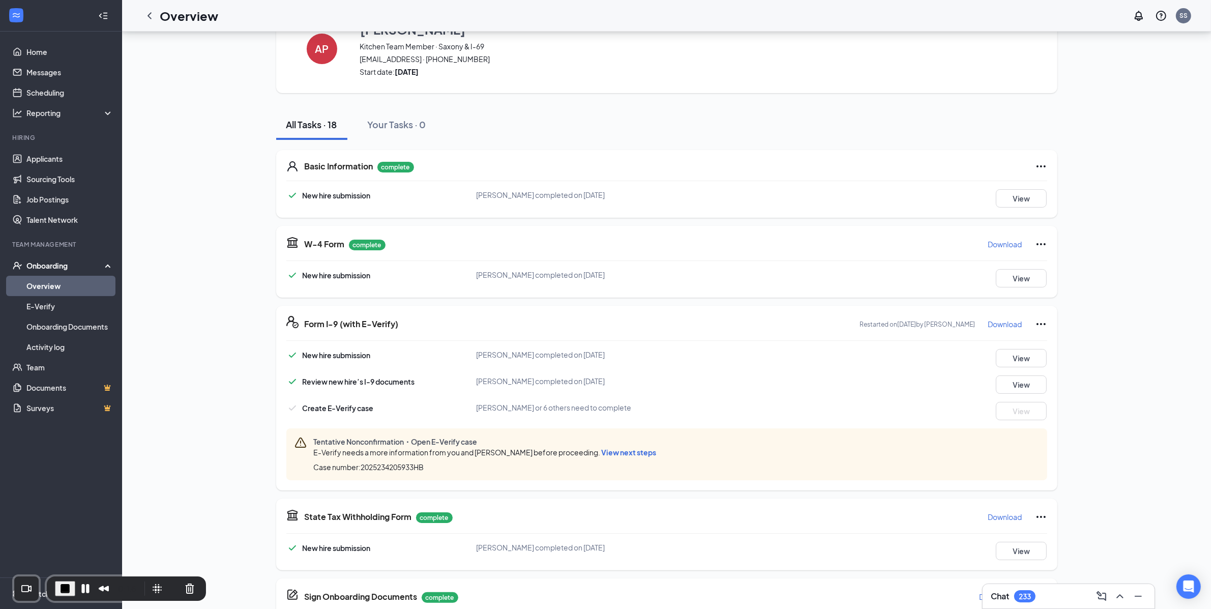
scroll to position [42, 0]
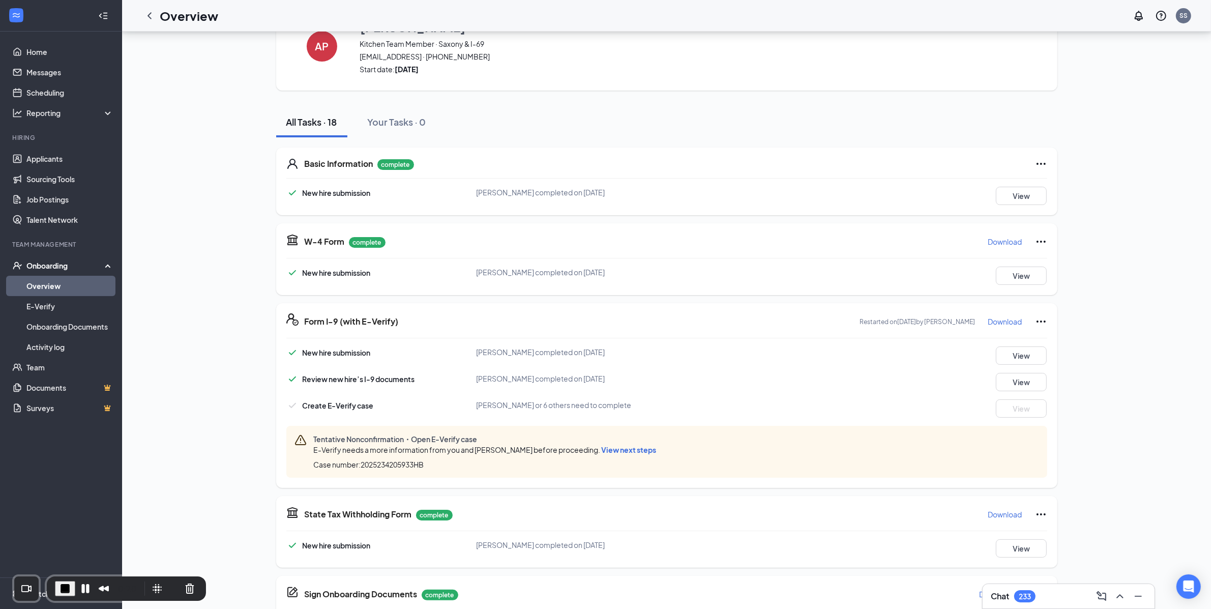
click at [1042, 321] on icon "Ellipses" at bounding box center [1041, 321] width 12 height 12
click at [65, 588] on span "End Recording" at bounding box center [66, 588] width 12 height 12
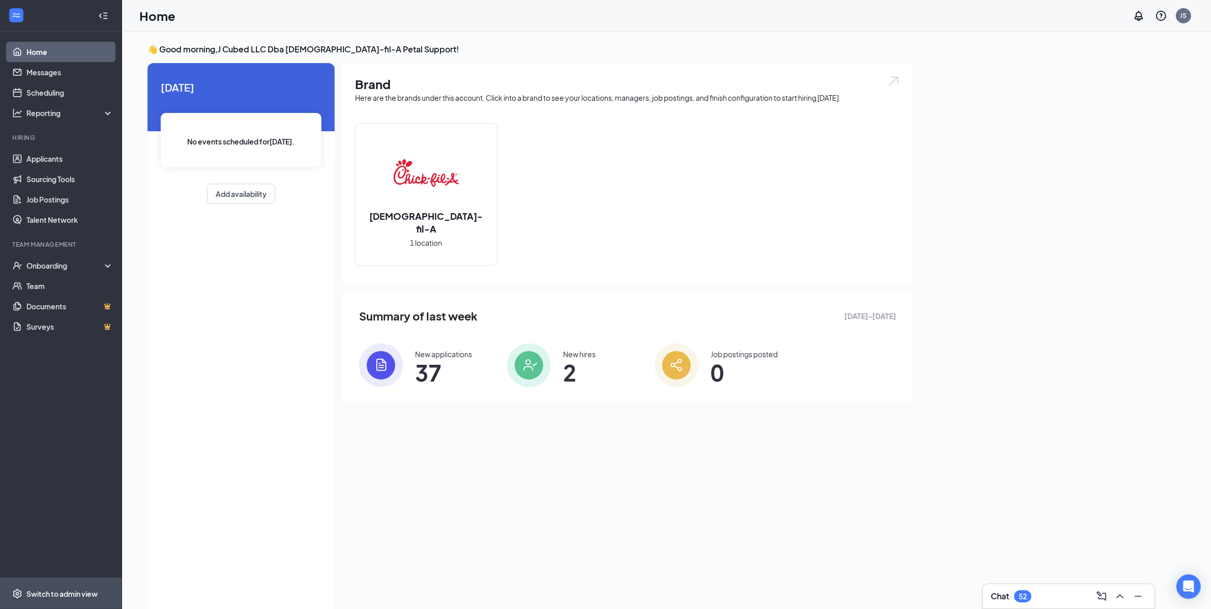
click at [79, 587] on span "Switch to admin view" at bounding box center [69, 593] width 87 height 31
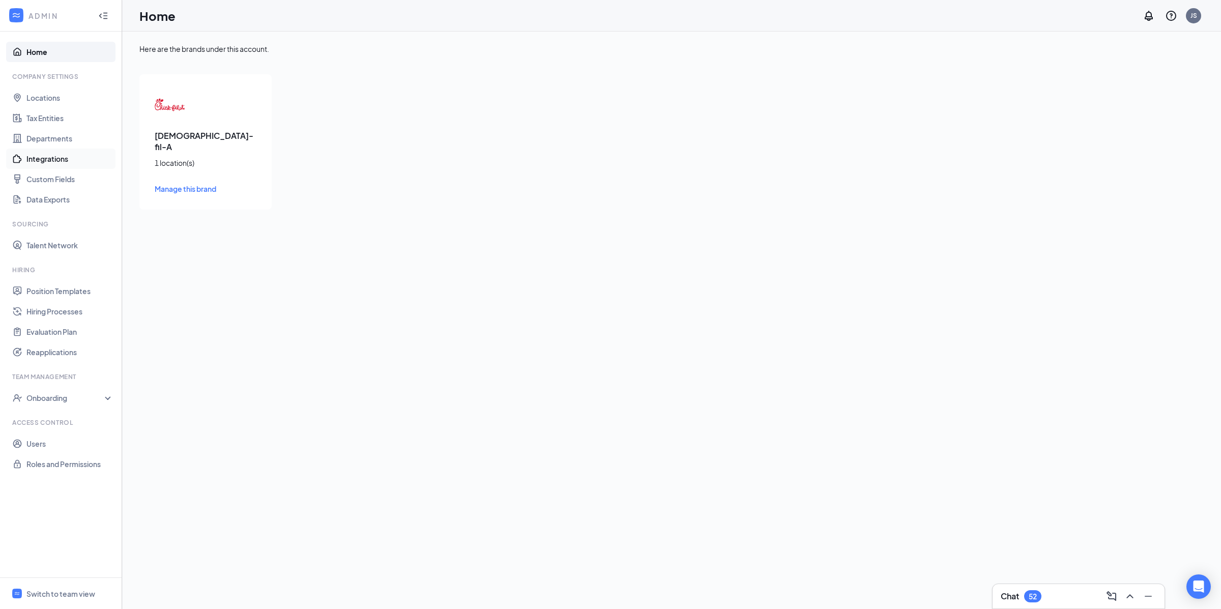
click at [65, 160] on link "Integrations" at bounding box center [69, 159] width 87 height 20
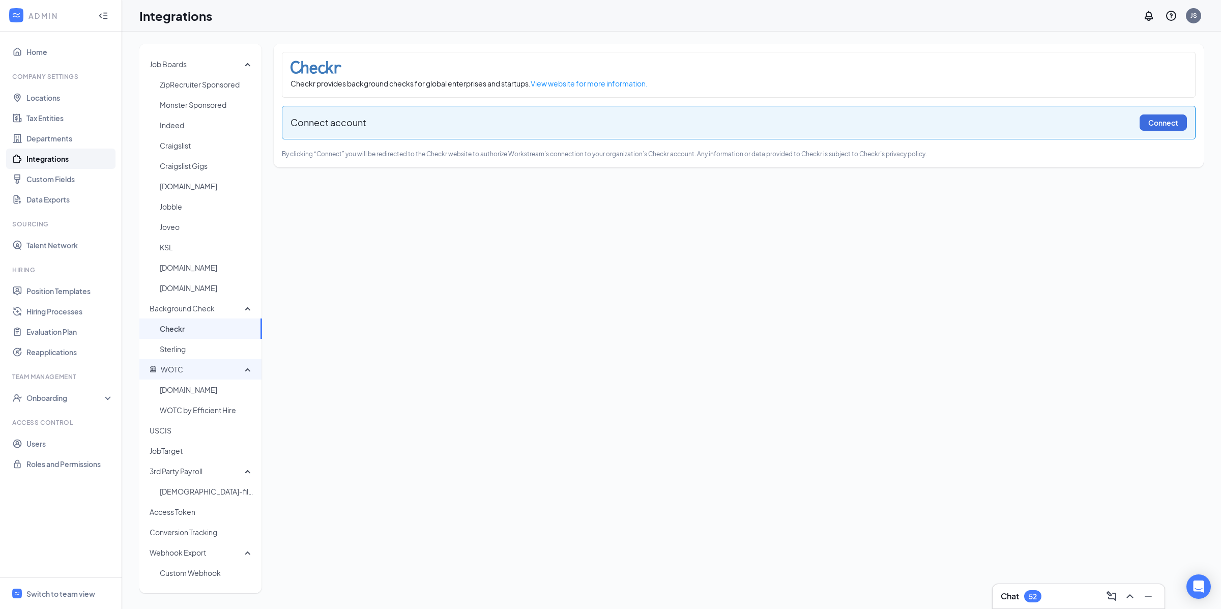
click at [210, 377] on span "WOTC" at bounding box center [197, 369] width 95 height 20
click at [205, 397] on span "WOTC.com" at bounding box center [207, 389] width 94 height 20
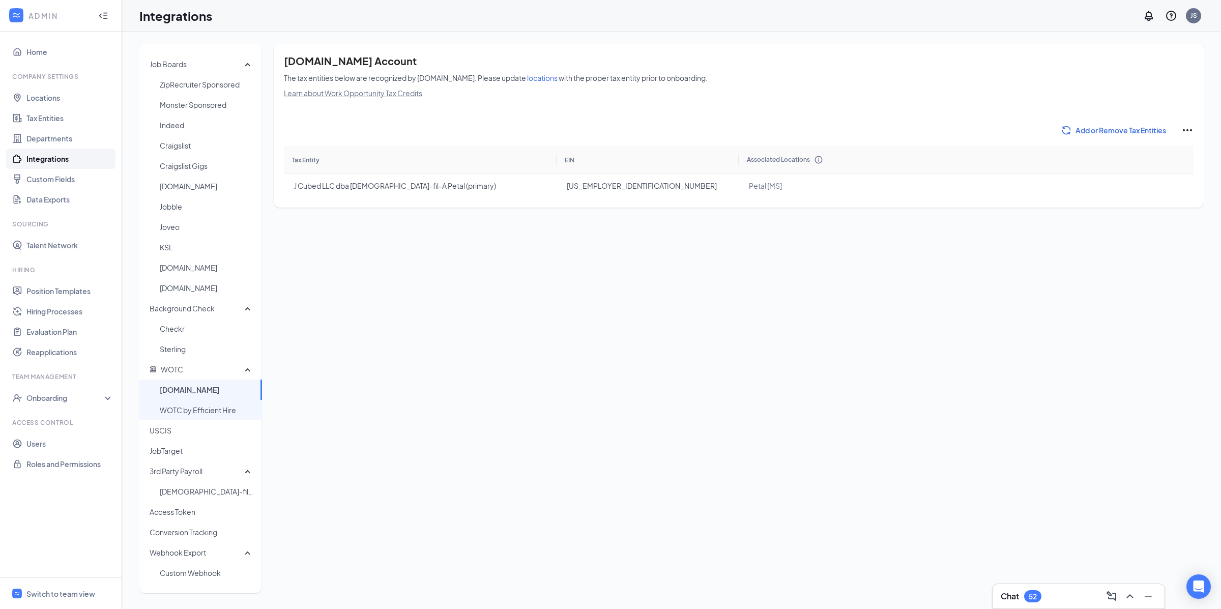
click at [210, 410] on span "WOTC by Efficient Hire" at bounding box center [207, 410] width 94 height 20
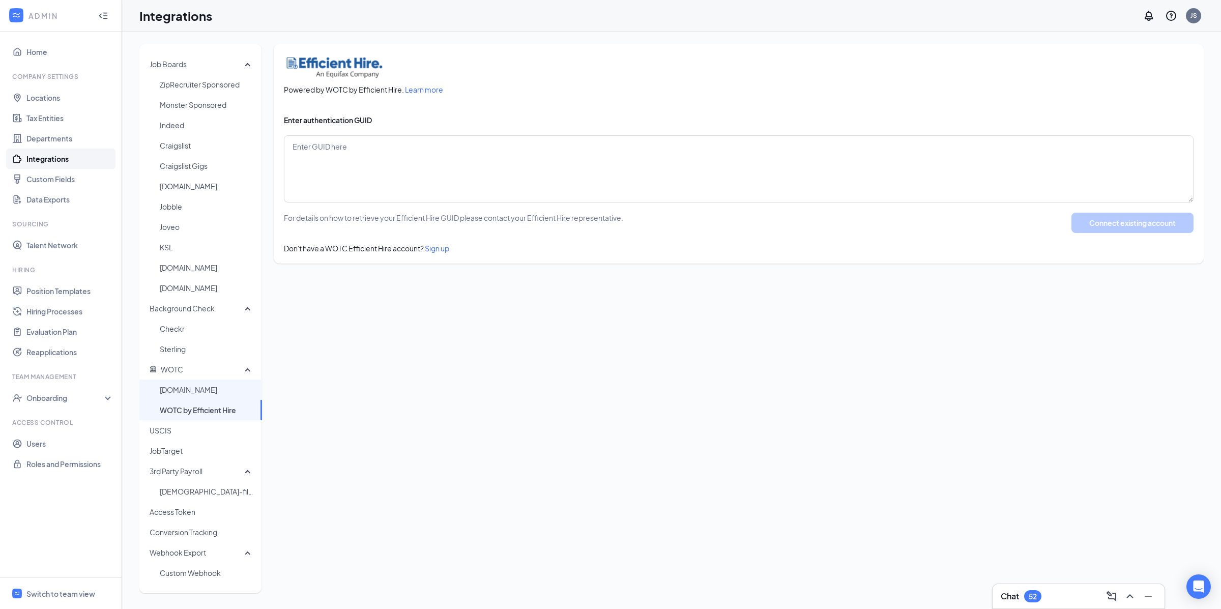
click at [207, 391] on span "WOTC.com" at bounding box center [207, 389] width 94 height 20
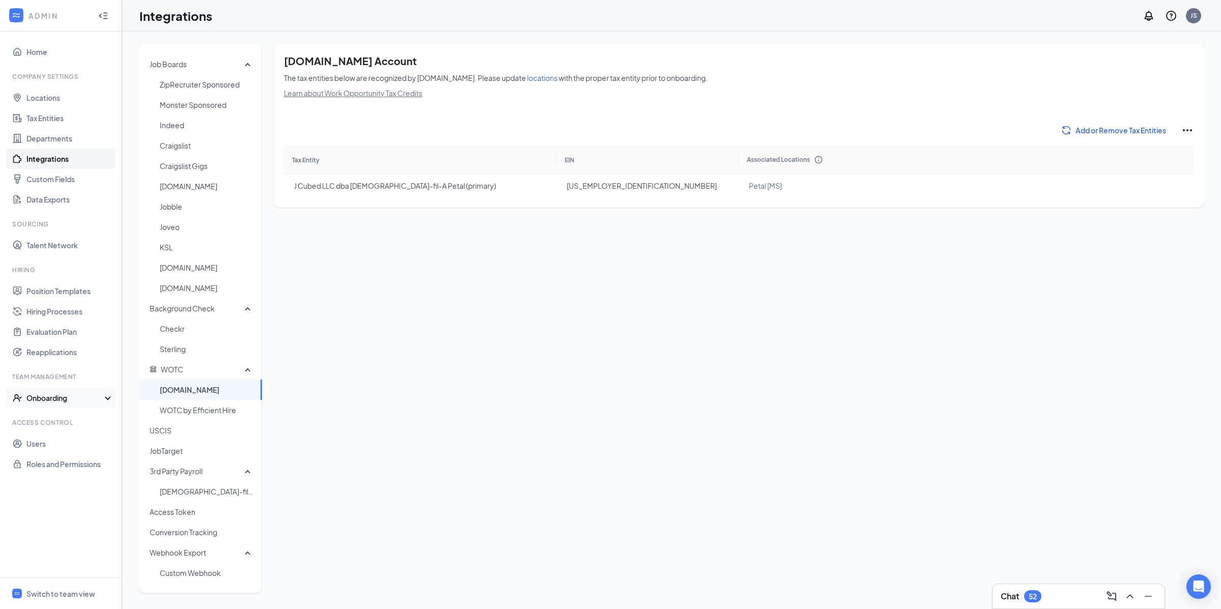
click at [46, 399] on div "Onboarding" at bounding box center [65, 398] width 78 height 10
click at [64, 424] on link "Onboarding Processes" at bounding box center [69, 418] width 87 height 20
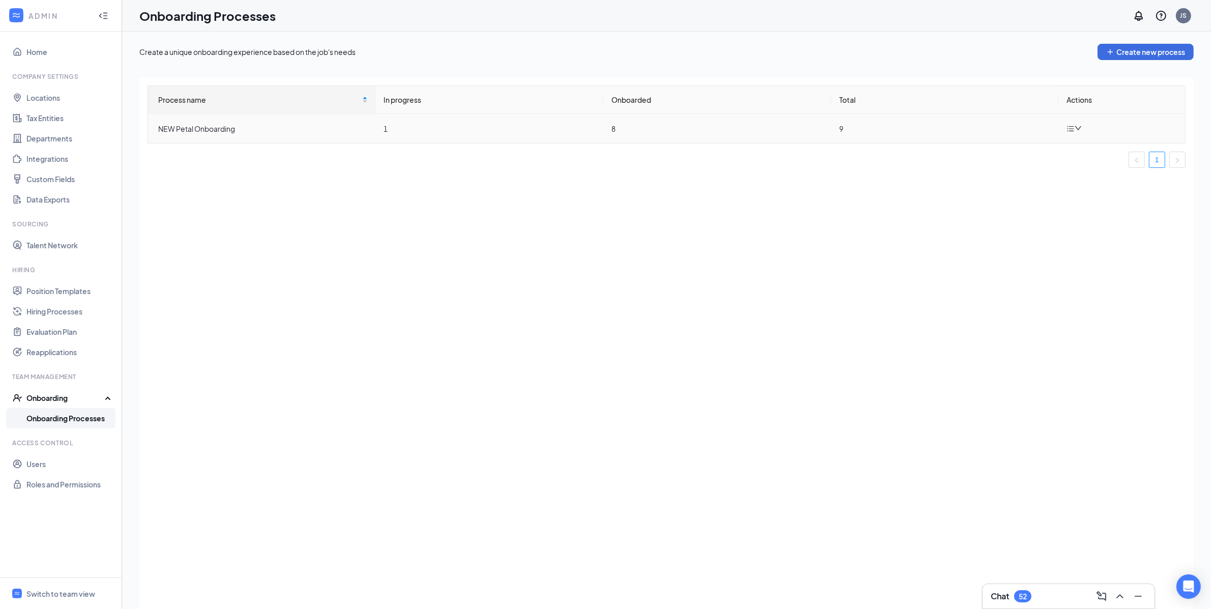
click at [1075, 130] on icon "down" at bounding box center [1078, 128] width 7 height 7
click at [1090, 149] on div "Edit process" at bounding box center [1128, 152] width 110 height 12
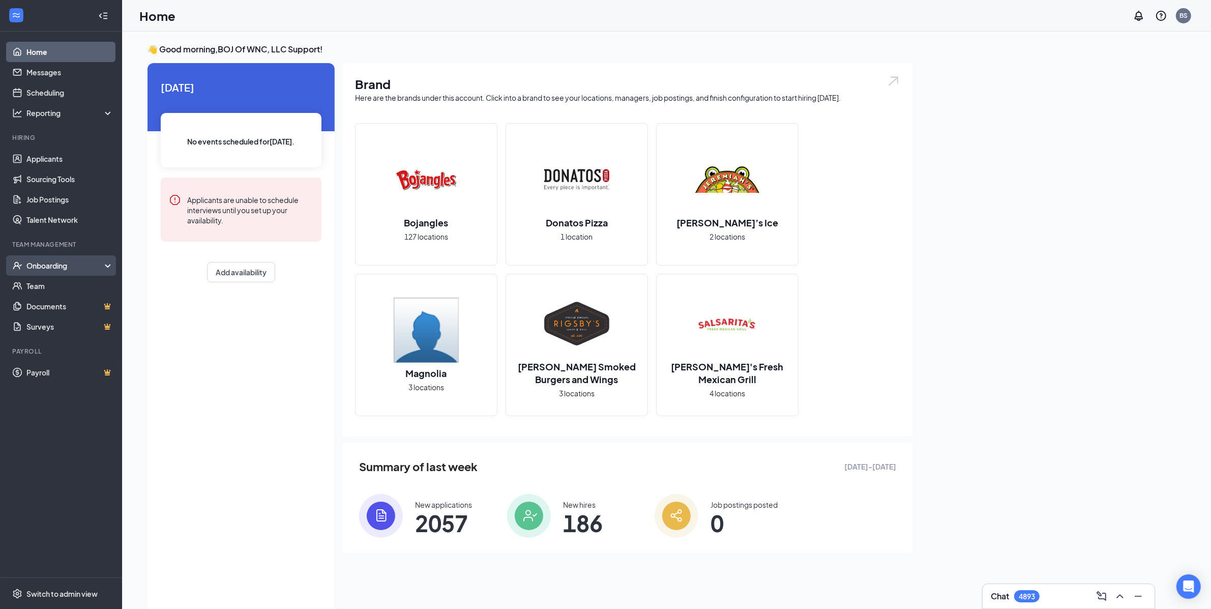
click at [78, 267] on div "Onboarding" at bounding box center [65, 265] width 78 height 10
click at [75, 282] on link "Overview" at bounding box center [69, 286] width 87 height 20
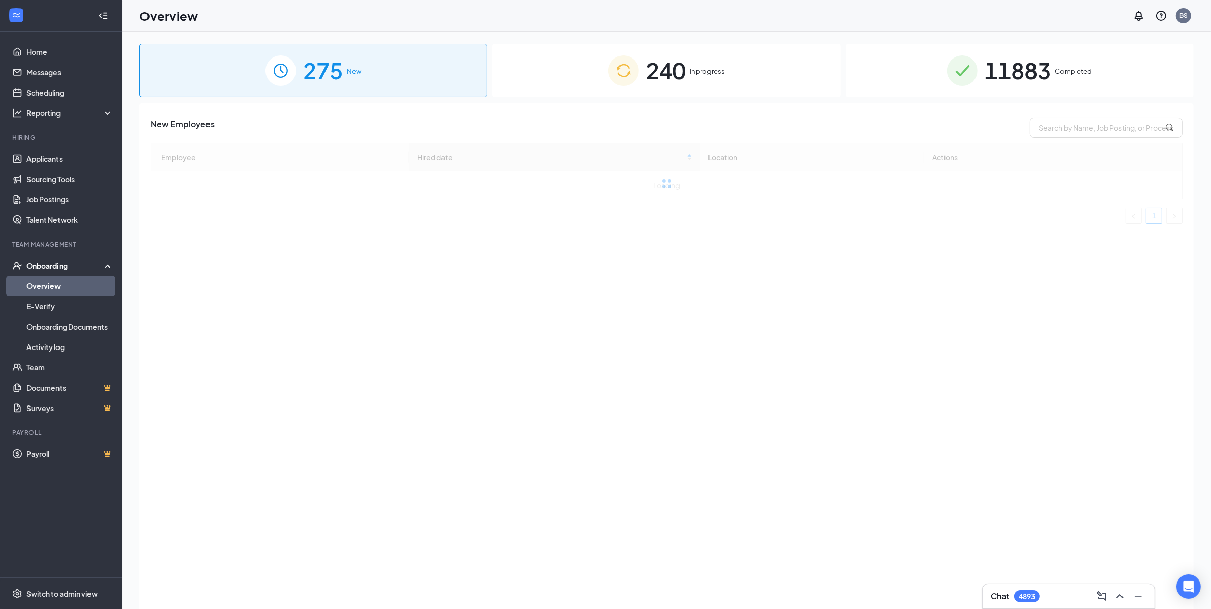
click at [725, 84] on div "240 In progress" at bounding box center [666, 70] width 348 height 53
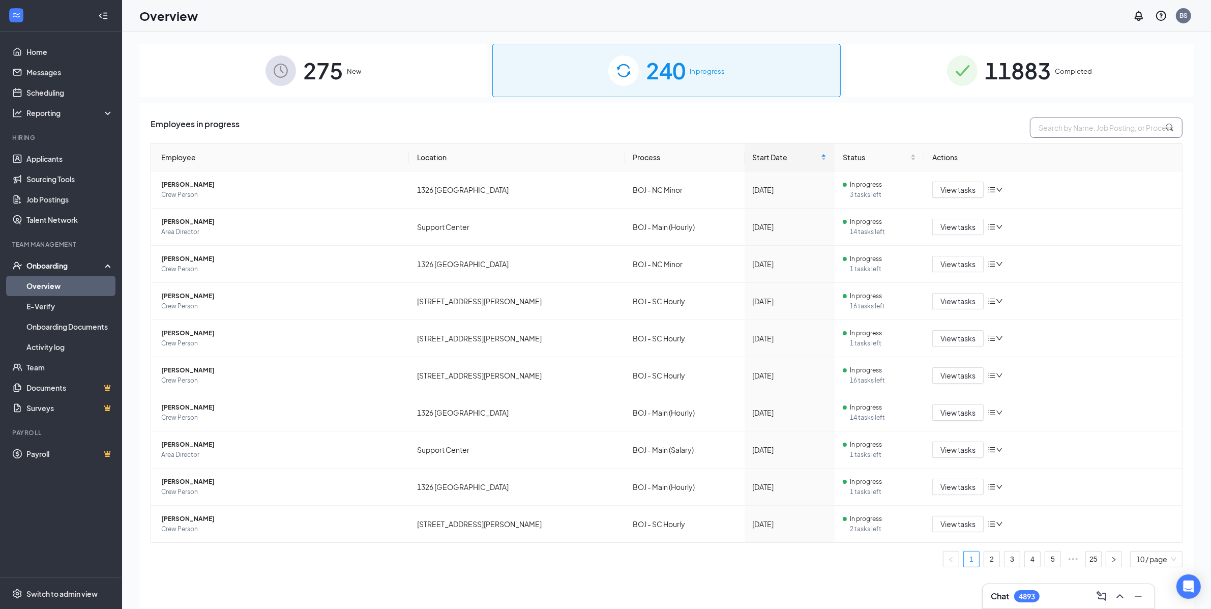
drag, startPoint x: 1060, startPoint y: 128, endPoint x: 1053, endPoint y: 129, distance: 7.2
click at [1053, 129] on input "text" at bounding box center [1106, 127] width 153 height 20
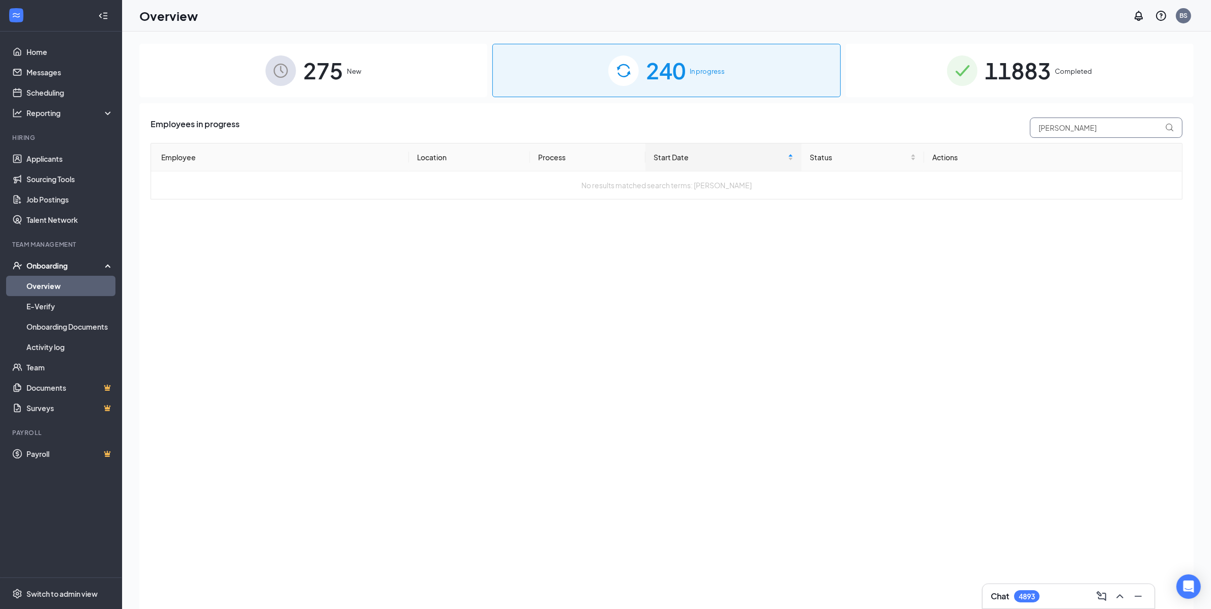
type input "kimberly"
click at [954, 95] on div "11883 Completed" at bounding box center [1020, 70] width 348 height 53
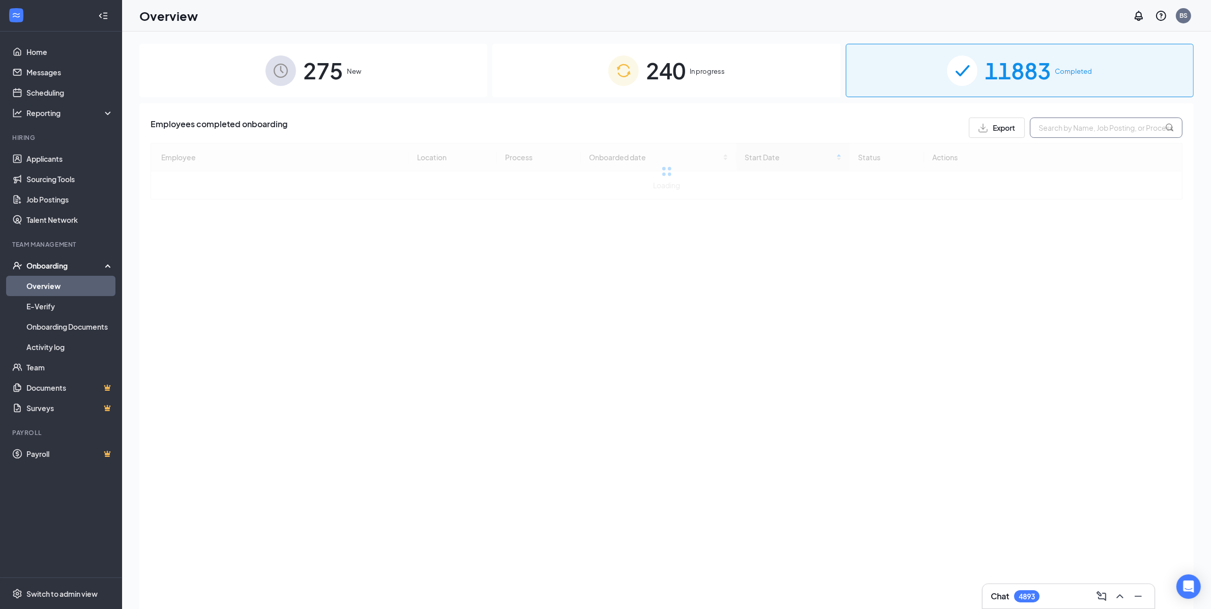
click at [1047, 132] on input "text" at bounding box center [1106, 127] width 153 height 20
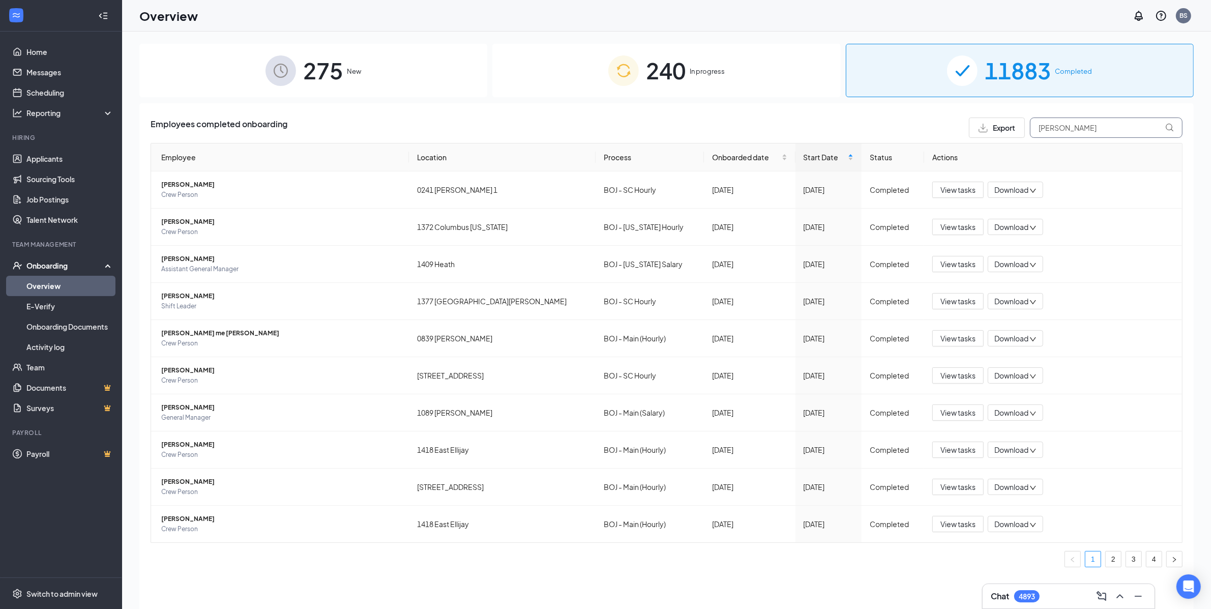
type input "kimberly"
click at [672, 75] on span "240" at bounding box center [666, 70] width 40 height 35
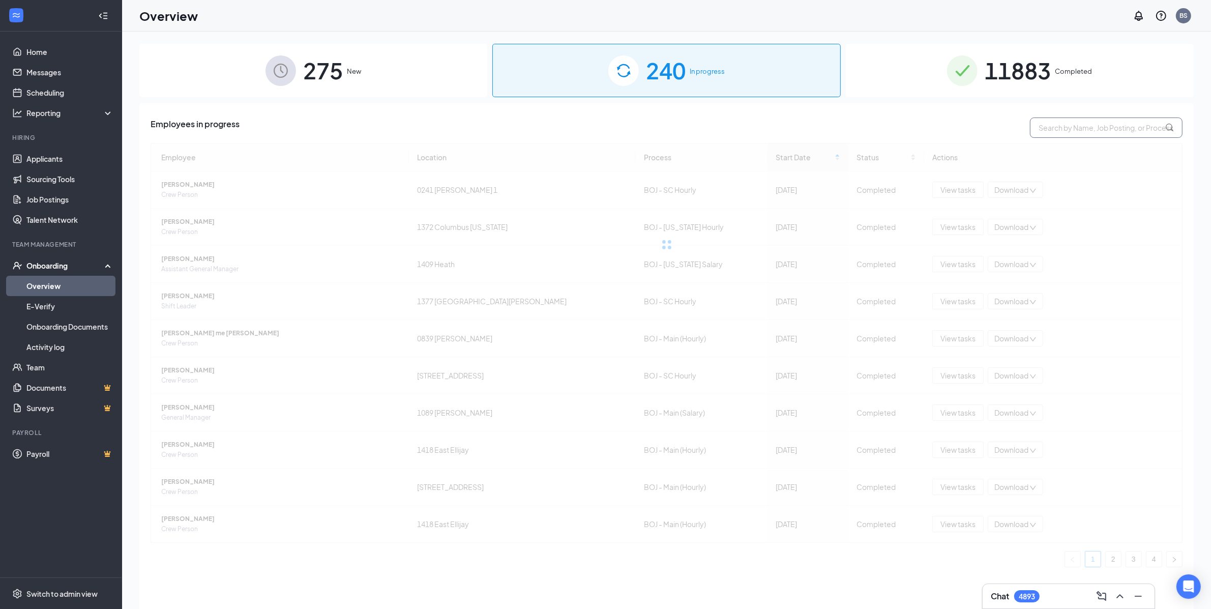
click at [1078, 130] on input "text" at bounding box center [1106, 127] width 153 height 20
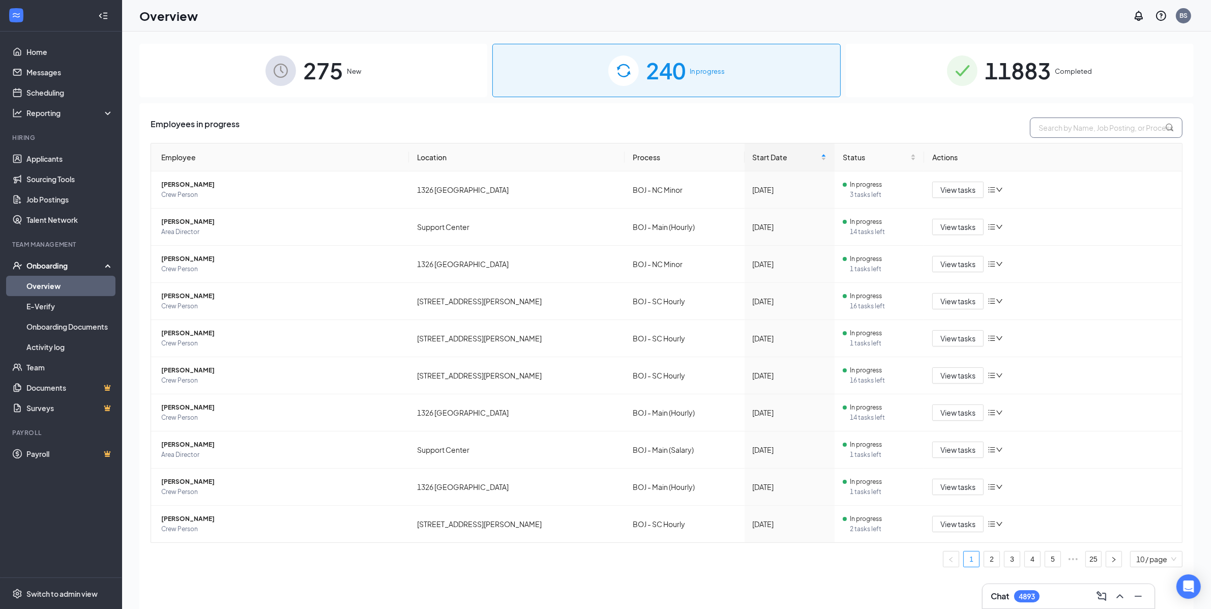
click at [1078, 129] on input "text" at bounding box center [1106, 127] width 153 height 20
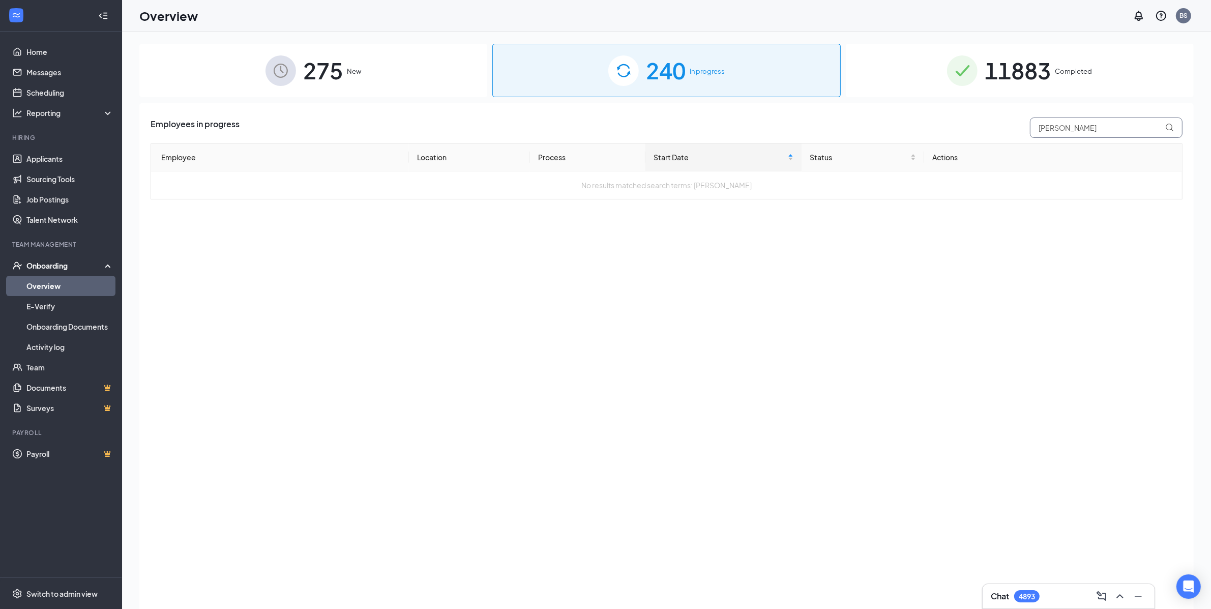
type input "kimberly"
click at [449, 74] on div "275 New" at bounding box center [313, 70] width 348 height 53
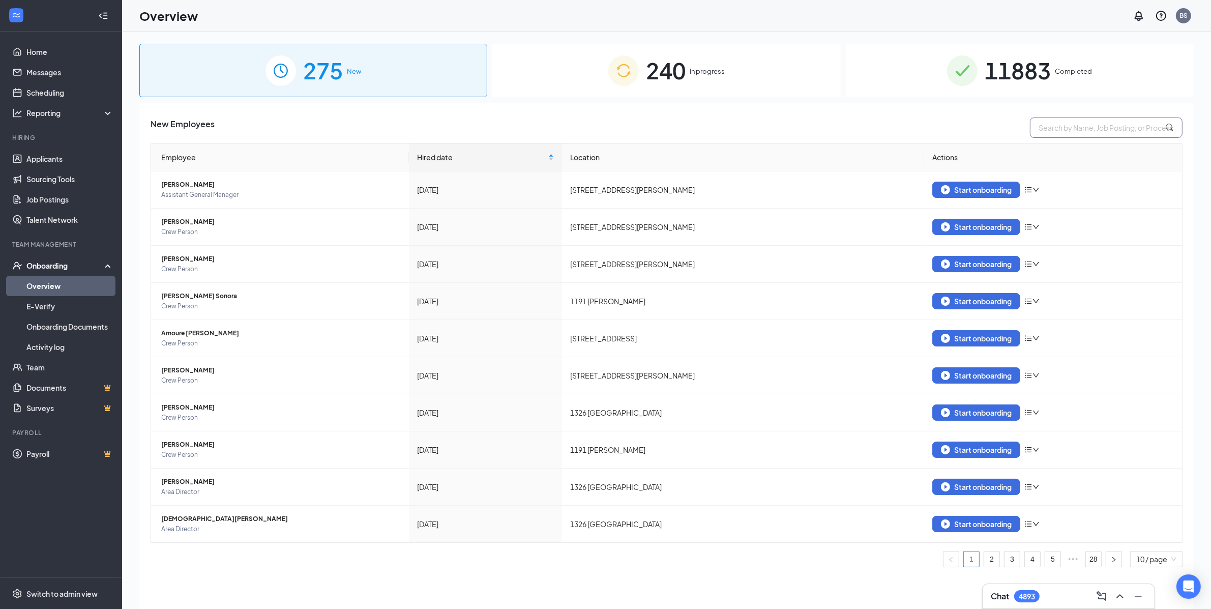
click at [1061, 133] on input "text" at bounding box center [1106, 127] width 153 height 20
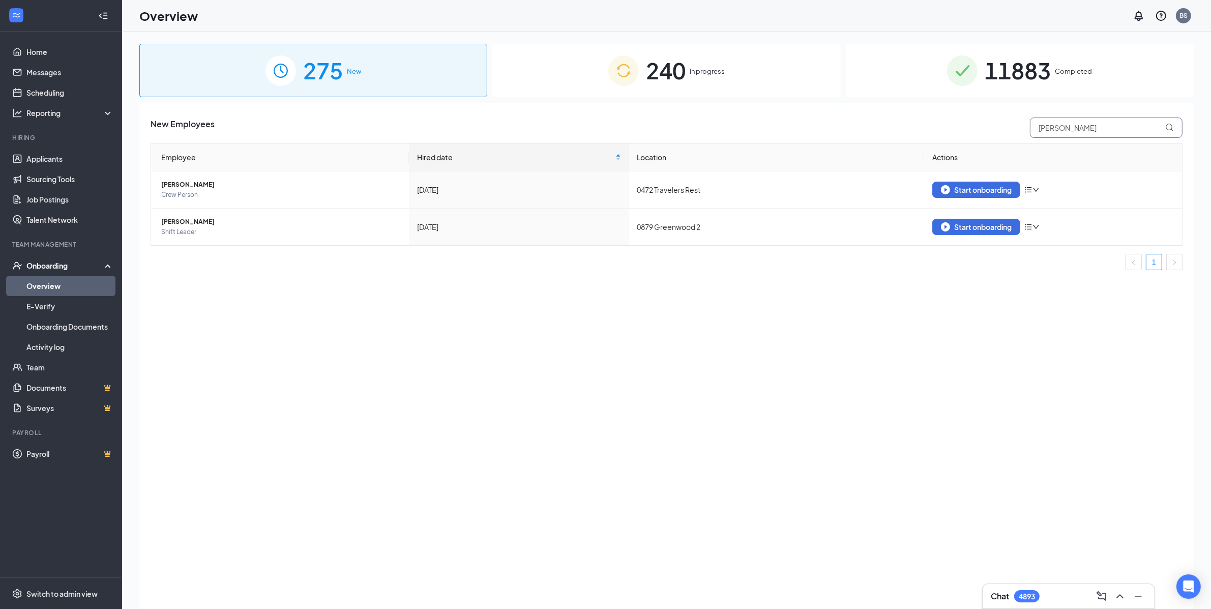
type input "kimberly"
click at [987, 67] on span "11883" at bounding box center [1018, 70] width 66 height 35
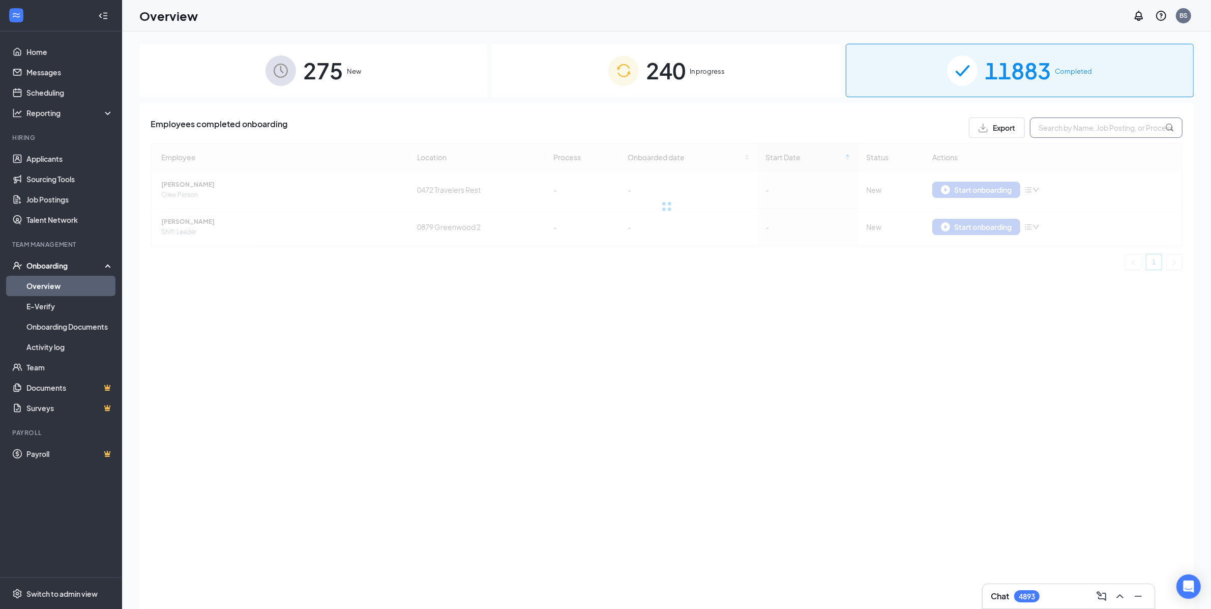
click at [1086, 128] on input "text" at bounding box center [1106, 127] width 153 height 20
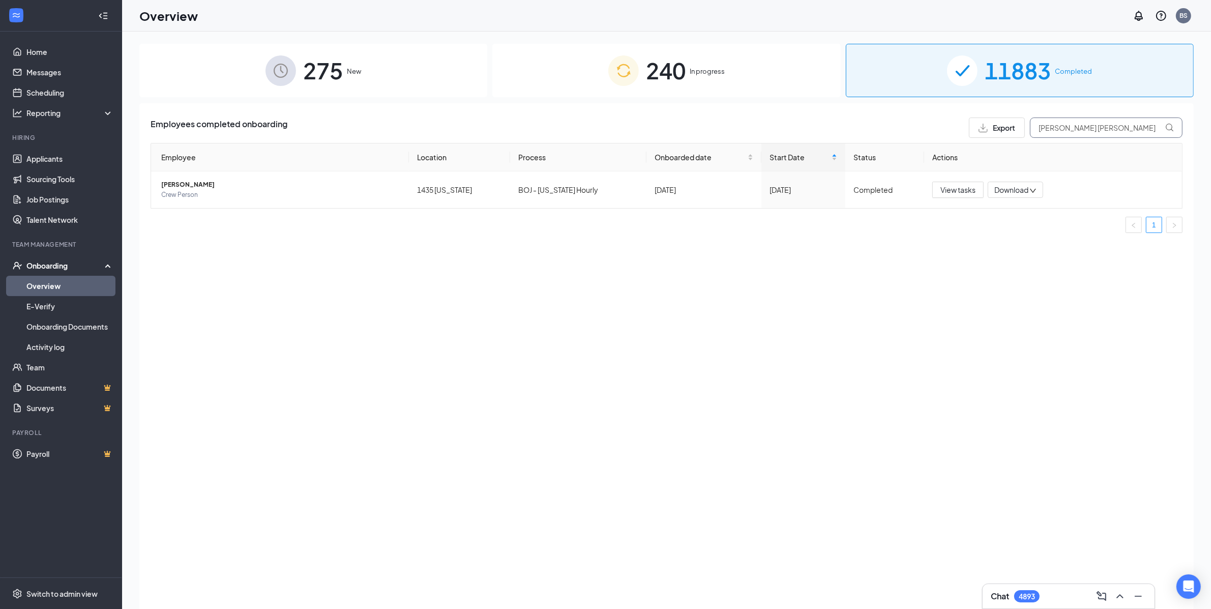
type input "kimberly kl"
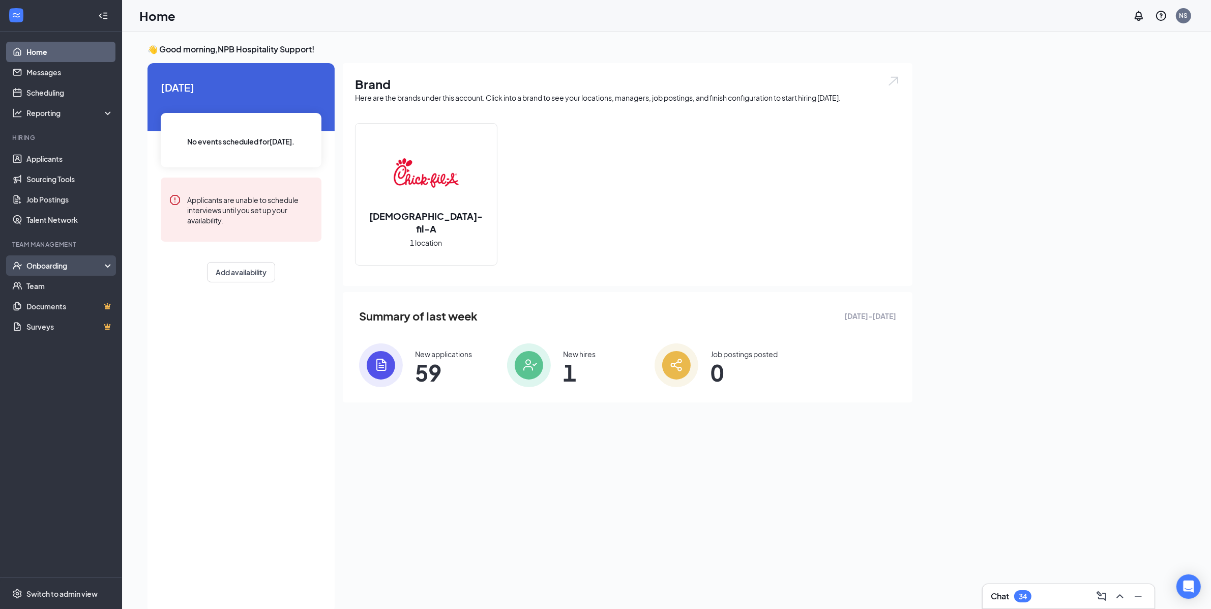
click at [61, 260] on div "Onboarding" at bounding box center [65, 265] width 78 height 10
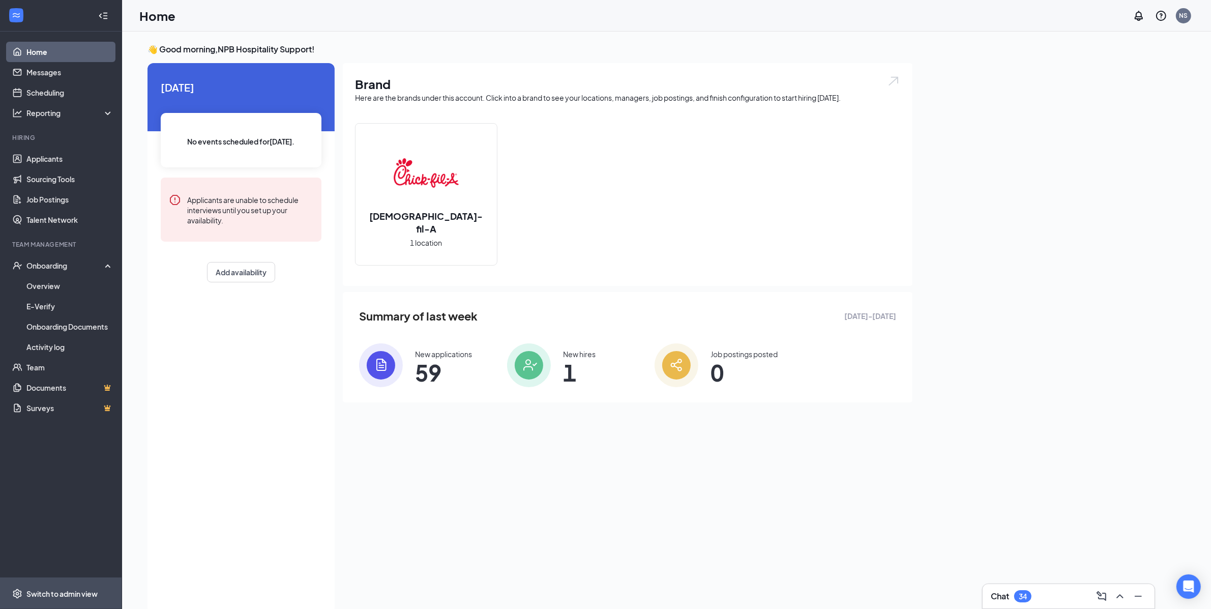
click at [78, 592] on div "Switch to admin view" at bounding box center [61, 593] width 71 height 10
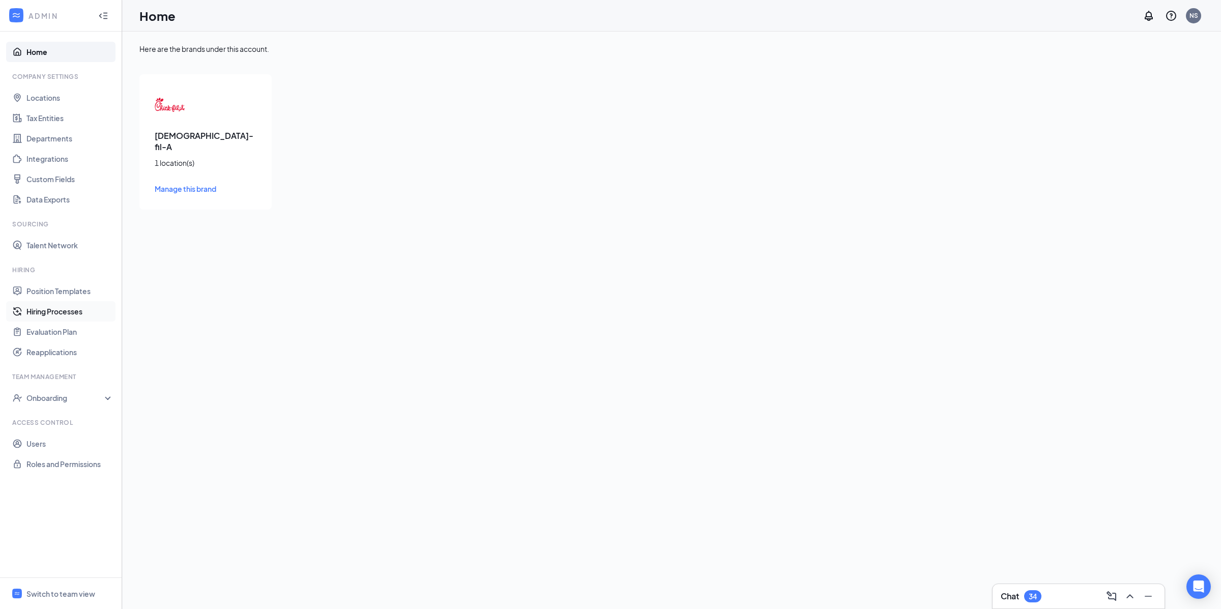
click at [70, 313] on link "Hiring Processes" at bounding box center [69, 311] width 87 height 20
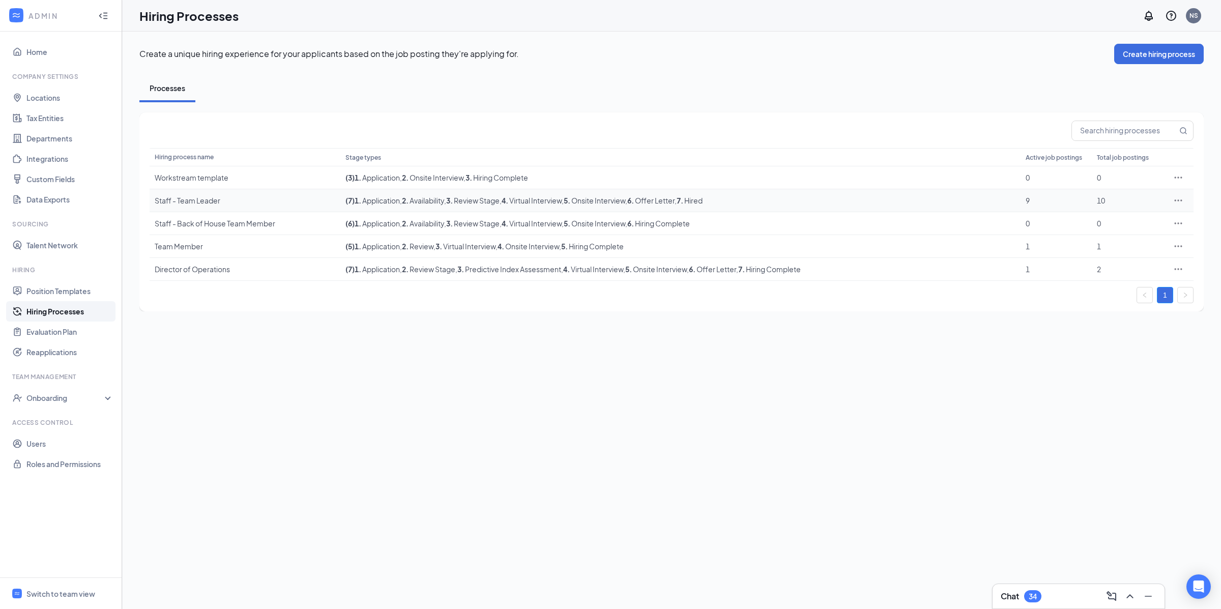
click at [1180, 199] on icon "Ellipses" at bounding box center [1178, 200] width 10 height 10
click at [1121, 221] on span "Edit" at bounding box center [1131, 221] width 87 height 11
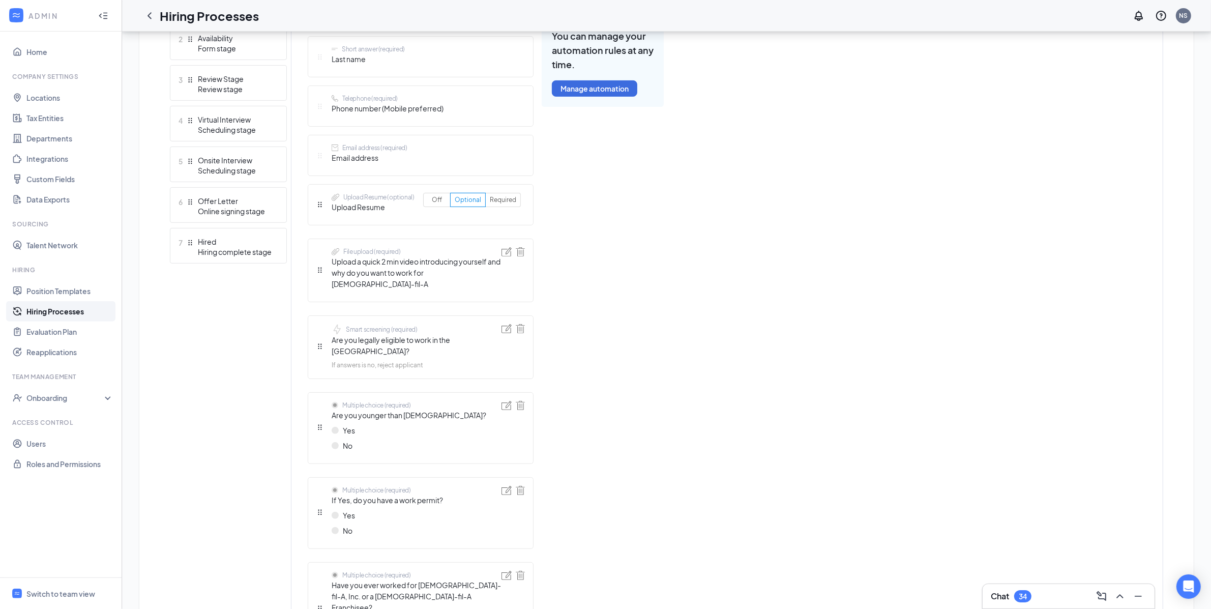
scroll to position [156, 0]
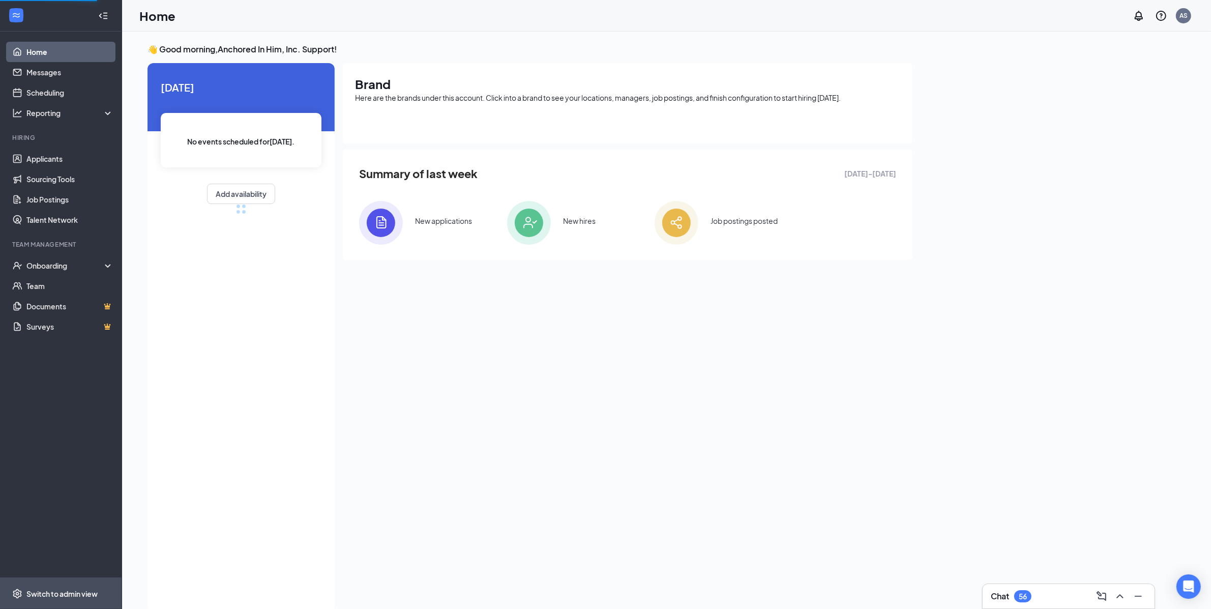
click at [87, 601] on span "Switch to admin view" at bounding box center [69, 593] width 87 height 31
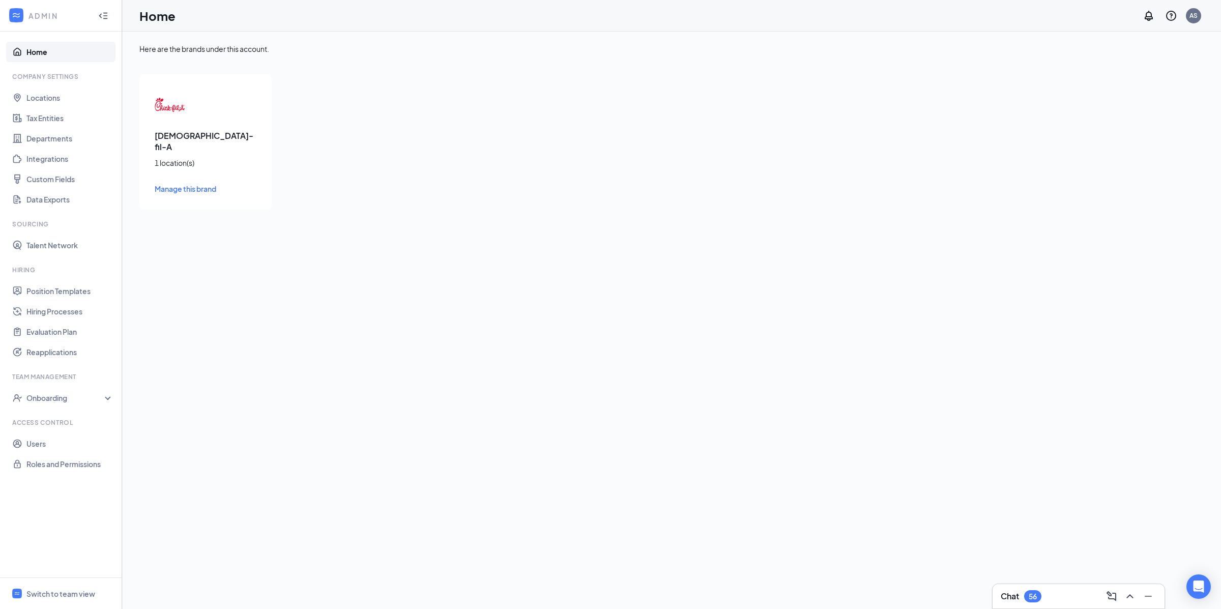
click at [79, 409] on ul "Home Company Settings Locations Tax Entities Departments Integrations Custom Fi…" at bounding box center [61, 305] width 122 height 546
click at [80, 400] on div "Onboarding" at bounding box center [65, 398] width 78 height 10
click at [74, 424] on link "Onboarding Processes" at bounding box center [69, 418] width 87 height 20
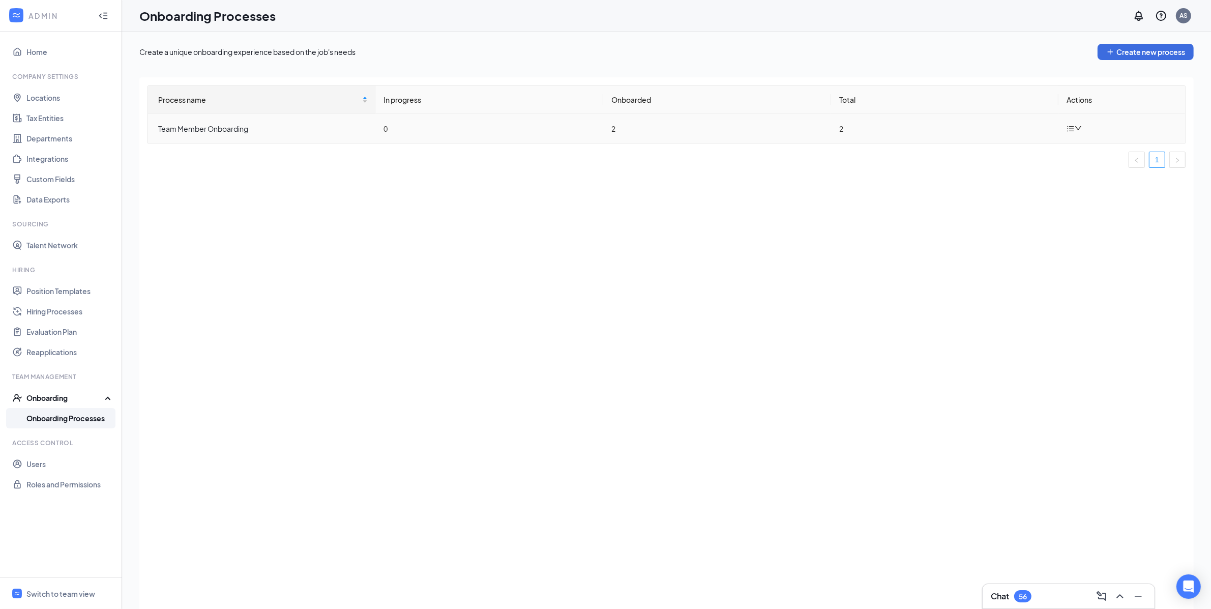
click at [1088, 127] on td at bounding box center [1121, 128] width 127 height 29
click at [1084, 127] on td at bounding box center [1121, 128] width 127 height 29
click at [1080, 127] on icon "down" at bounding box center [1078, 128] width 7 height 7
click at [1079, 150] on icon "Pen" at bounding box center [1079, 152] width 12 height 12
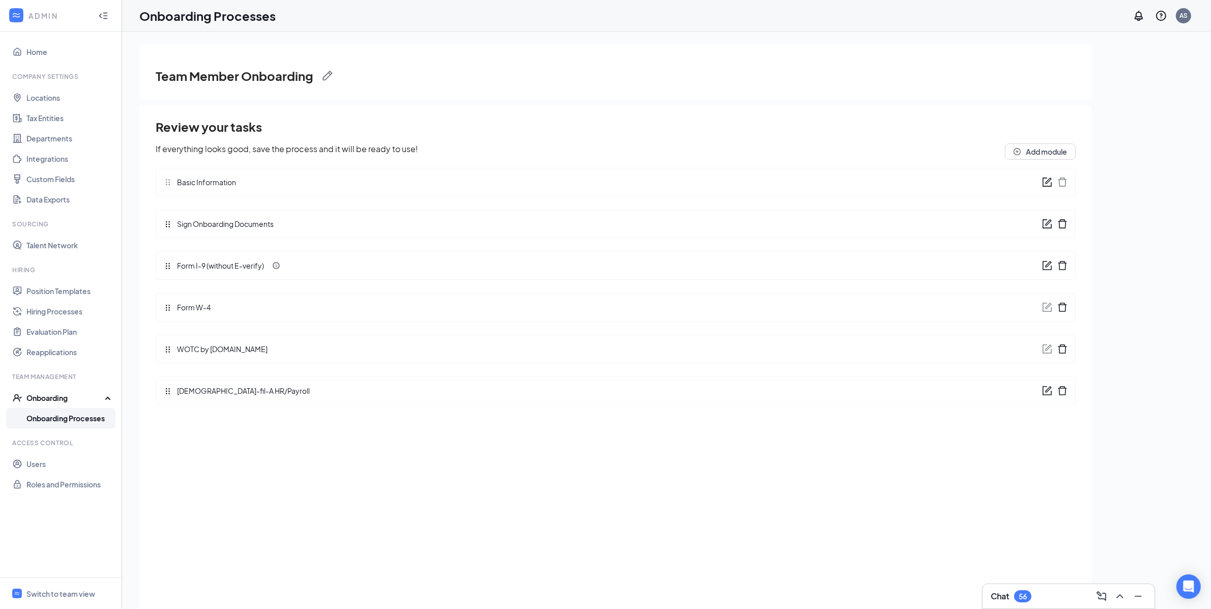
click at [1046, 267] on icon "form" at bounding box center [1048, 264] width 6 height 6
